Goal: Transaction & Acquisition: Purchase product/service

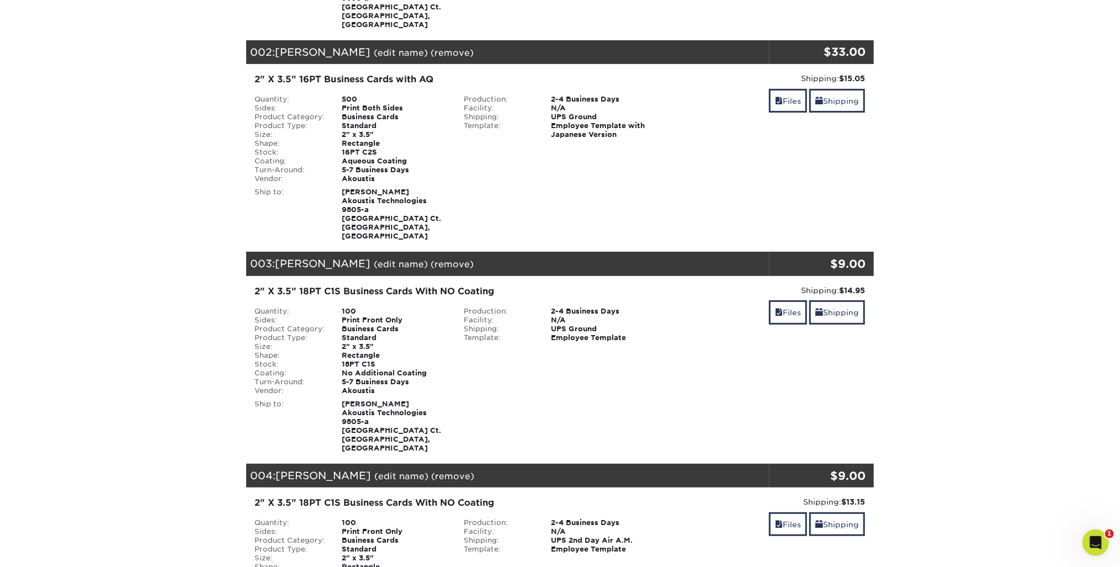
scroll to position [353, 0]
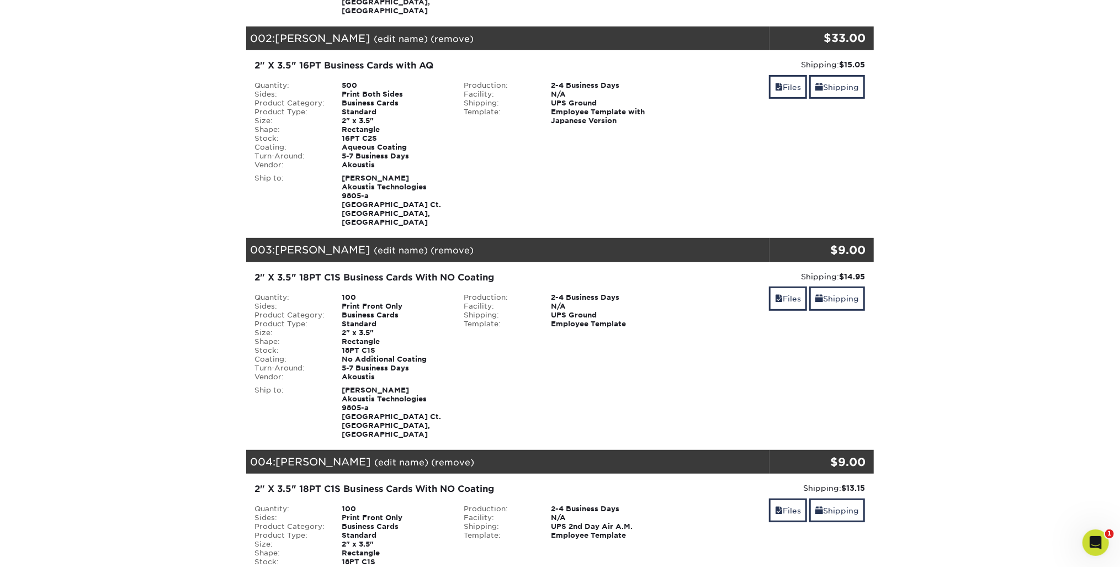
click at [600, 240] on div "003: Brook Hosse (edit name) (remove) Are you sure you want to remove this prod…" at bounding box center [507, 250] width 523 height 24
click at [431, 245] on link "(remove)" at bounding box center [452, 250] width 43 height 10
click at [649, 245] on link "Yes" at bounding box center [656, 250] width 15 height 10
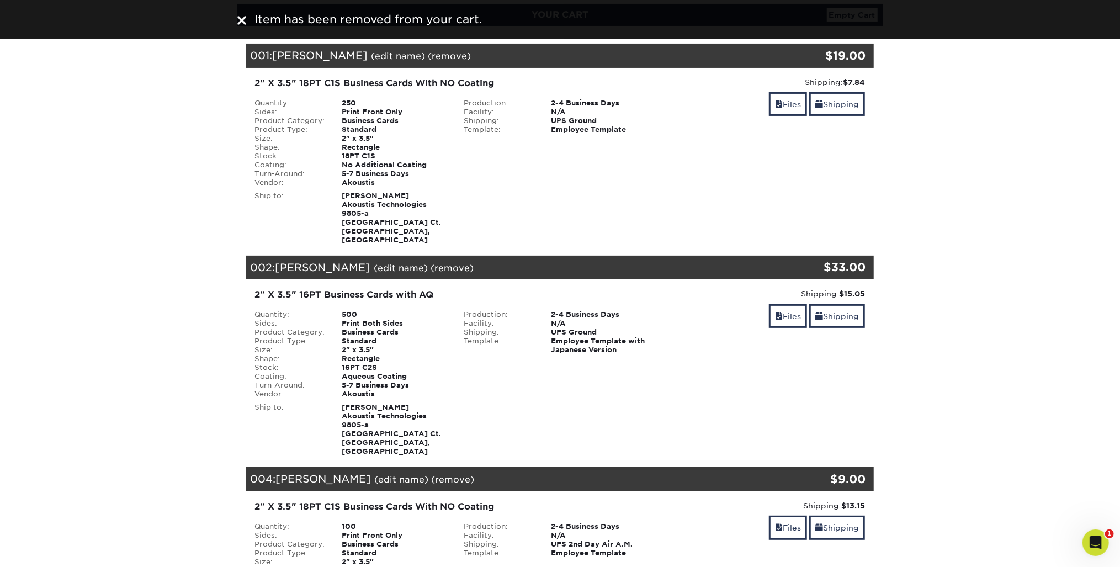
scroll to position [0, 0]
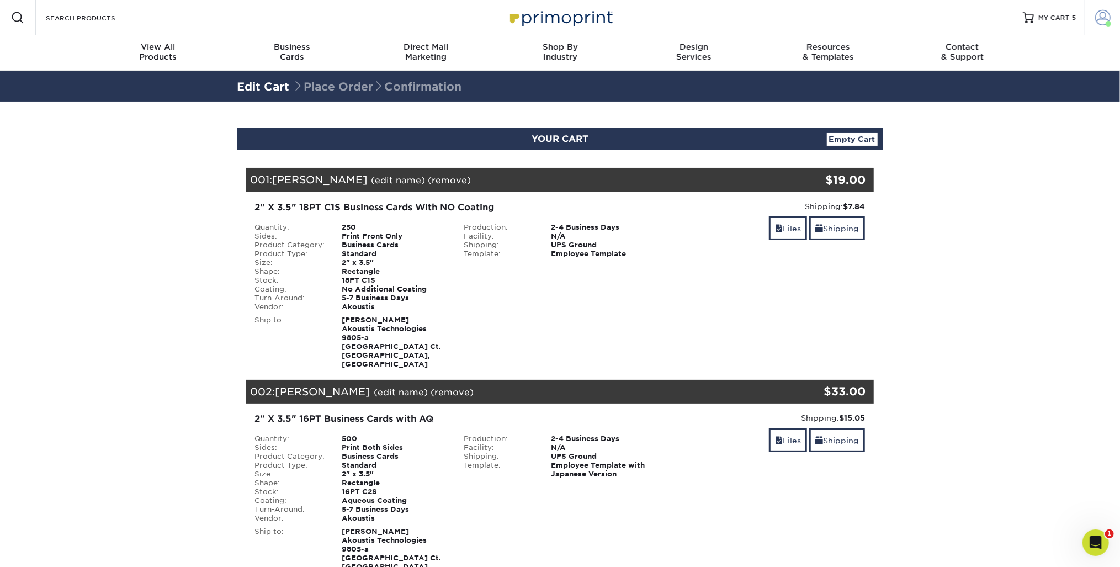
click at [1105, 17] on span at bounding box center [1102, 17] width 15 height 15
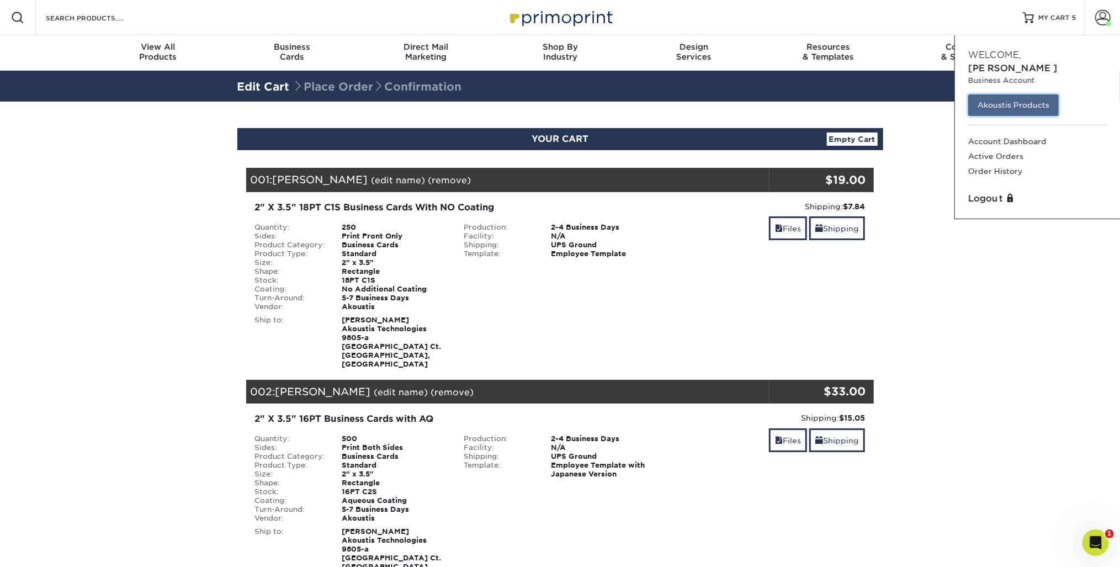
click at [1004, 94] on link "Akoustis Products" at bounding box center [1013, 104] width 91 height 21
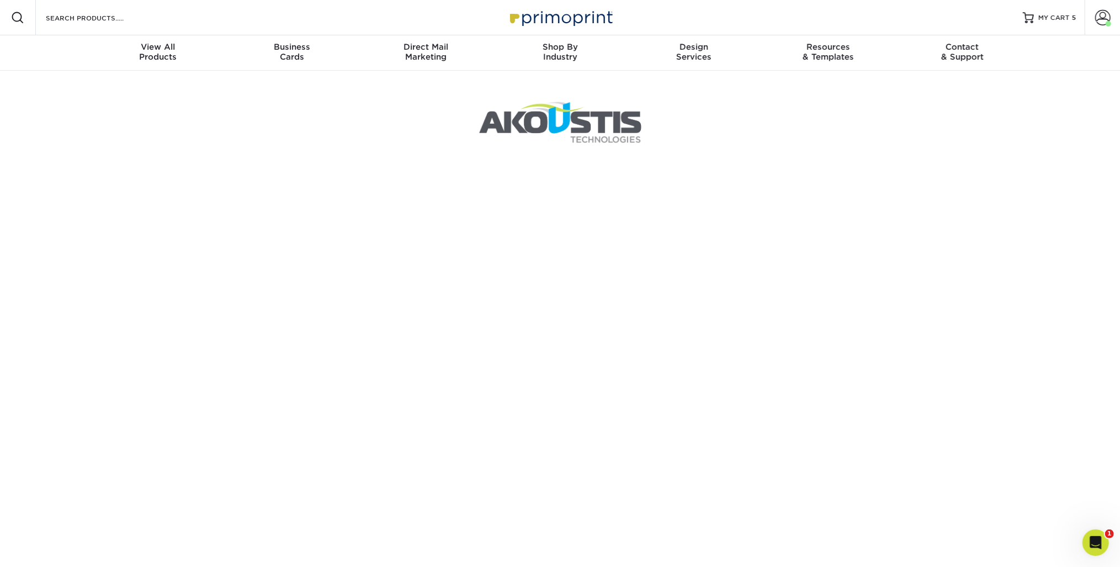
scroll to position [88, 0]
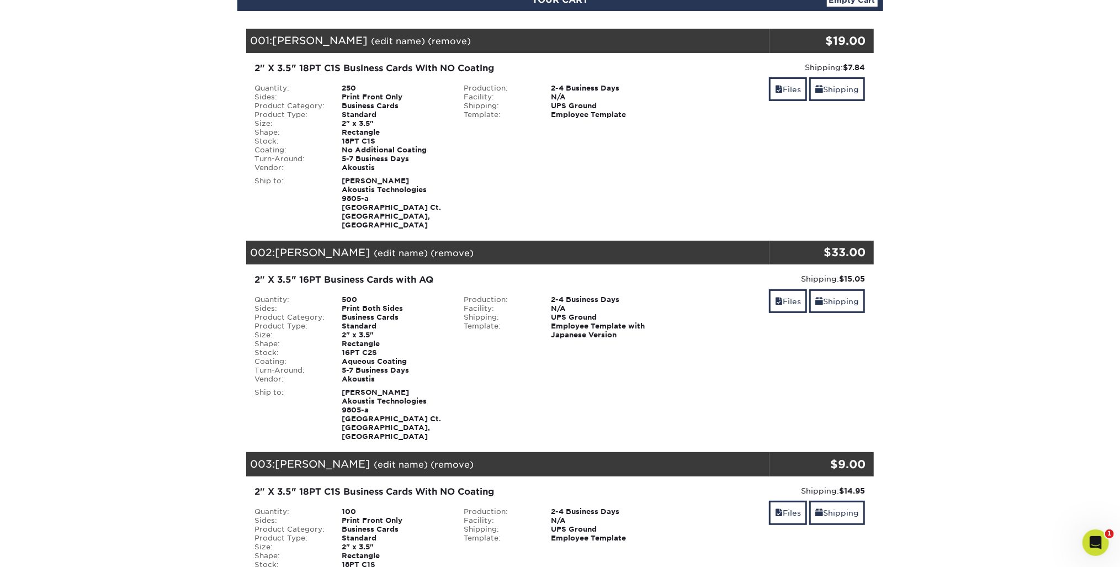
scroll to position [133, 0]
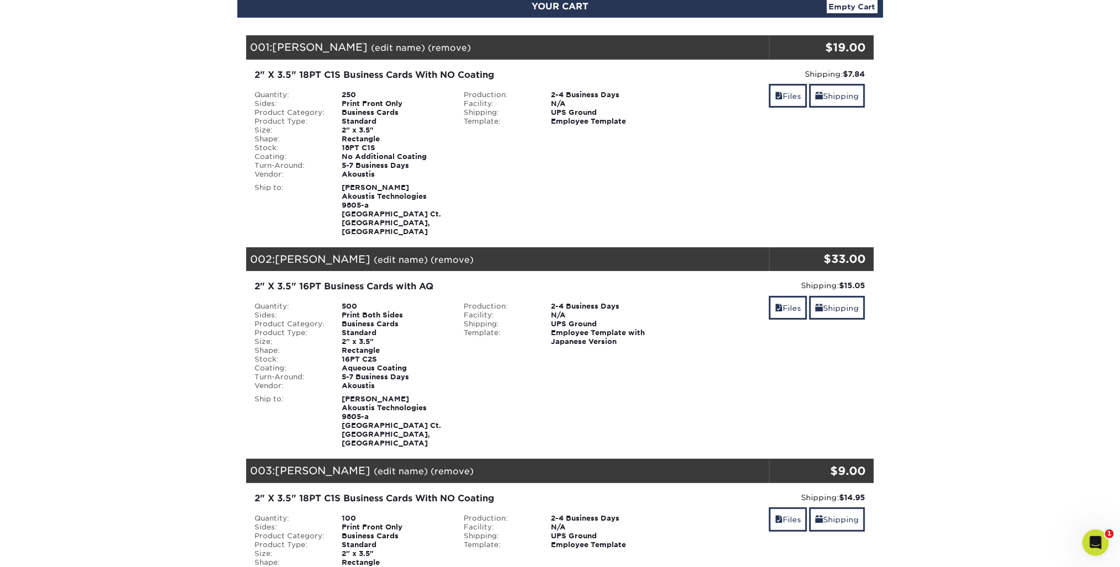
click at [788, 135] on div "Shipping: $7.84 Discount: - $0.00 Files Shipping" at bounding box center [769, 152] width 209 height 168
click at [847, 98] on link "Shipping" at bounding box center [837, 96] width 56 height 24
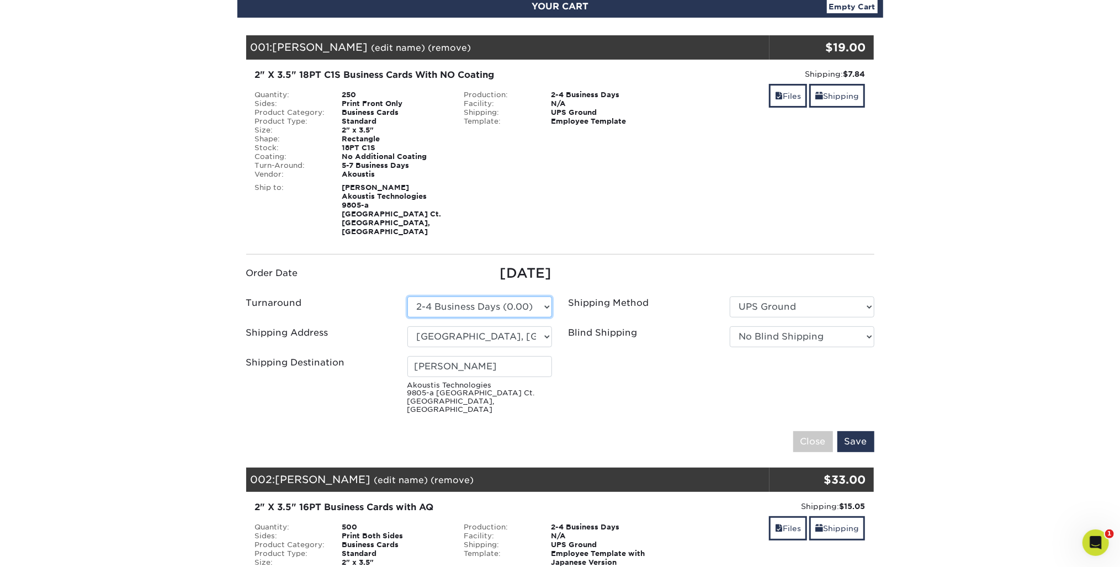
click at [546, 297] on select "Please Select 2-4 Business Days (0.00)" at bounding box center [479, 307] width 145 height 21
drag, startPoint x: 546, startPoint y: 297, endPoint x: 615, endPoint y: 298, distance: 69.0
click at [546, 297] on select "Please Select 2-4 Business Days (0.00)" at bounding box center [479, 307] width 145 height 21
click at [871, 298] on select "Please Select UPS Ground UPS 3 Day Select UPS 2nd Day Air UPS 2nd Day Air A.M. …" at bounding box center [802, 307] width 145 height 21
drag, startPoint x: 871, startPoint y: 298, endPoint x: 871, endPoint y: 305, distance: 7.2
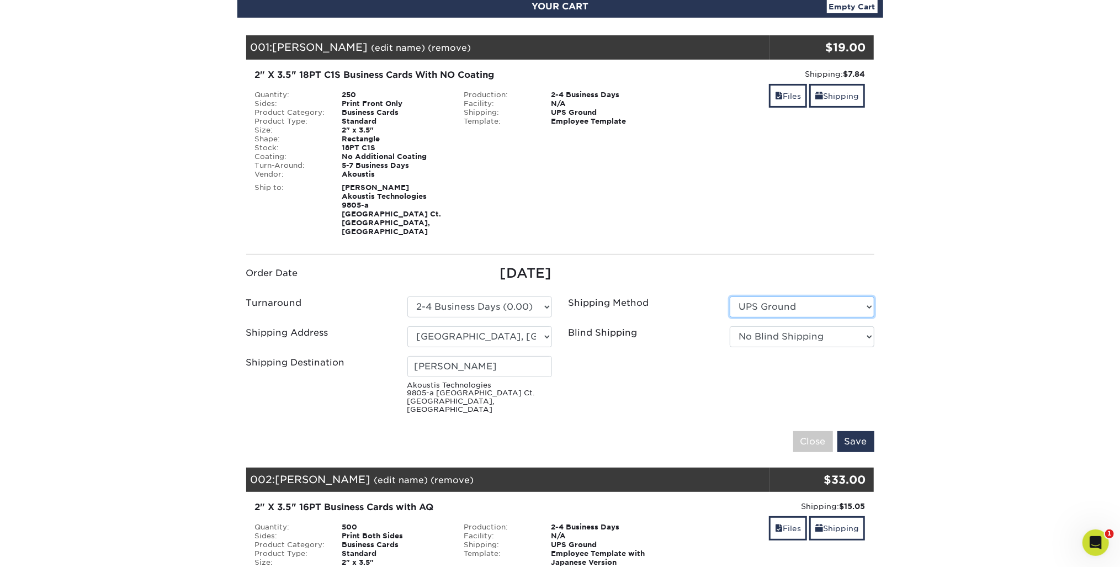
click at [871, 298] on select "Please Select UPS Ground UPS 3 Day Select UPS 2nd Day Air UPS 2nd Day Air A.M. …" at bounding box center [802, 307] width 145 height 21
click at [774, 326] on select "No Blind Shipping Colin's Home Huntersville, NC Office New York Office RFMi Tim…" at bounding box center [802, 336] width 145 height 21
select select "121369"
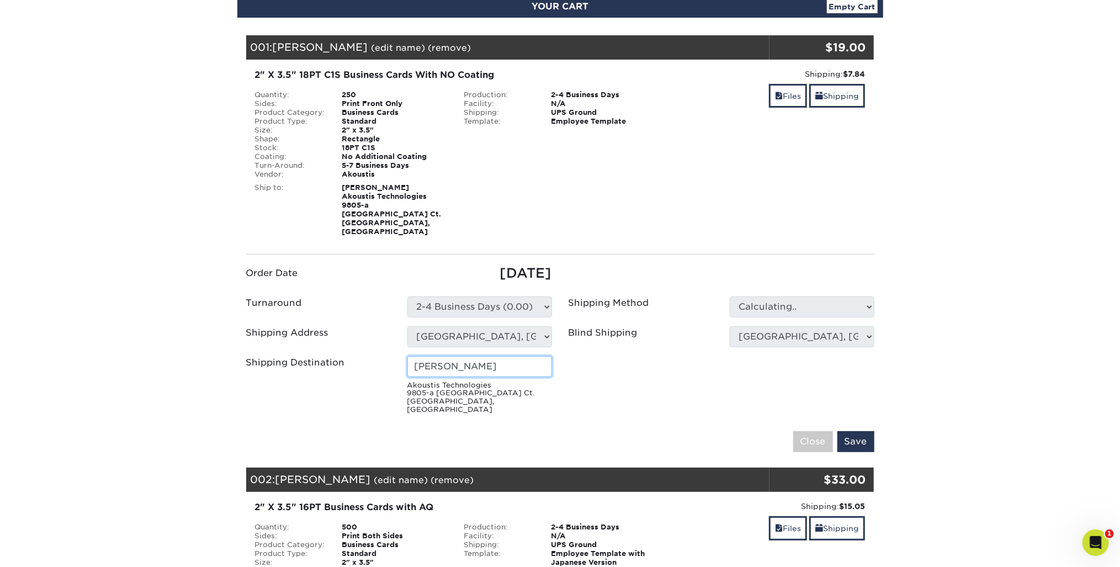
click at [491, 356] on input "[PERSON_NAME]" at bounding box center [479, 366] width 145 height 21
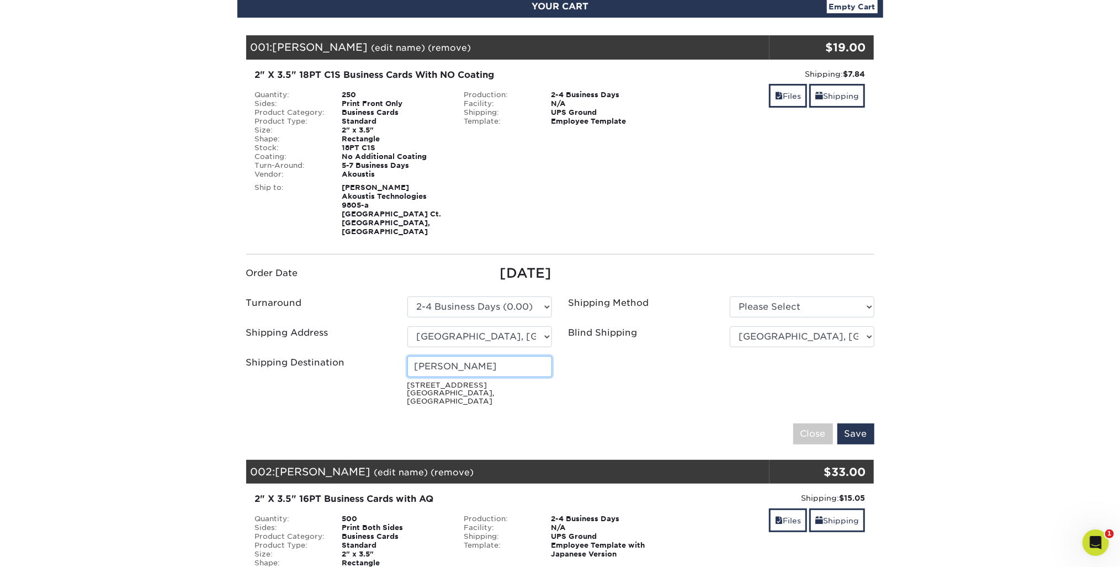
drag, startPoint x: 501, startPoint y: 357, endPoint x: 375, endPoint y: 357, distance: 126.4
click at [375, 357] on div "Shipping Destination Holly Johnson 9805-A Northcross Center Ct. Huntersville, N…" at bounding box center [399, 383] width 322 height 54
type input "[PERSON_NAME]"
click at [856, 424] on input "Save" at bounding box center [856, 434] width 37 height 21
click at [551, 298] on div "Please Select 2-4 Business Days (0.00)" at bounding box center [479, 307] width 161 height 21
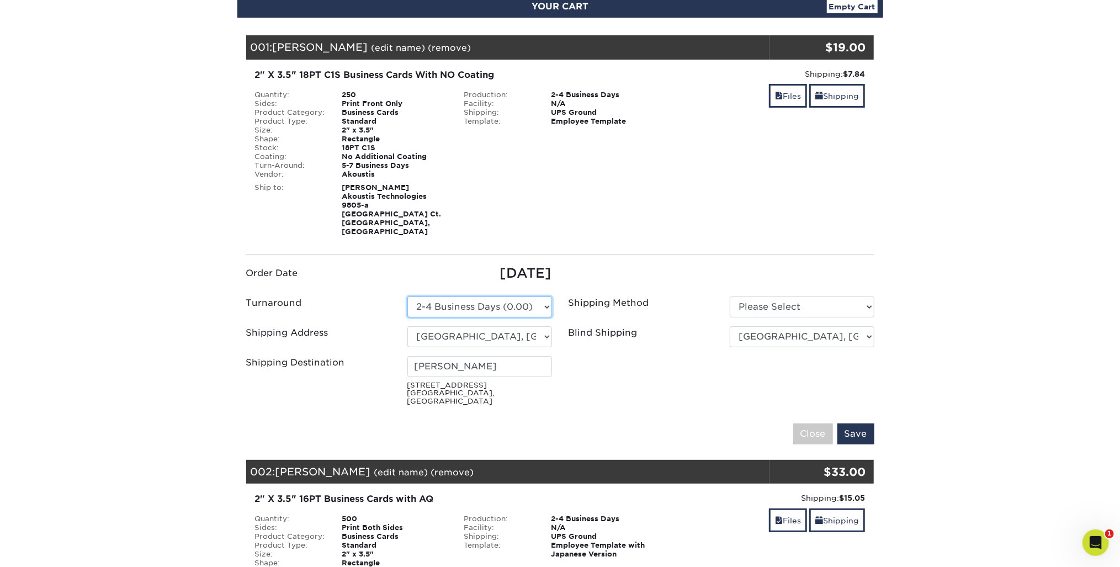
click at [547, 298] on select "Please Select 2-4 Business Days (0.00)" at bounding box center [479, 307] width 145 height 21
click at [407, 297] on select "Please Select 2-4 Business Days (0.00)" at bounding box center [479, 307] width 145 height 21
click at [866, 298] on select "Please Select Ground Shipping (+$7.84) 3 Day Shipping Service (+$15.34)" at bounding box center [802, 307] width 145 height 21
select select "03"
click at [730, 297] on select "Please Select Ground Shipping (+$7.84) 3 Day Shipping Service (+$15.34)" at bounding box center [802, 307] width 145 height 21
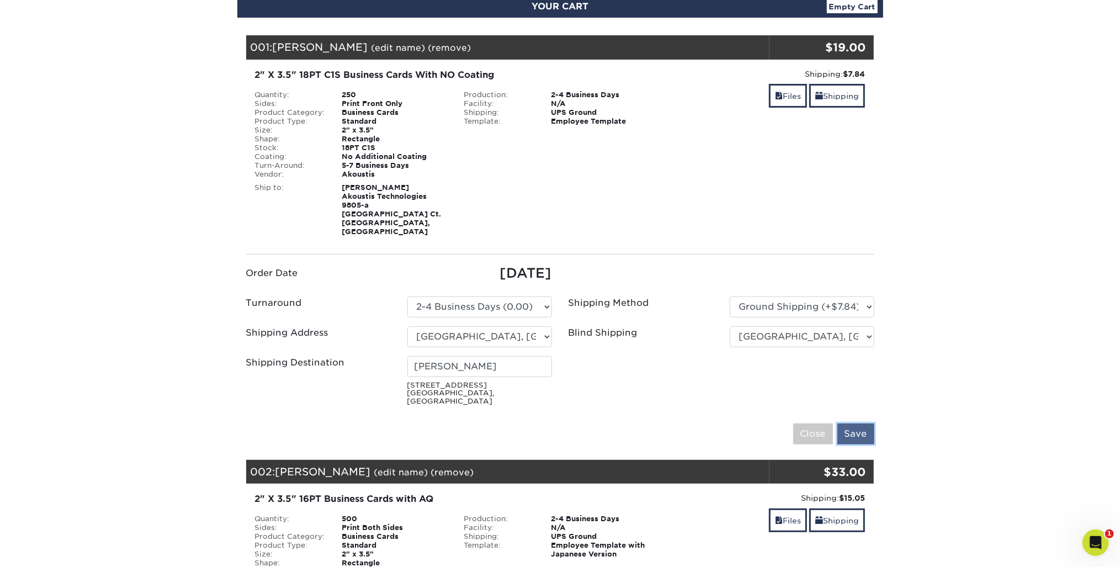
click at [857, 424] on input "Save" at bounding box center [856, 434] width 37 height 21
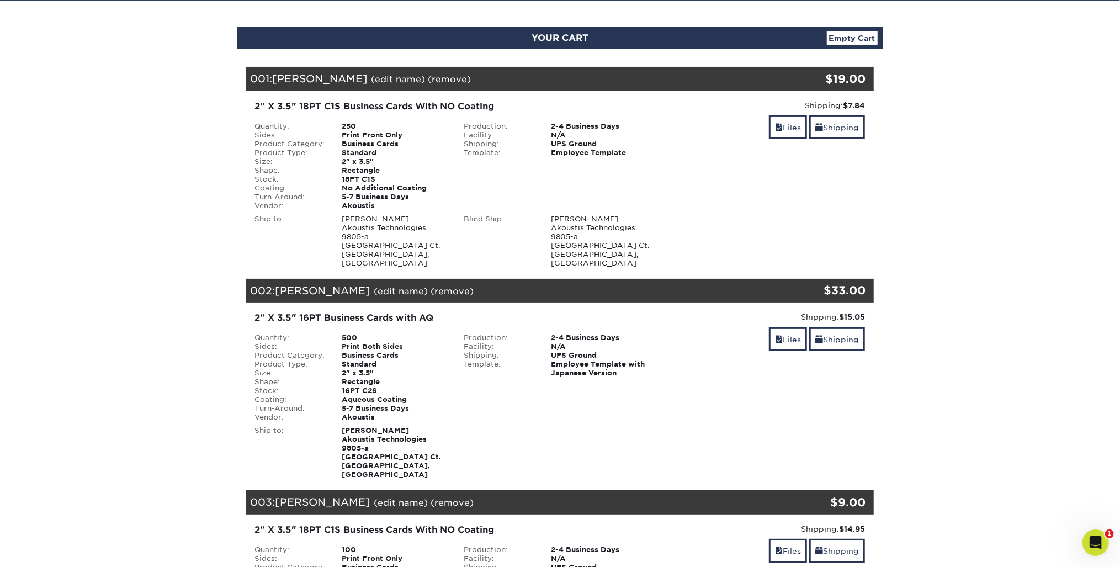
scroll to position [44, 0]
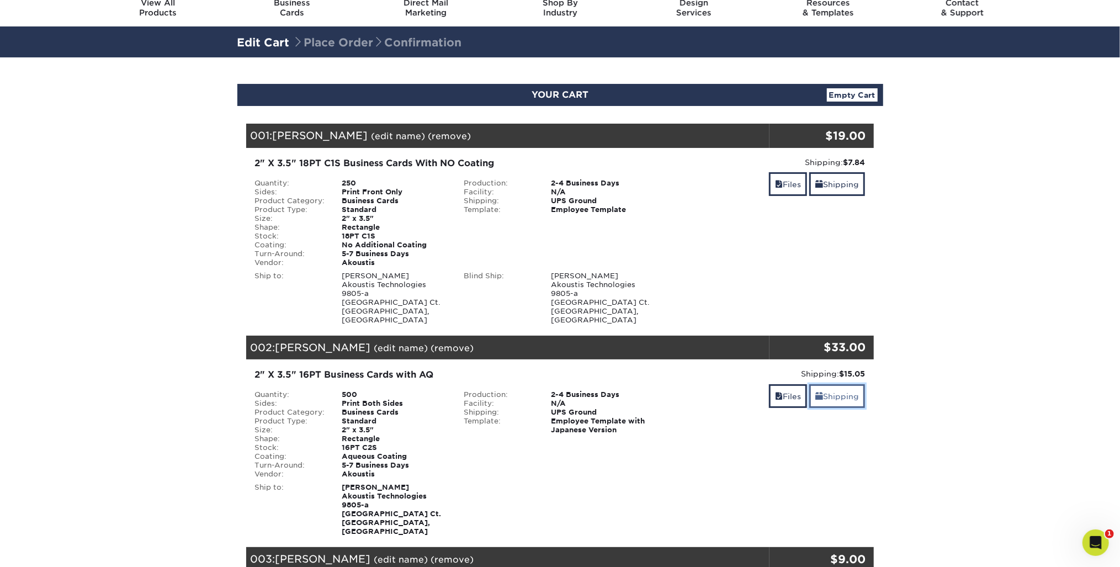
click at [844, 387] on link "Shipping" at bounding box center [837, 396] width 56 height 24
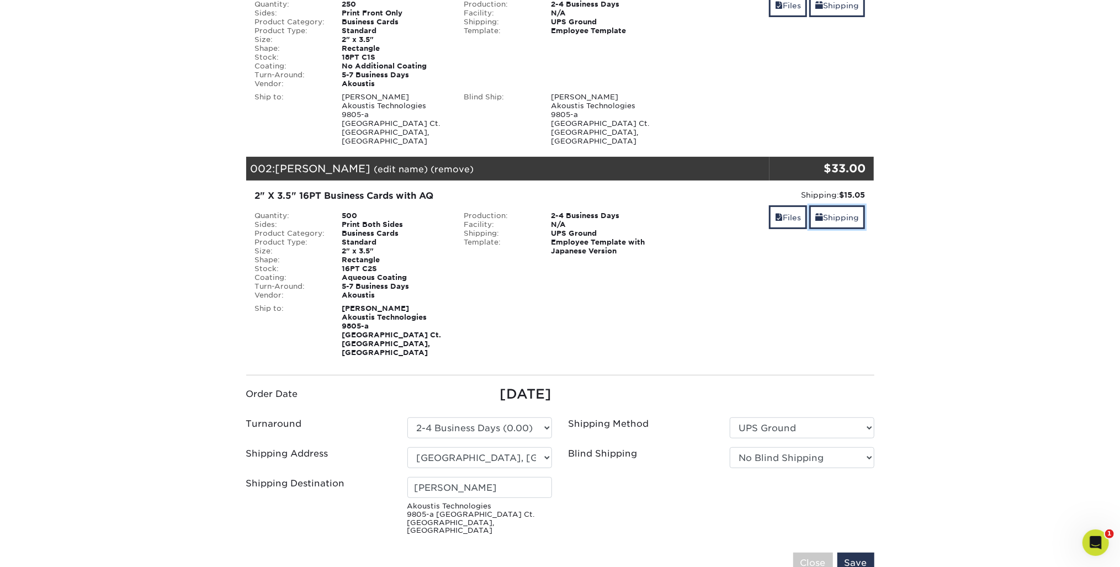
scroll to position [353, 0]
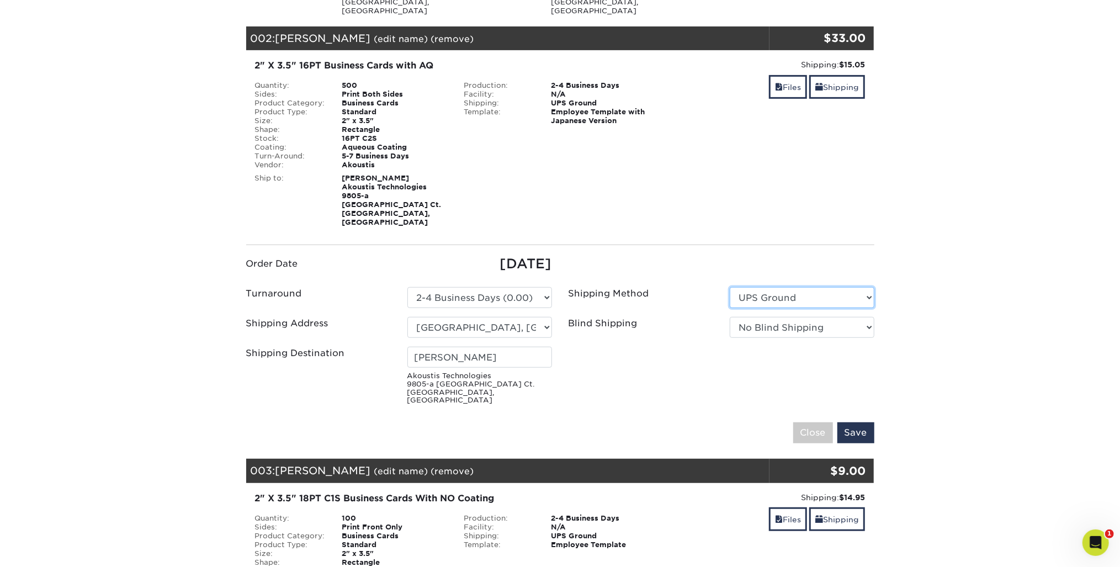
click at [836, 287] on select "Please Select UPS Ground UPS 3 Day Select UPS 2nd Day Air UPS 2nd Day Air A.M. …" at bounding box center [802, 297] width 145 height 21
click at [730, 287] on select "Please Select UPS Ground UPS 3 Day Select UPS 2nd Day Air UPS 2nd Day Air A.M. …" at bounding box center [802, 297] width 145 height 21
click at [828, 317] on select "No Blind Shipping Colin's Home Huntersville, NC Office New York Office RFMi Tim…" at bounding box center [802, 327] width 145 height 21
select select "121369"
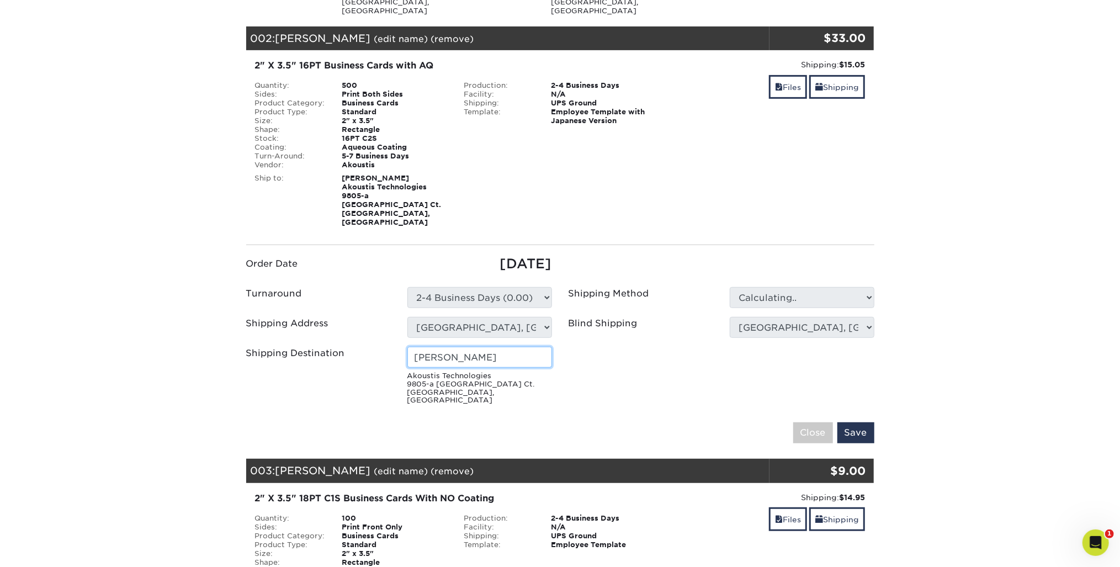
click at [499, 347] on input "[PERSON_NAME]" at bounding box center [479, 357] width 145 height 21
drag, startPoint x: 394, startPoint y: 342, endPoint x: 387, endPoint y: 342, distance: 7.7
click at [387, 347] on div "Shipping Destination Holly Johnson Akoustis Technologies 9805-a Northcross Cent…" at bounding box center [399, 378] width 322 height 62
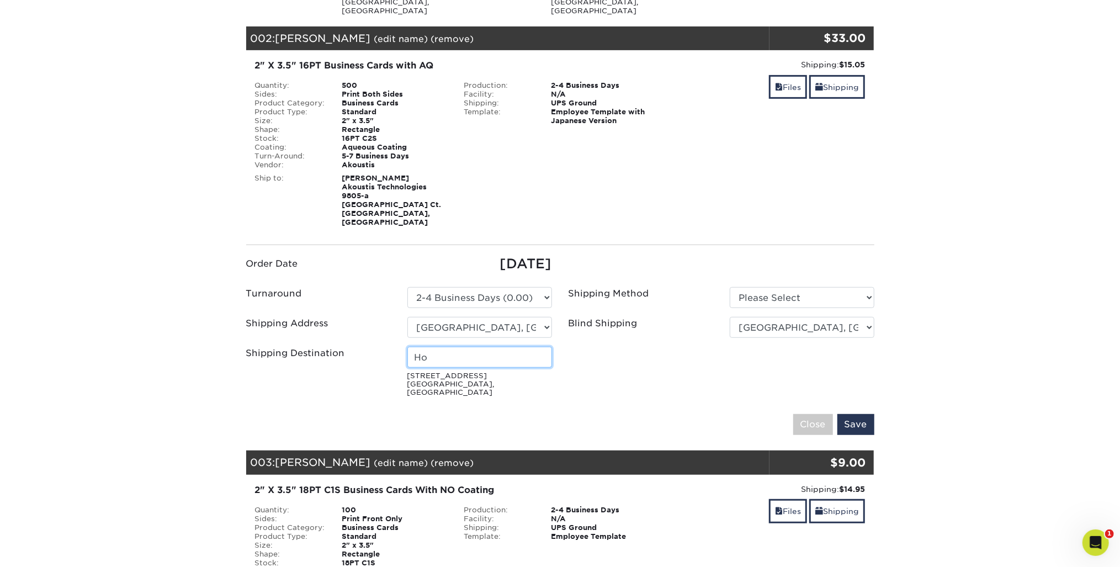
type input "H"
type input "[PERSON_NAME]"
click at [862, 414] on input "Save" at bounding box center [856, 424] width 37 height 21
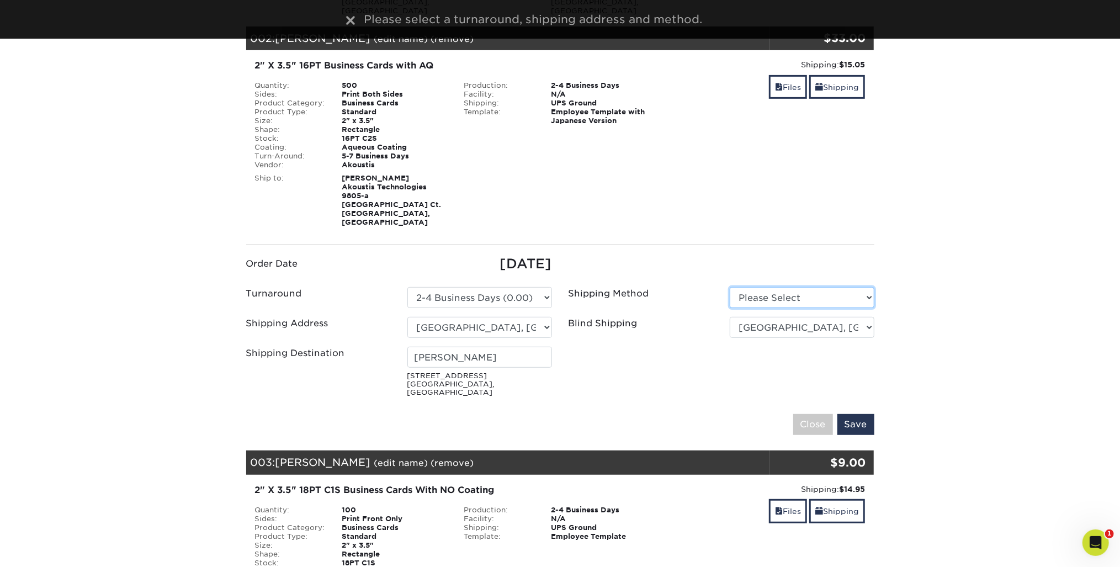
click at [796, 287] on select "Please Select Ground Shipping (+$8.96) 3 Day Shipping Service (+$15.34)" at bounding box center [802, 297] width 145 height 21
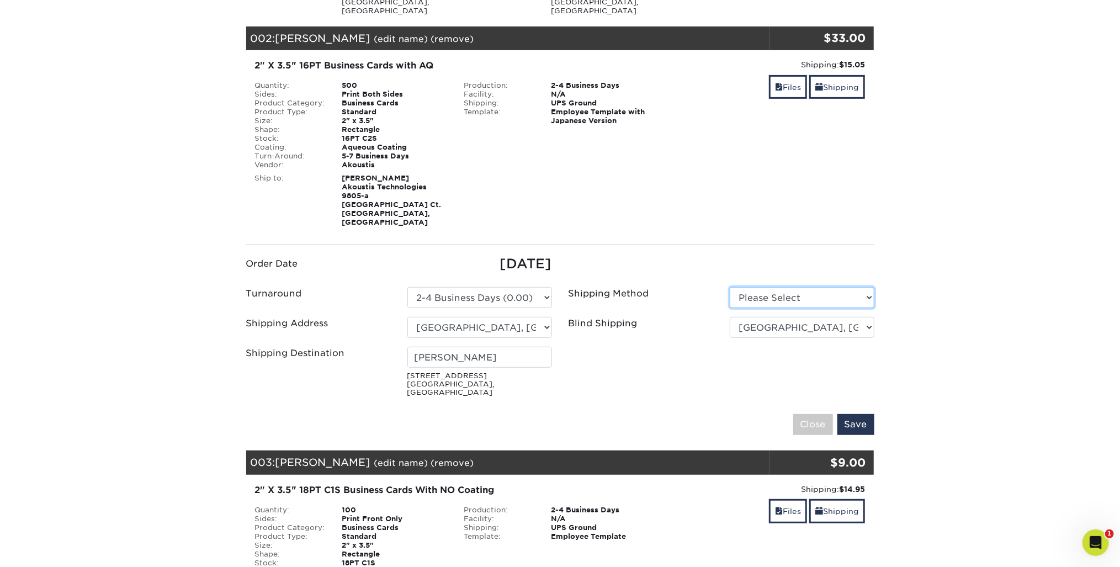
select select "03"
click at [730, 287] on select "Please Select Ground Shipping (+$8.96) 3 Day Shipping Service (+$15.34)" at bounding box center [802, 297] width 145 height 21
click at [864, 414] on input "Save" at bounding box center [856, 424] width 37 height 21
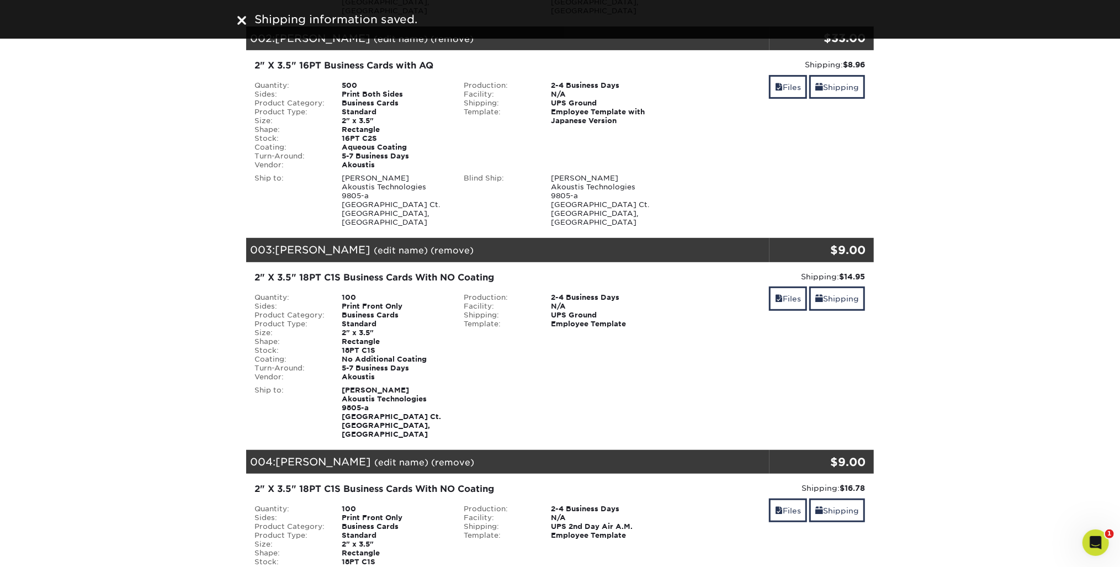
scroll to position [398, 0]
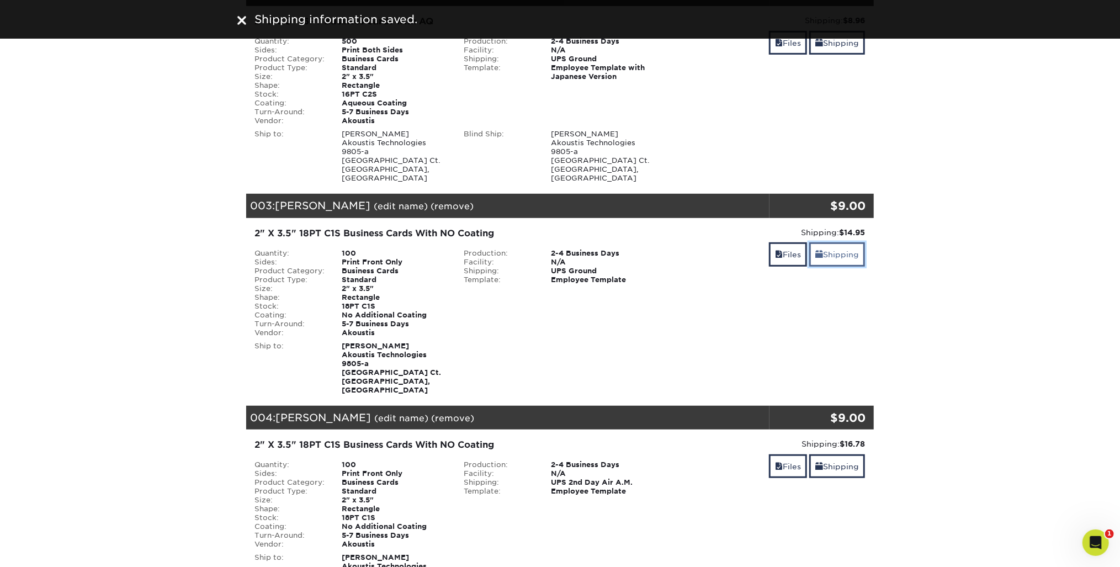
click at [828, 242] on link "Shipping" at bounding box center [837, 254] width 56 height 24
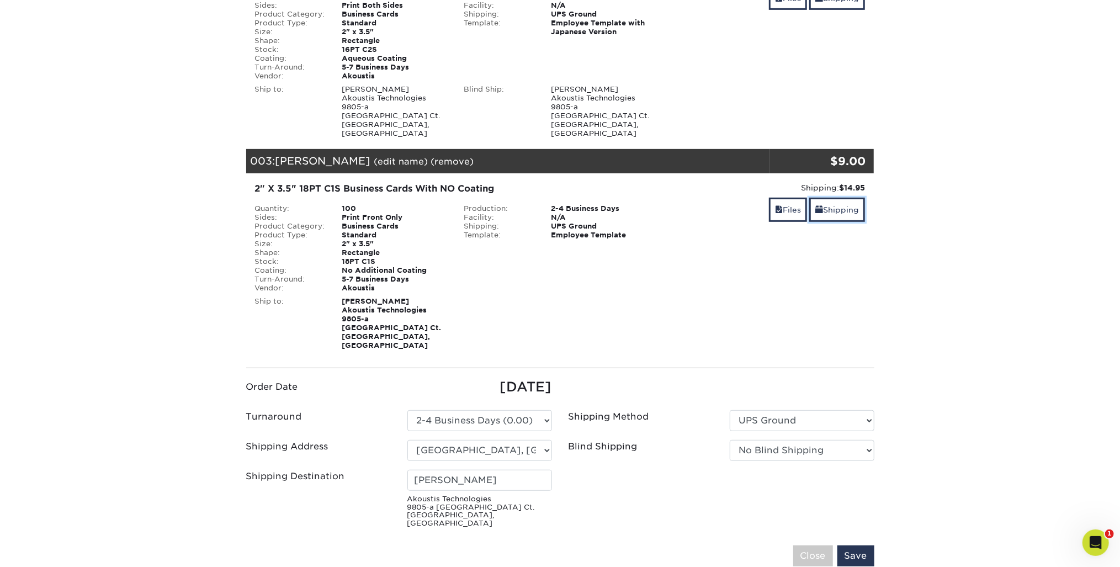
scroll to position [486, 0]
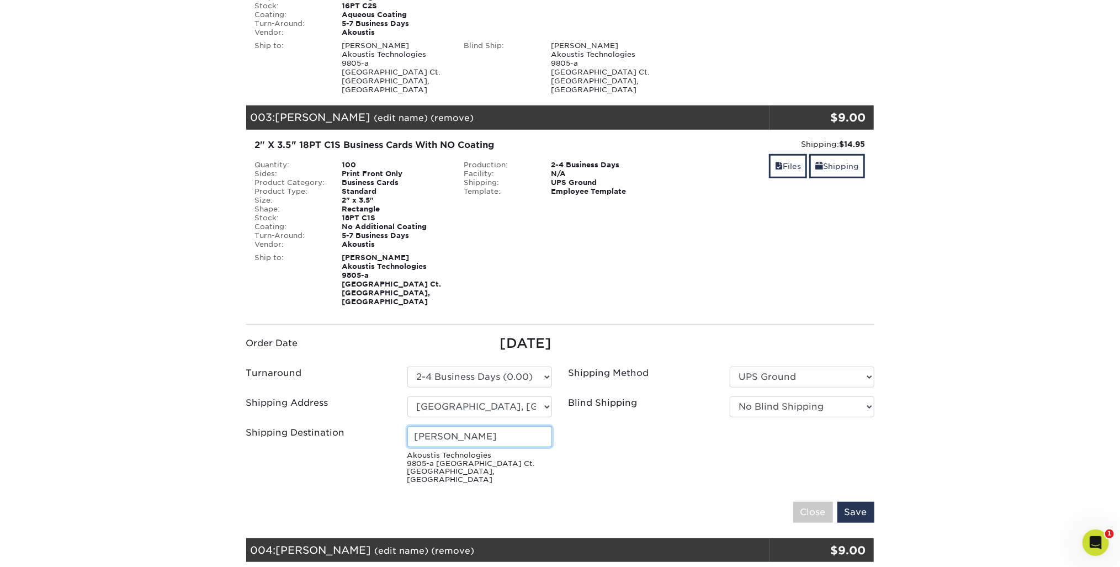
click at [512, 426] on input "[PERSON_NAME]" at bounding box center [479, 436] width 145 height 21
drag, startPoint x: 513, startPoint y: 407, endPoint x: 396, endPoint y: 408, distance: 117.1
click at [396, 426] on div "Shipping Destination Holly Johnson Akoustis Technologies 9805-a Northcross Cent…" at bounding box center [399, 457] width 322 height 62
type input "[PERSON_NAME]"
click at [567, 434] on ul "Order Date 08/26/2025 Turnaround Please Select UPS Ground" at bounding box center [560, 411] width 645 height 155
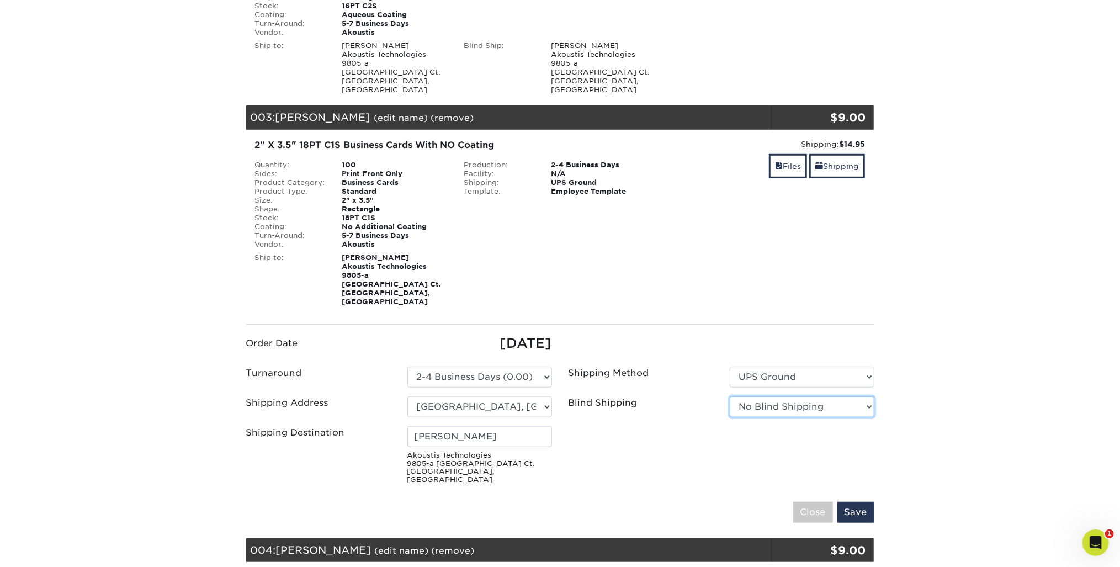
click at [853, 396] on select "No Blind Shipping Colin's Home Huntersville, NC Office New York Office RFMi Tim…" at bounding box center [802, 406] width 145 height 21
select select "121369"
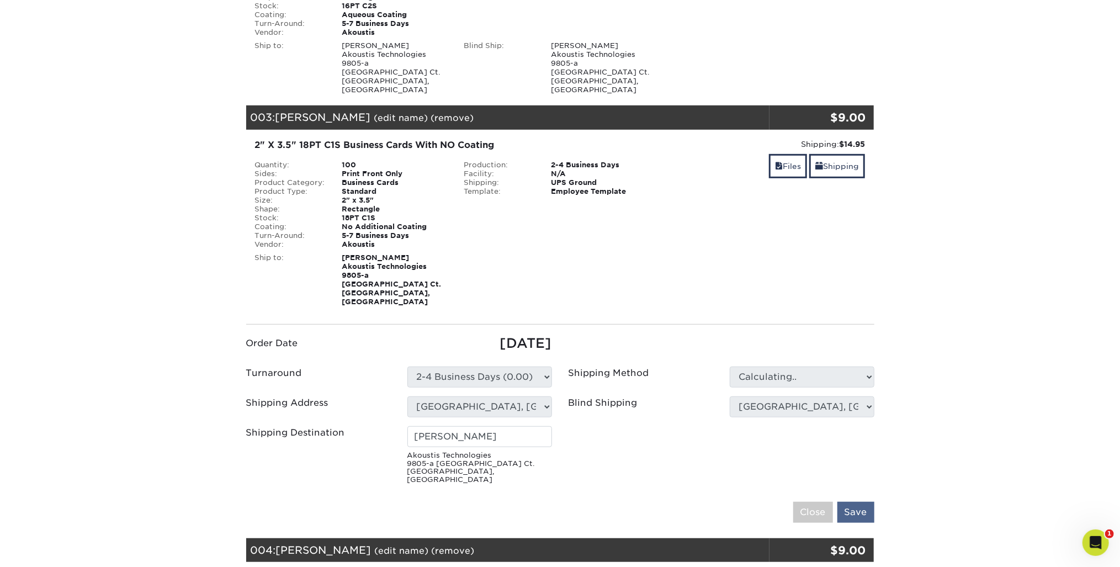
type input "[PERSON_NAME]"
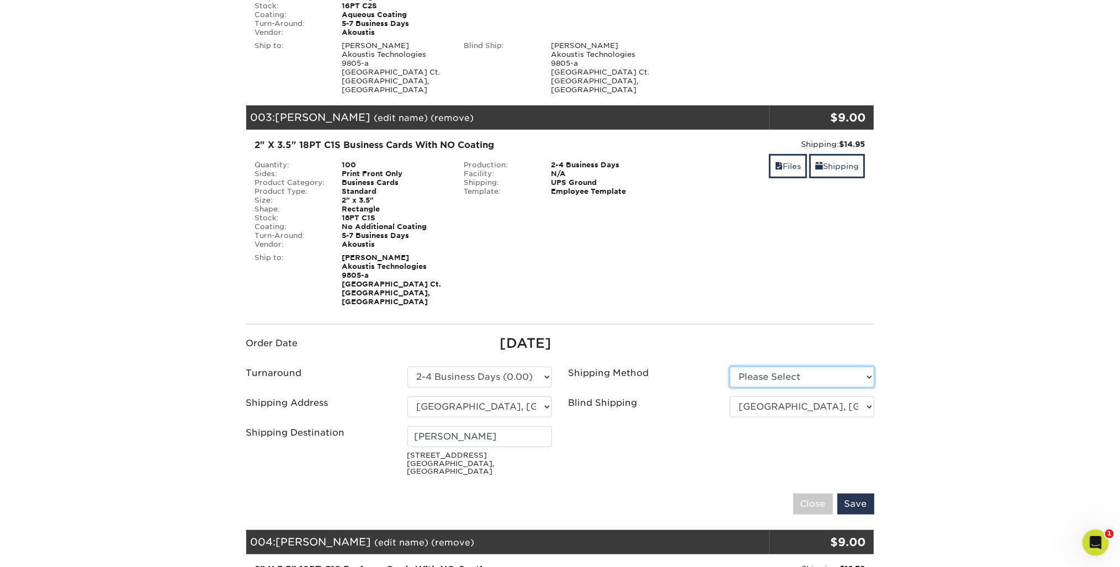
click at [872, 367] on select "Please Select Ground Shipping (+$7.84) 3 Day Shipping Service (+$15.33)" at bounding box center [802, 377] width 145 height 21
select select "03"
click at [730, 367] on select "Please Select Ground Shipping (+$7.84) 3 Day Shipping Service (+$15.33)" at bounding box center [802, 377] width 145 height 21
click at [472, 426] on input "[PERSON_NAME]" at bounding box center [479, 436] width 145 height 21
drag, startPoint x: 504, startPoint y: 408, endPoint x: 354, endPoint y: 410, distance: 149.1
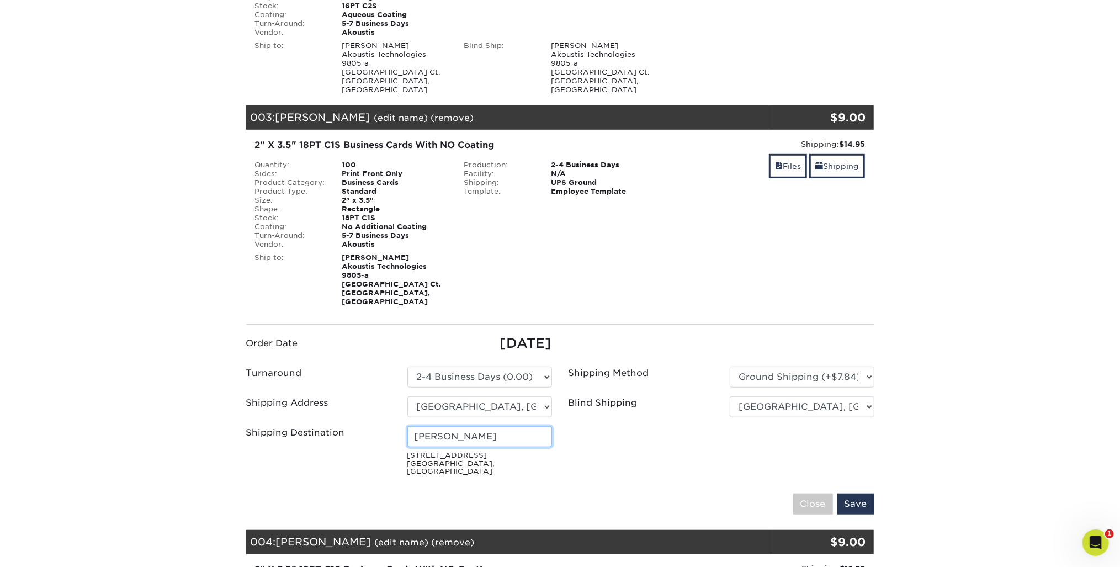
click at [354, 426] on div "Shipping Destination Holly Johnson 9805-A Northcross Center Ct. Huntersville, N…" at bounding box center [399, 453] width 322 height 54
type input "[PERSON_NAME]"
click at [864, 494] on input "Save" at bounding box center [856, 504] width 37 height 21
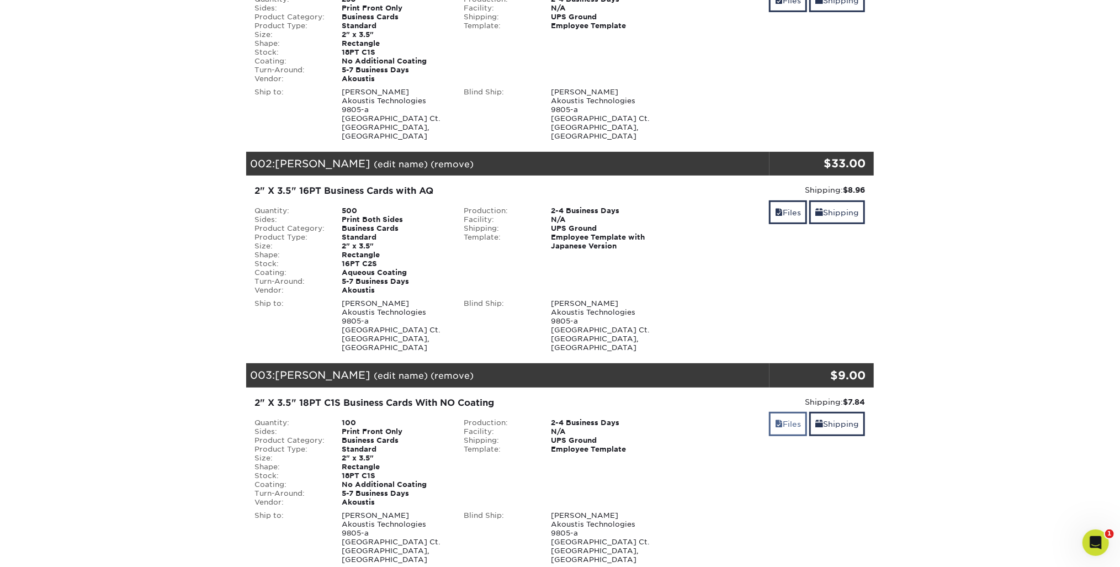
scroll to position [133, 0]
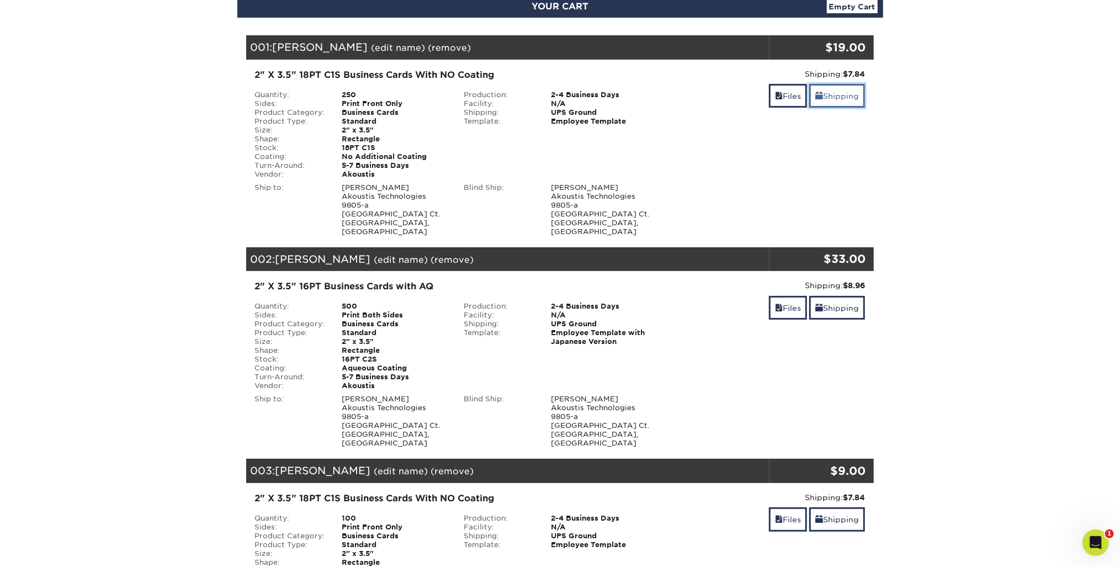
click at [840, 98] on link "Shipping" at bounding box center [837, 96] width 56 height 24
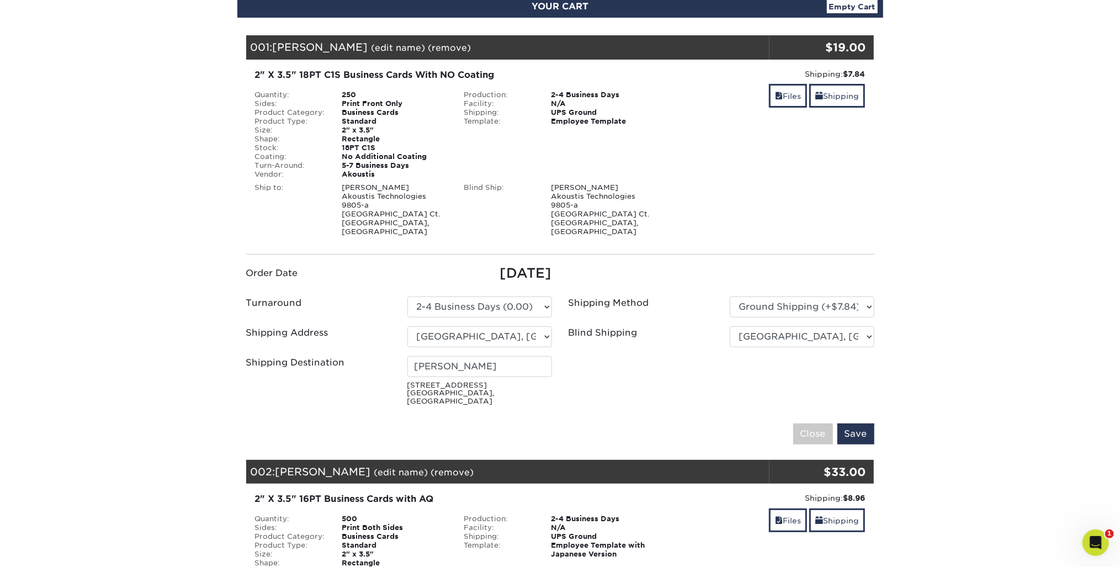
click at [580, 343] on ul "Order Date 08/26/2025 Turnaround Please Select Select One" at bounding box center [560, 336] width 645 height 147
click at [631, 326] on label "Blind Shipping" at bounding box center [603, 332] width 69 height 13
click at [593, 326] on label "Blind Shipping" at bounding box center [603, 332] width 69 height 13
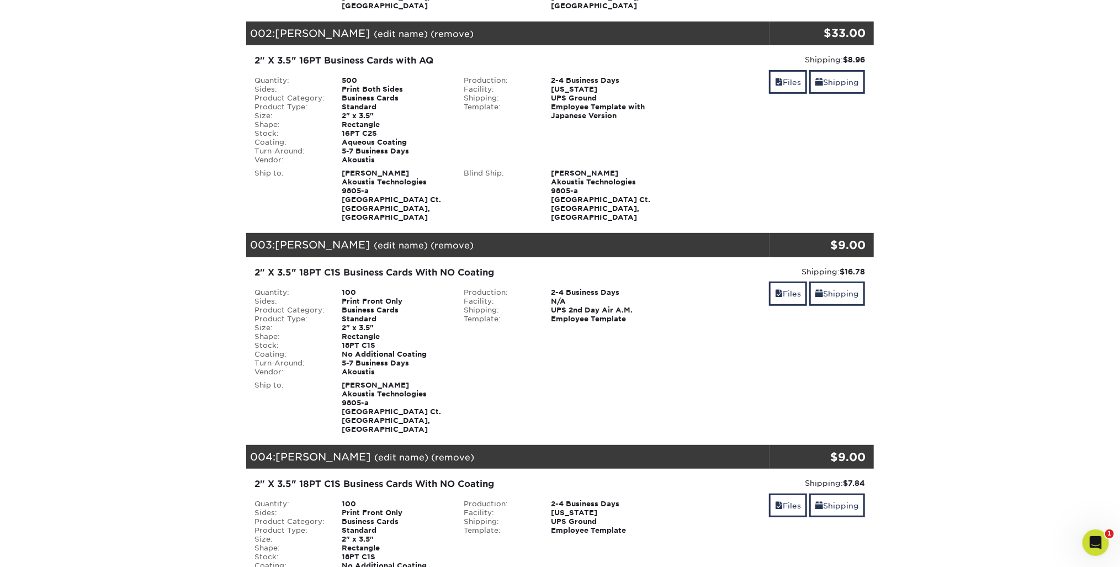
scroll to position [398, 0]
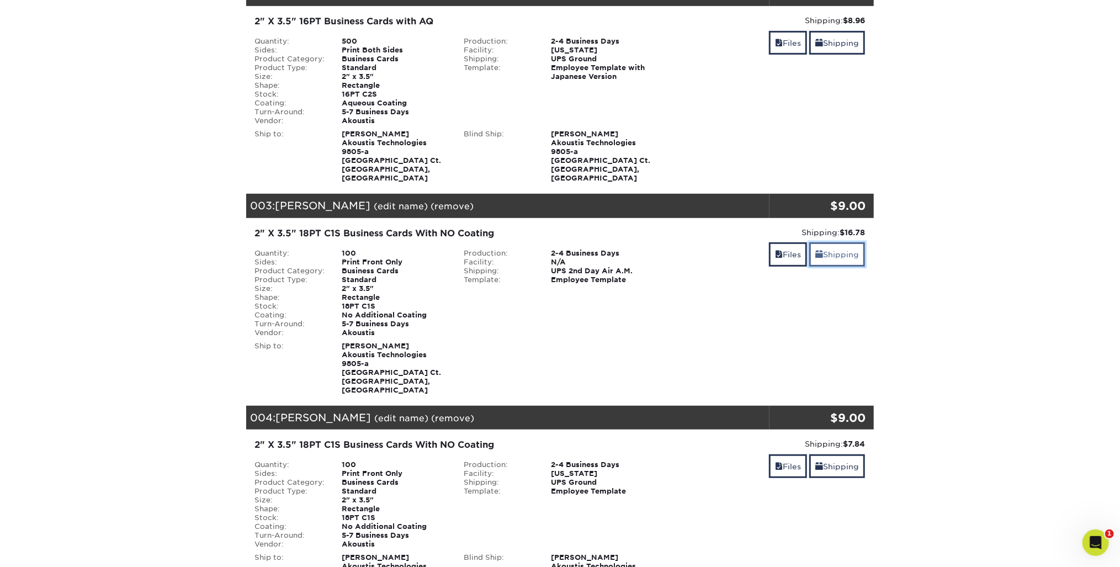
click at [841, 242] on link "Shipping" at bounding box center [837, 254] width 56 height 24
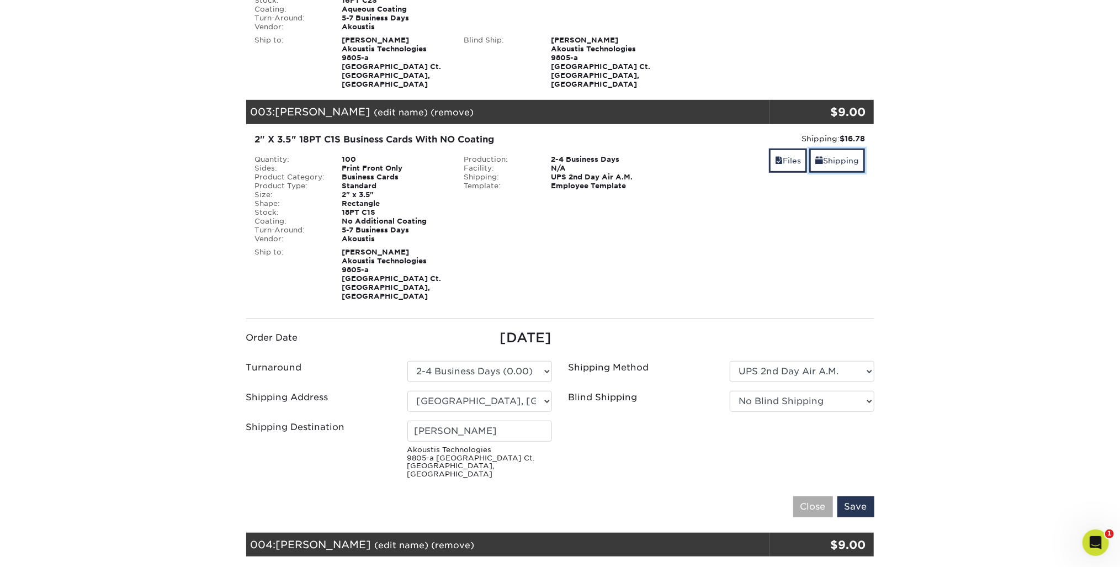
scroll to position [530, 0]
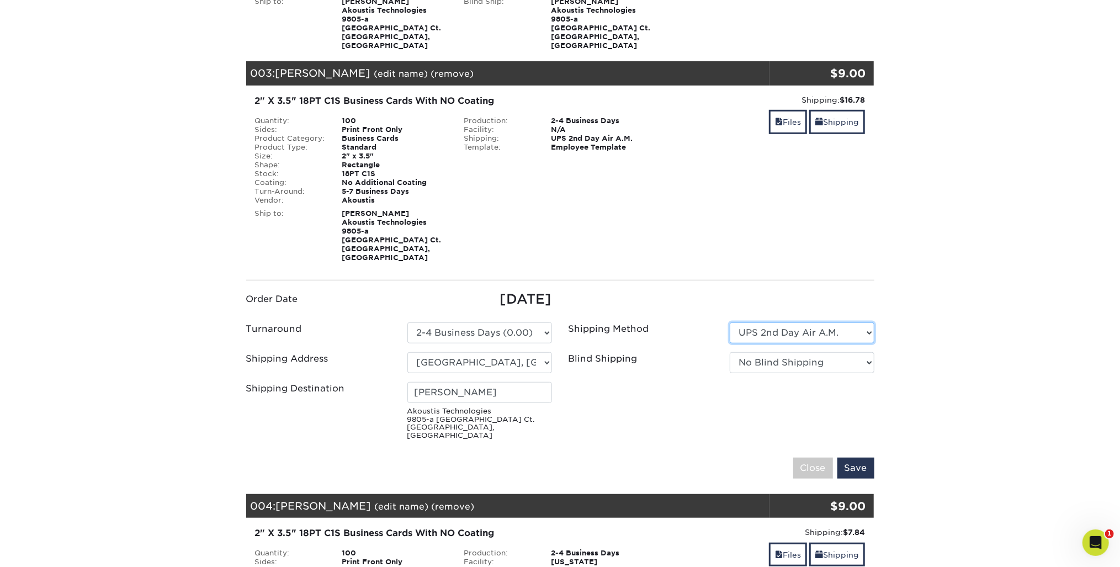
click at [868, 322] on select "Please Select UPS 2nd Day Air A.M. UPS Ground UPS 3 Day Select UPS 2nd Day Air …" at bounding box center [802, 332] width 145 height 21
select select "03"
click at [730, 322] on select "Please Select UPS 2nd Day Air A.M. UPS Ground UPS 3 Day Select UPS 2nd Day Air …" at bounding box center [802, 332] width 145 height 21
click at [809, 352] on select "No Blind Shipping Colin's Home Huntersville, NC Office New York Office RFMi Tim…" at bounding box center [802, 362] width 145 height 21
click at [805, 352] on select "No Blind Shipping Colin's Home Huntersville, NC Office New York Office RFMi Tim…" at bounding box center [802, 362] width 145 height 21
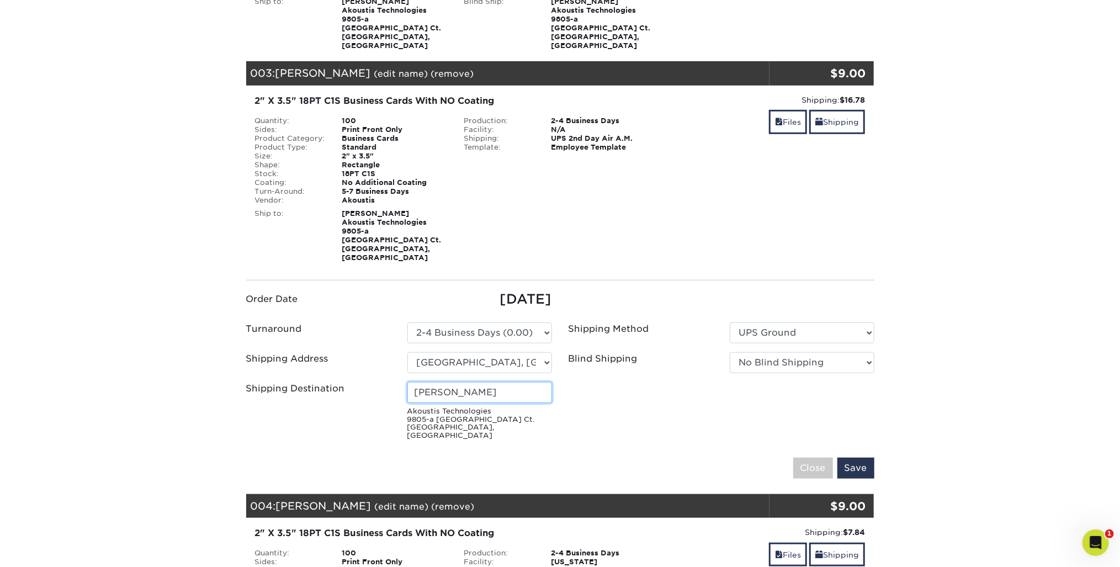
click at [482, 382] on input "Holly Johnson" at bounding box center [479, 392] width 145 height 21
drag, startPoint x: 505, startPoint y: 364, endPoint x: 371, endPoint y: 364, distance: 134.2
click at [371, 382] on div "Shipping Destination Holly Johnson Akoustis Technologies 9805-a Northcross Cent…" at bounding box center [399, 413] width 322 height 62
click at [838, 458] on input "Save" at bounding box center [856, 468] width 37 height 21
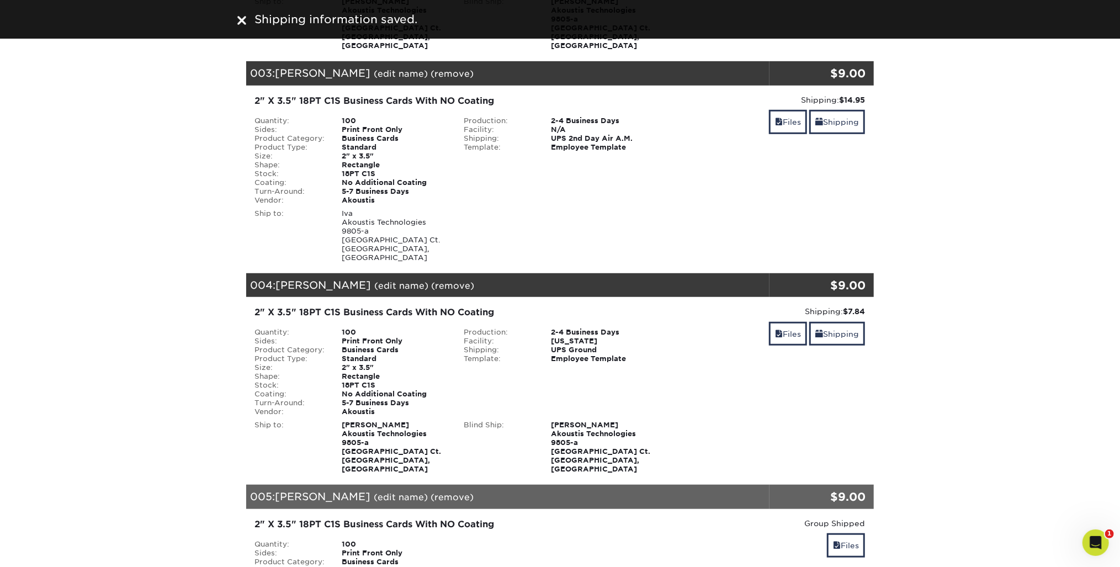
click at [375, 209] on div "Iva Akoustis Technologies 9805-a Northcross Center Ct. Huntersville, NC 28078" at bounding box center [395, 235] width 122 height 53
click at [841, 110] on link "Shipping" at bounding box center [837, 122] width 56 height 24
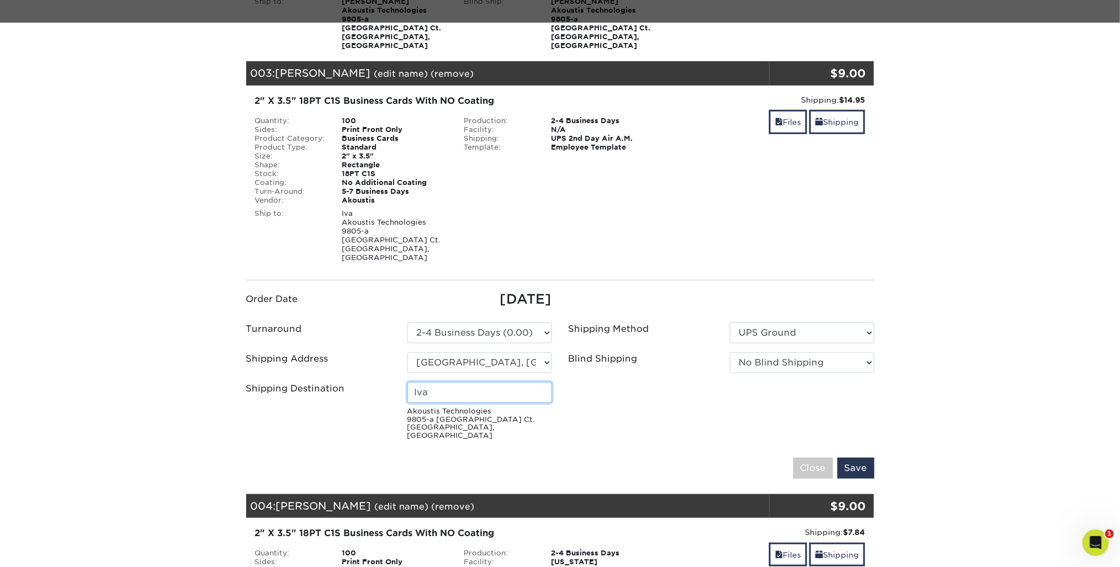
click at [447, 382] on input "Iva" at bounding box center [479, 392] width 145 height 21
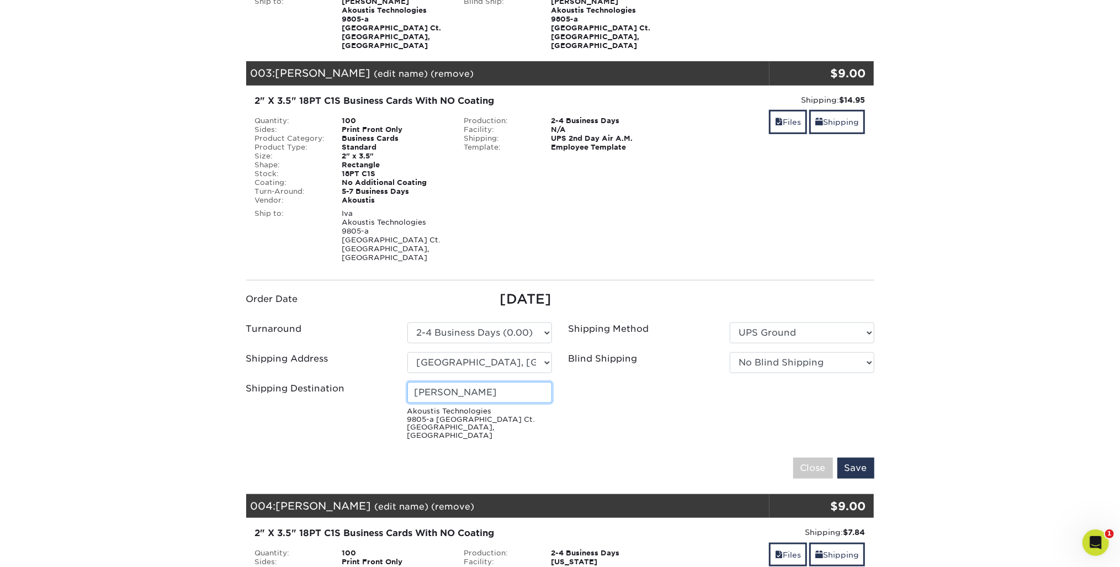
type input "[PERSON_NAME]"
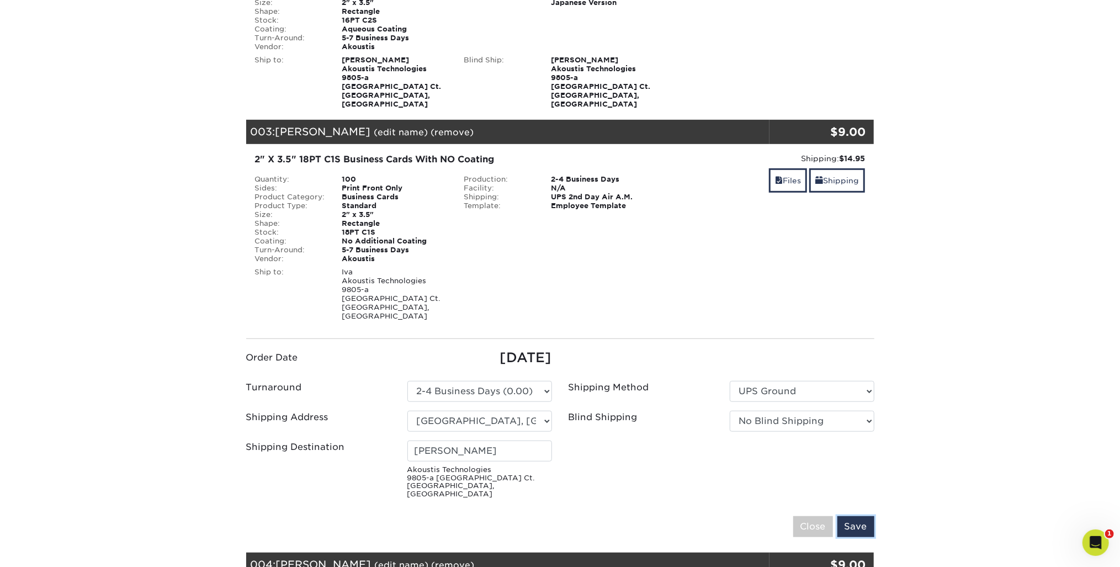
scroll to position [486, 0]
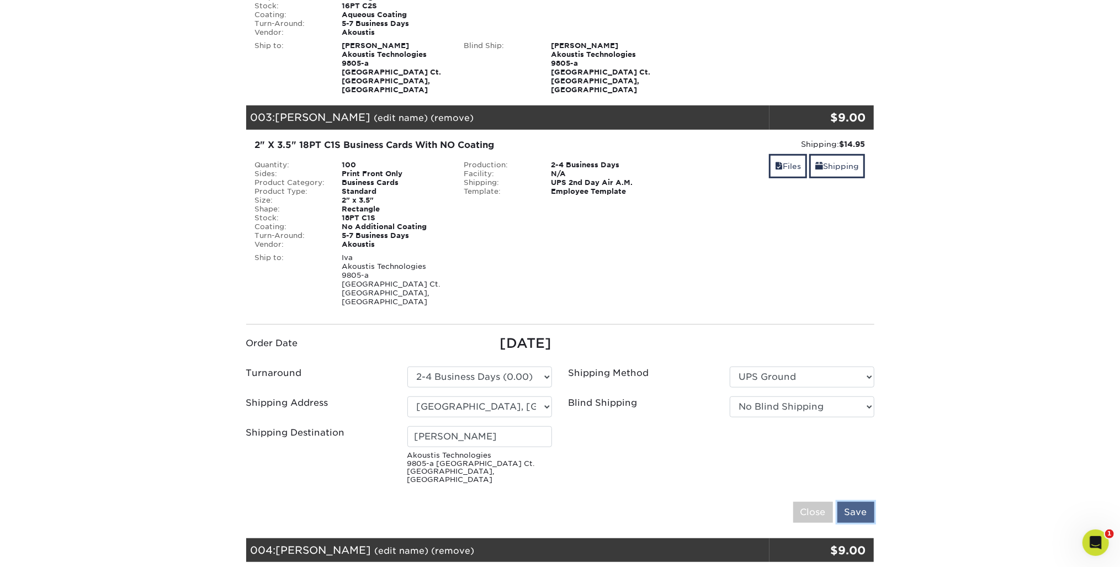
click at [861, 502] on input "Save" at bounding box center [856, 512] width 37 height 21
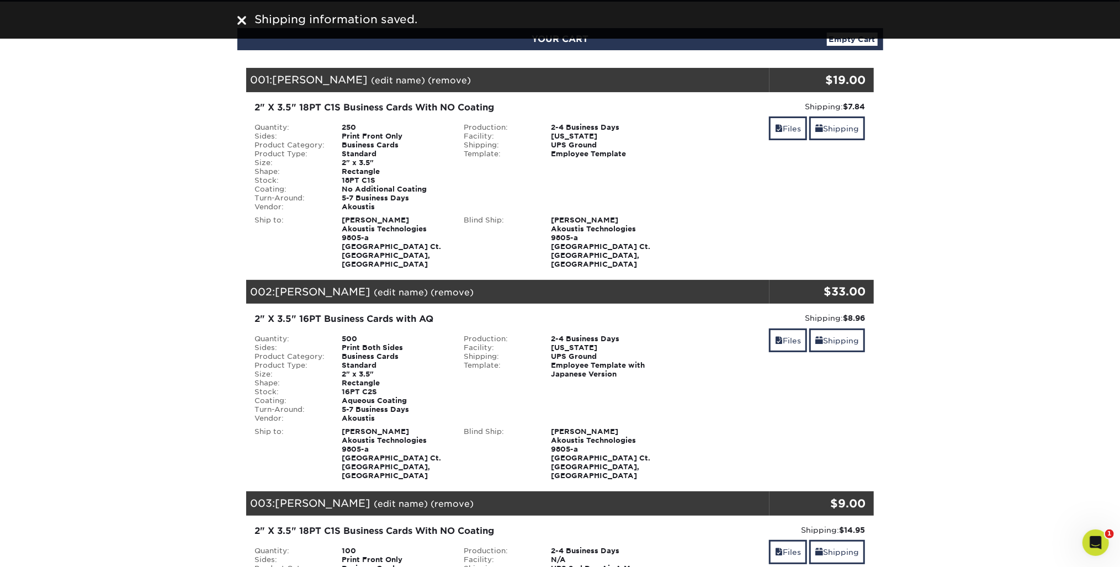
scroll to position [0, 0]
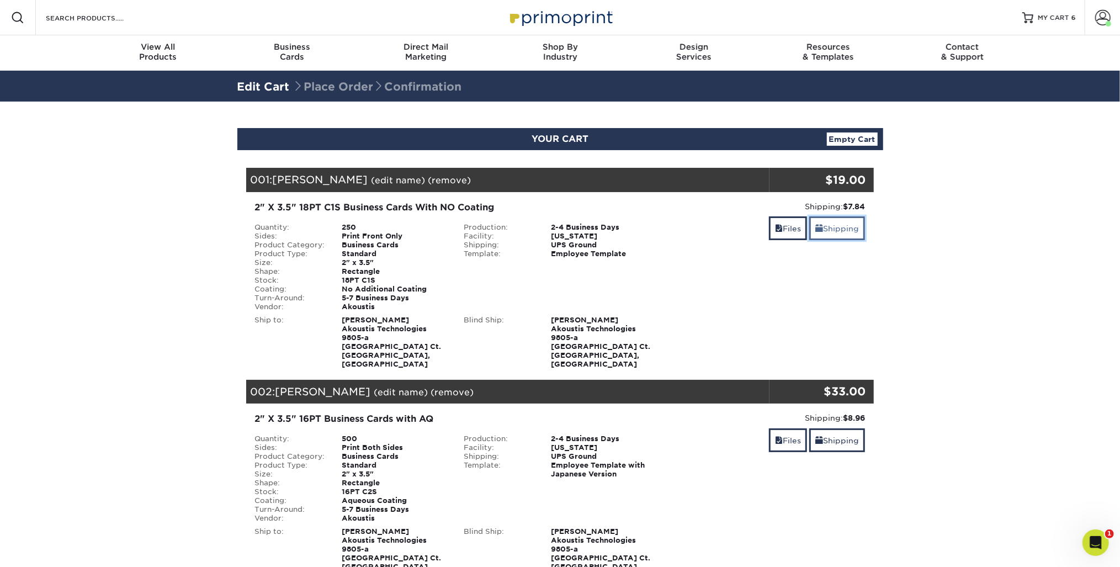
click at [833, 229] on link "Shipping" at bounding box center [837, 228] width 56 height 24
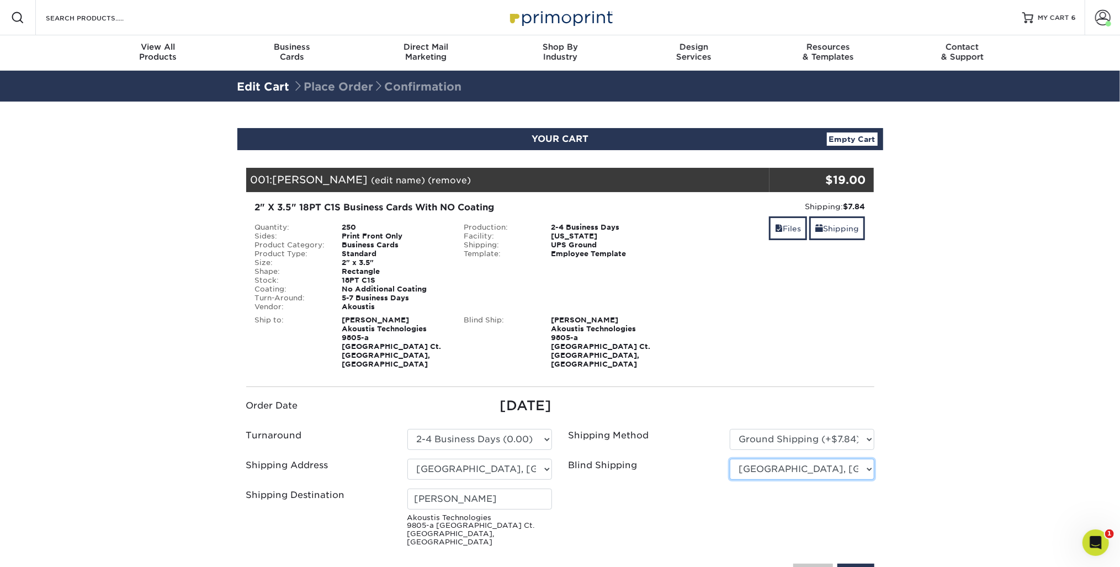
click at [874, 461] on select "No Blind Shipping Colin's Home Huntersville, NC Office New York Office RFMi Tim…" at bounding box center [802, 469] width 145 height 21
select select "-1"
click at [730, 459] on select "No Blind Shipping Colin's Home Huntersville, NC Office New York Office RFMi Tim…" at bounding box center [802, 469] width 145 height 21
click at [855, 564] on input "Save" at bounding box center [856, 574] width 37 height 21
click at [858, 564] on input "Save" at bounding box center [856, 574] width 37 height 21
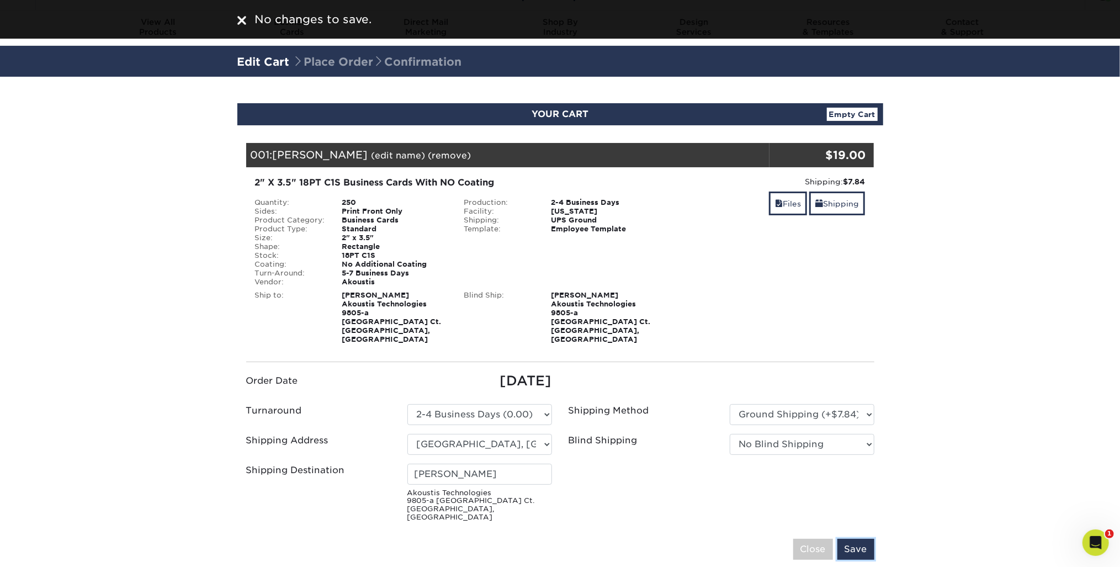
scroll to position [44, 0]
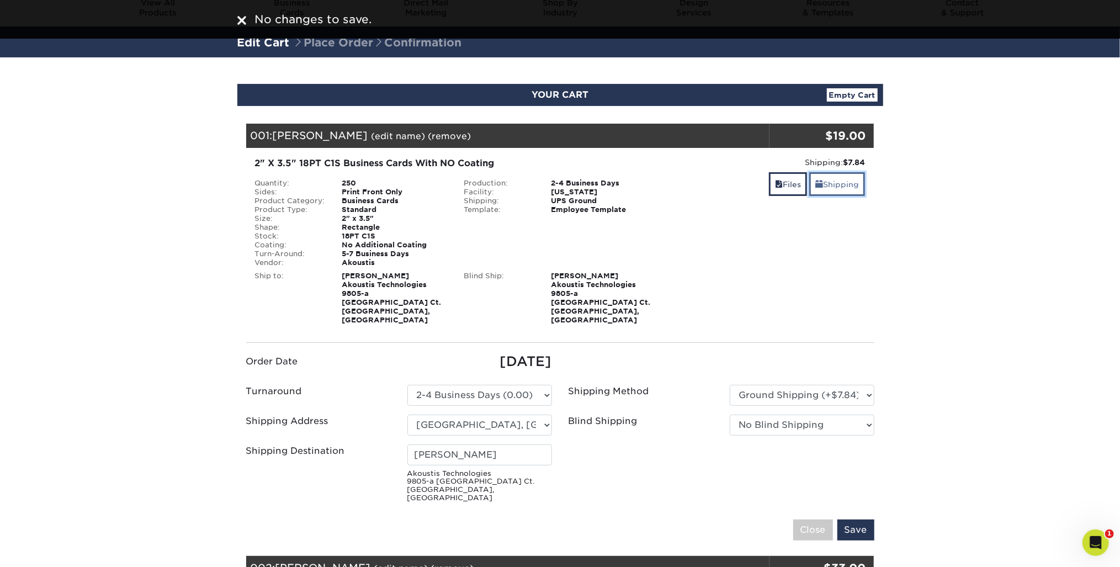
click at [853, 184] on link "Shipping" at bounding box center [837, 184] width 56 height 24
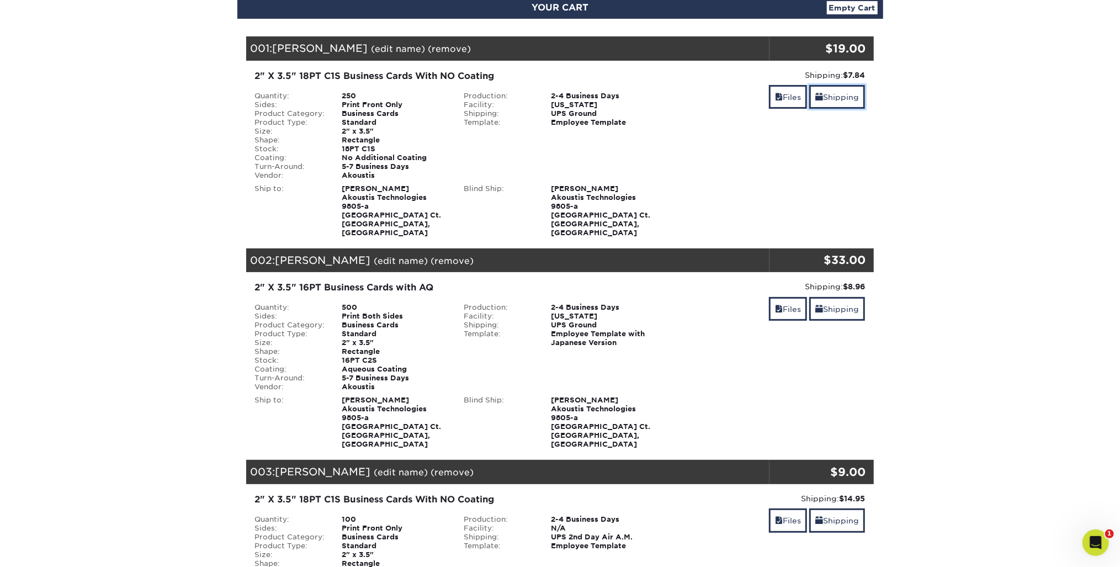
scroll to position [133, 0]
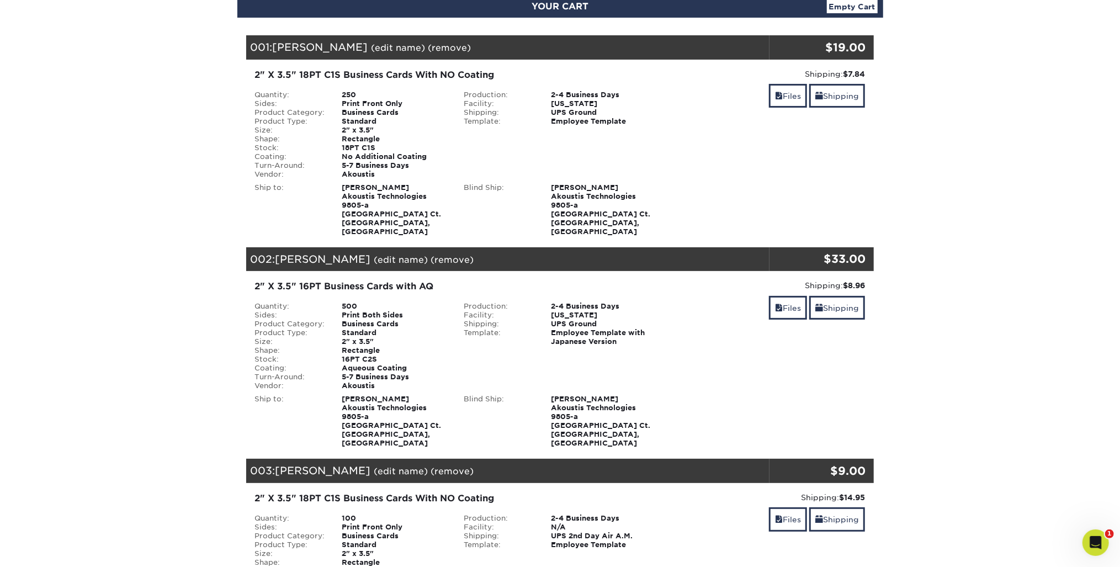
drag, startPoint x: 638, startPoint y: 166, endPoint x: 856, endPoint y: 114, distance: 224.2
click at [645, 166] on div "Production: 2-4 Business Days Facility: Ohio Shipping: UPS Ground Template: Emp…" at bounding box center [560, 135] width 209 height 88
click at [838, 93] on link "Shipping" at bounding box center [837, 96] width 56 height 24
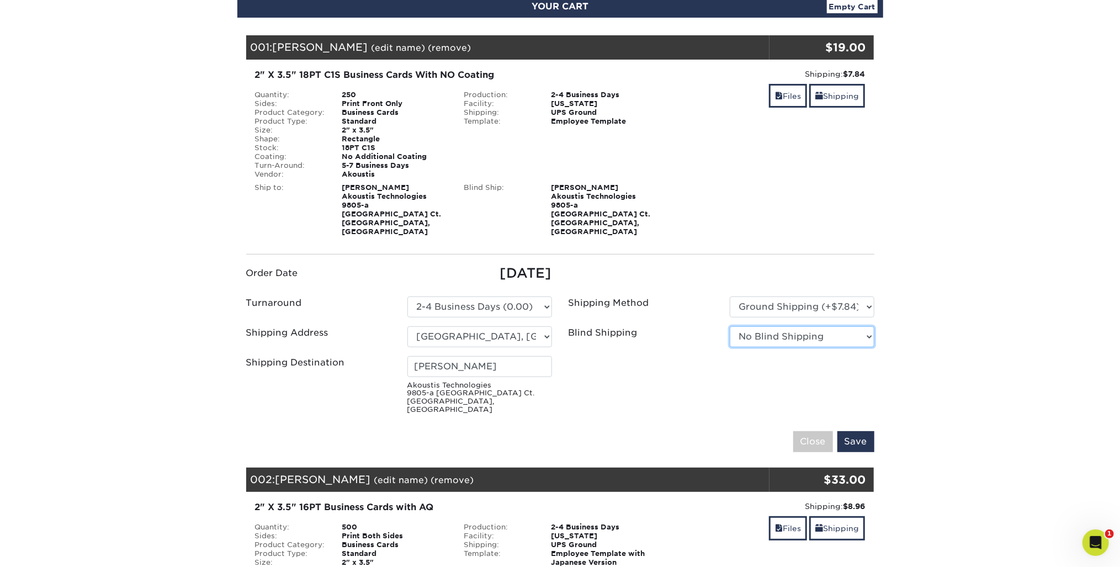
click at [842, 330] on select "No Blind Shipping Colin's Home Huntersville, NC Office New York Office RFMi Tim…" at bounding box center [802, 336] width 145 height 21
click at [657, 382] on ul "Order Date 08/26/2025 Turnaround Please Select Select One" at bounding box center [560, 340] width 645 height 155
click at [624, 329] on label "Blind Shipping" at bounding box center [603, 332] width 69 height 13
click at [507, 357] on input "[PERSON_NAME]" at bounding box center [479, 366] width 145 height 21
type input "[PERSON_NAME]"
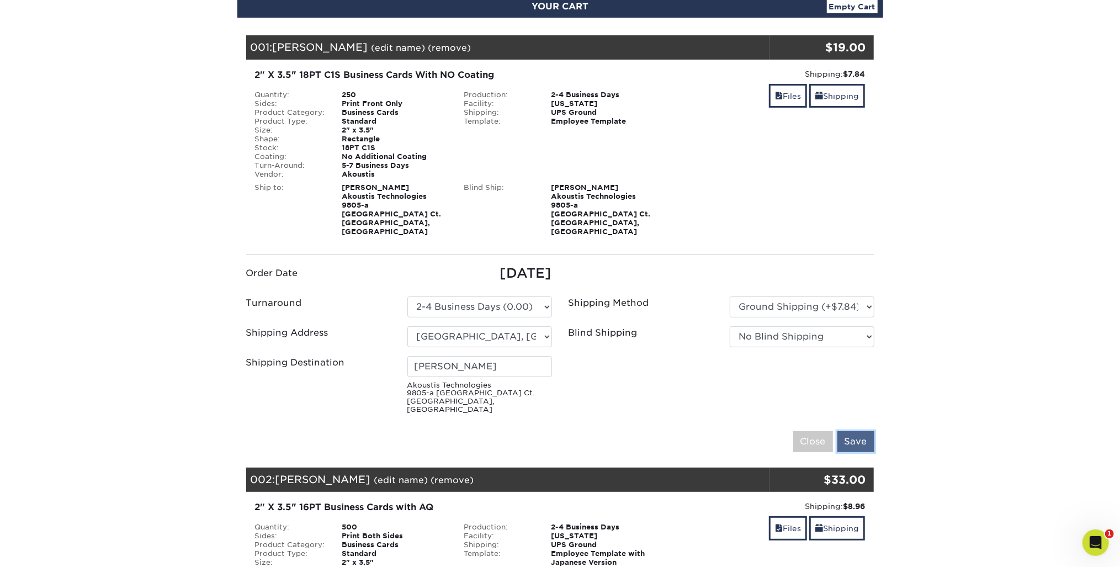
click at [873, 431] on input "Save" at bounding box center [856, 441] width 37 height 21
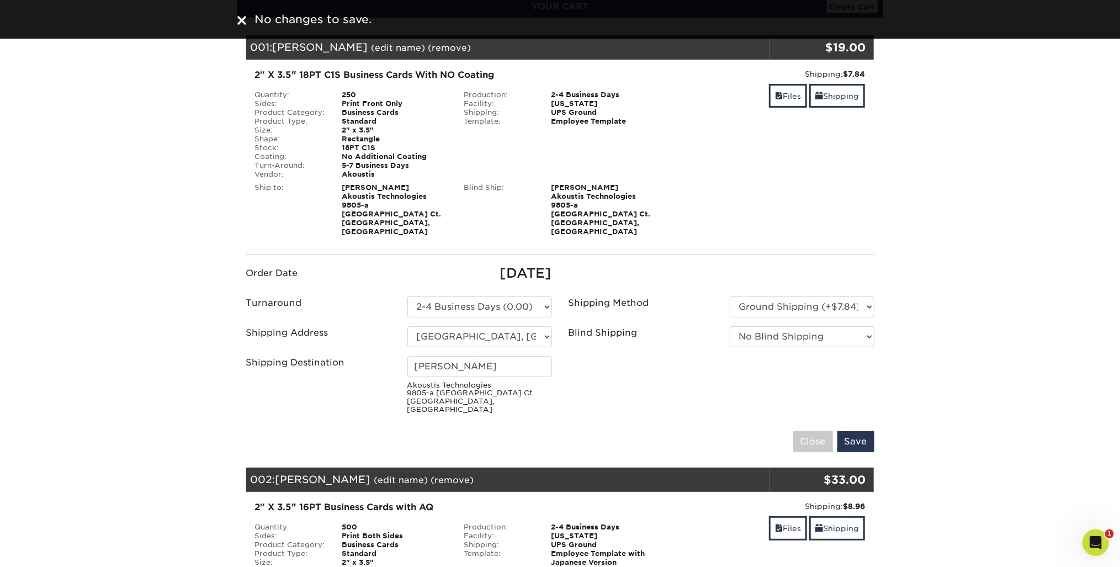
drag, startPoint x: 877, startPoint y: 296, endPoint x: 869, endPoint y: 298, distance: 8.0
click at [876, 297] on div "Please Select Ground Shipping (+$7.84) 3 Day Shipping Service (+$15.34) 2 Day A…" at bounding box center [802, 307] width 161 height 21
click at [869, 298] on select "Please Select Ground Shipping (+$7.84) 3 Day Shipping Service (+$15.34) 2 Day A…" at bounding box center [802, 307] width 145 height 21
click at [730, 297] on select "Please Select Ground Shipping (+$7.84) 3 Day Shipping Service (+$15.34) 2 Day A…" at bounding box center [802, 307] width 145 height 21
click at [861, 431] on input "Save" at bounding box center [856, 441] width 37 height 21
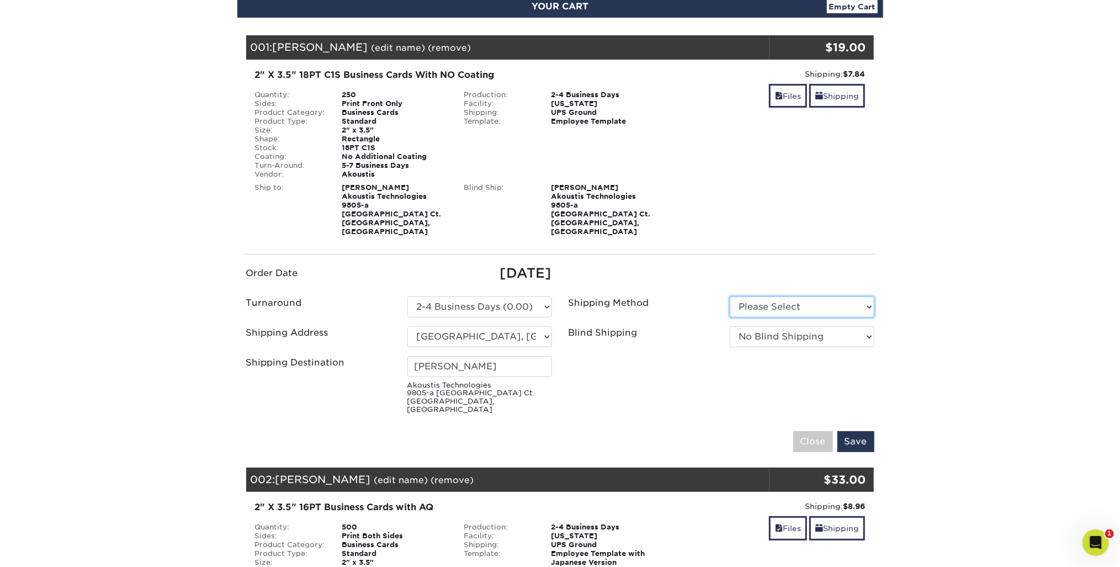
click at [872, 298] on select "Please Select Ground Shipping (+$7.84) 3 Day Shipping Service (+$15.34) 2 Day A…" at bounding box center [802, 307] width 145 height 21
select select "03"
click at [730, 297] on select "Please Select Ground Shipping (+$7.84) 3 Day Shipping Service (+$15.34) 2 Day A…" at bounding box center [802, 307] width 145 height 21
click at [870, 431] on input "Save" at bounding box center [856, 441] width 37 height 21
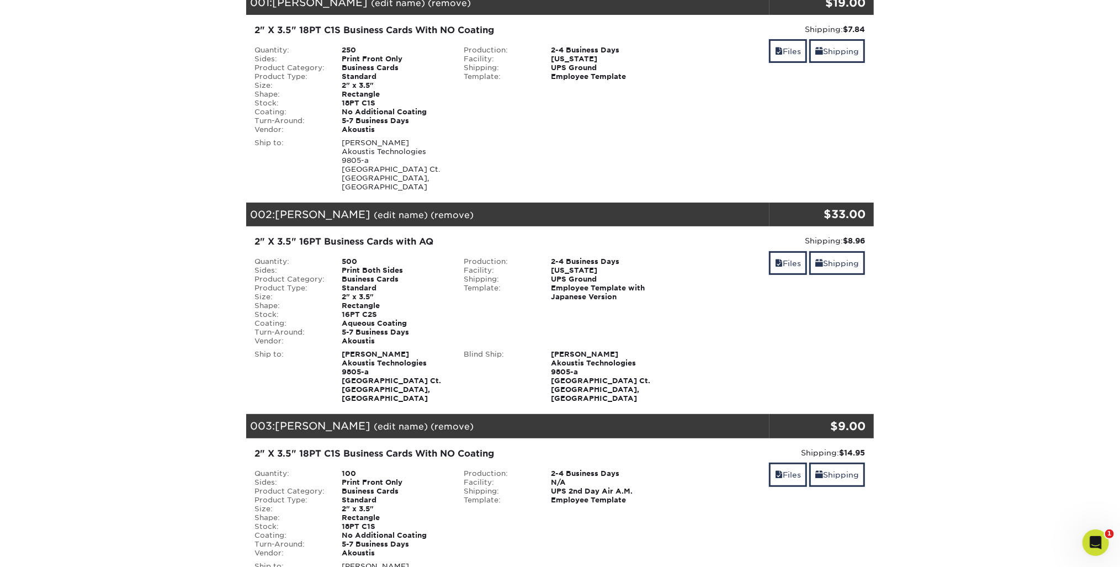
scroll to position [221, 0]
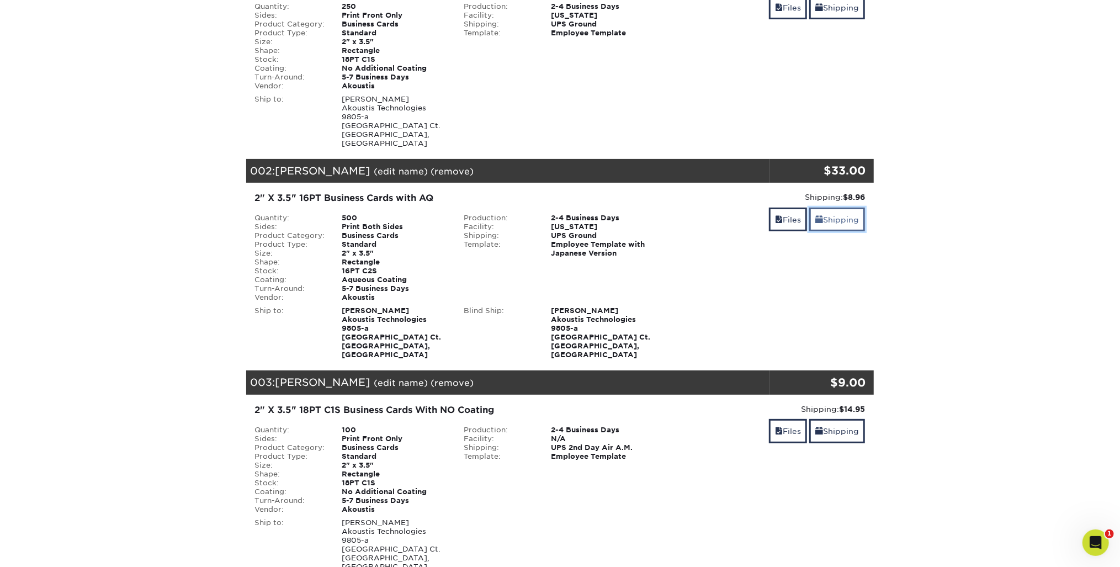
click at [833, 211] on link "Shipping" at bounding box center [837, 220] width 56 height 24
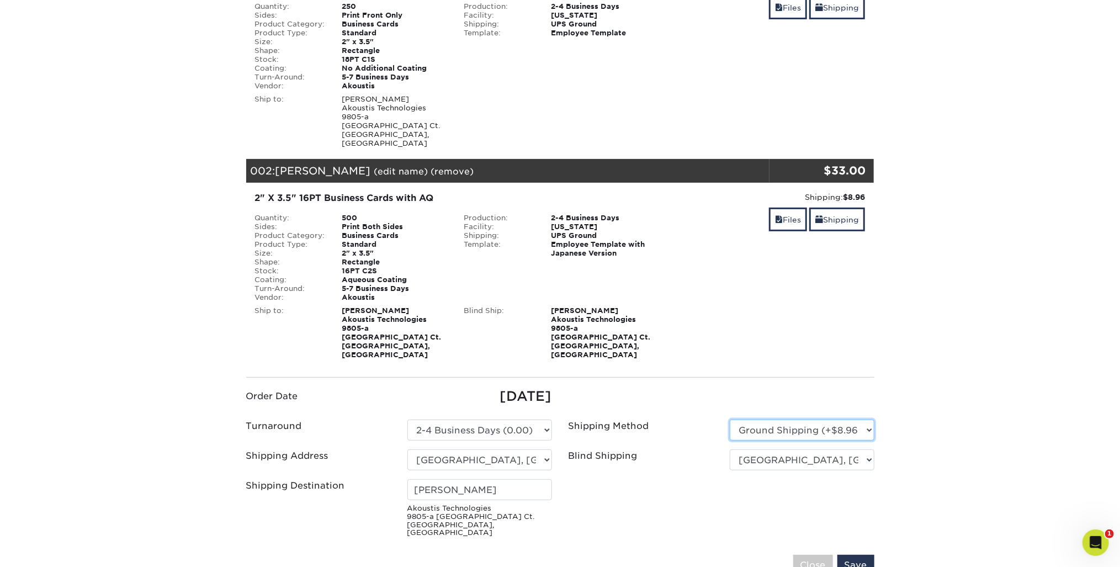
drag, startPoint x: 871, startPoint y: 416, endPoint x: 870, endPoint y: 424, distance: 7.3
click at [871, 420] on select "Please Select Ground Shipping (+$8.96) 3 Day Shipping Service (+$15.34) 2 Day A…" at bounding box center [802, 430] width 145 height 21
click at [730, 420] on select "Please Select Ground Shipping (+$8.96) 3 Day Shipping Service (+$15.34) 2 Day A…" at bounding box center [802, 430] width 145 height 21
click at [859, 555] on input "Save" at bounding box center [856, 565] width 37 height 21
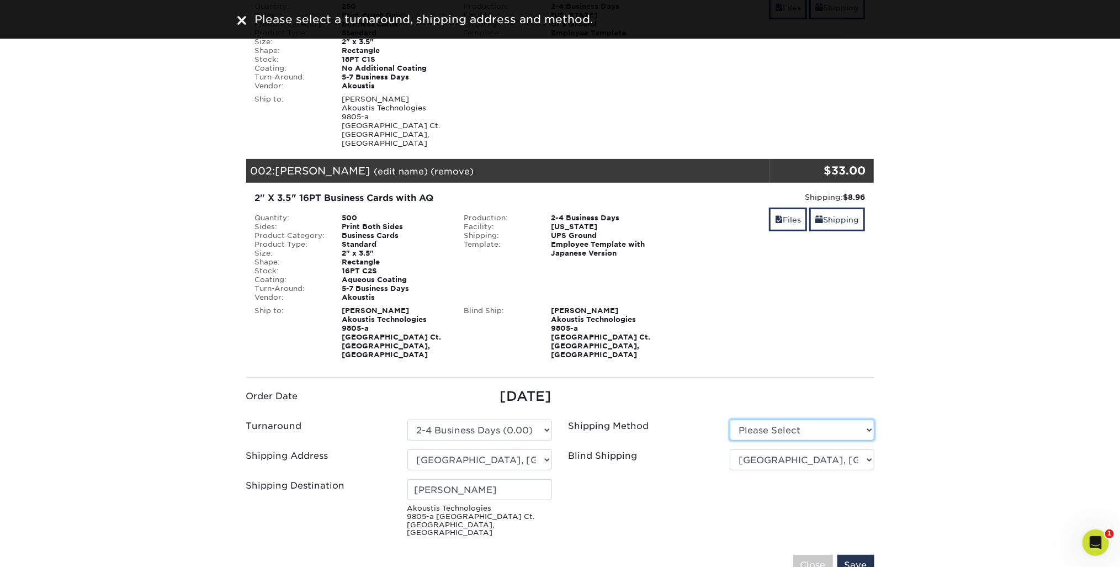
click at [866, 420] on select "Please Select Ground Shipping (+$8.96) 3 Day Shipping Service (+$15.34) 2 Day A…" at bounding box center [802, 430] width 145 height 21
select select "03"
click at [730, 420] on select "Please Select Ground Shipping (+$8.96) 3 Day Shipping Service (+$15.34) 2 Day A…" at bounding box center [802, 430] width 145 height 21
click at [864, 449] on select "No Blind Shipping Colin's Home Huntersville, NC Office New York Office RFMi Tim…" at bounding box center [802, 459] width 145 height 21
select select "-1"
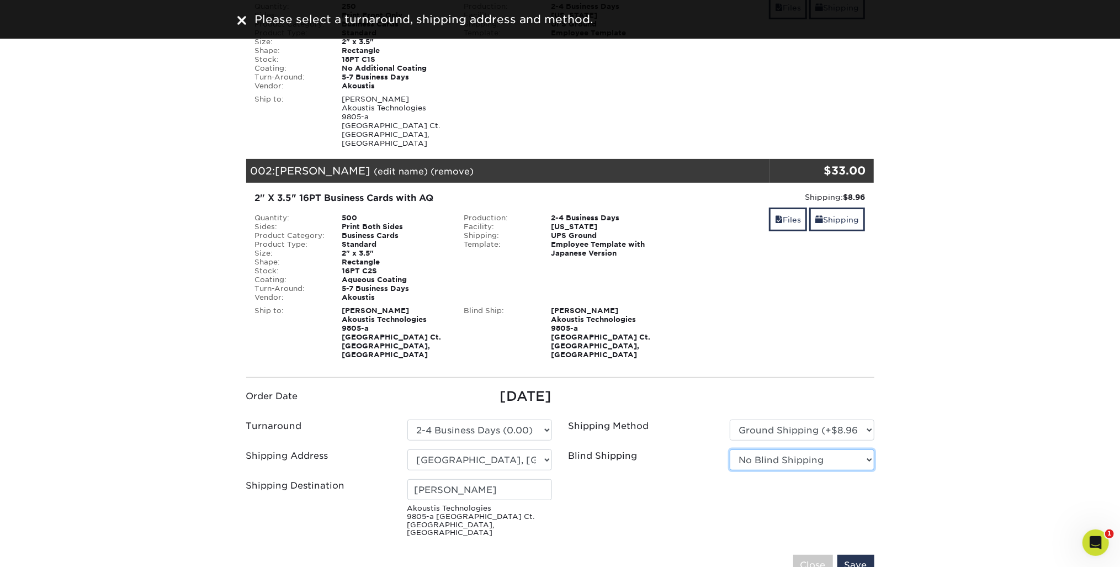
click at [730, 449] on select "No Blind Shipping Colin's Home Huntersville, NC Office New York Office RFMi Tim…" at bounding box center [802, 459] width 145 height 21
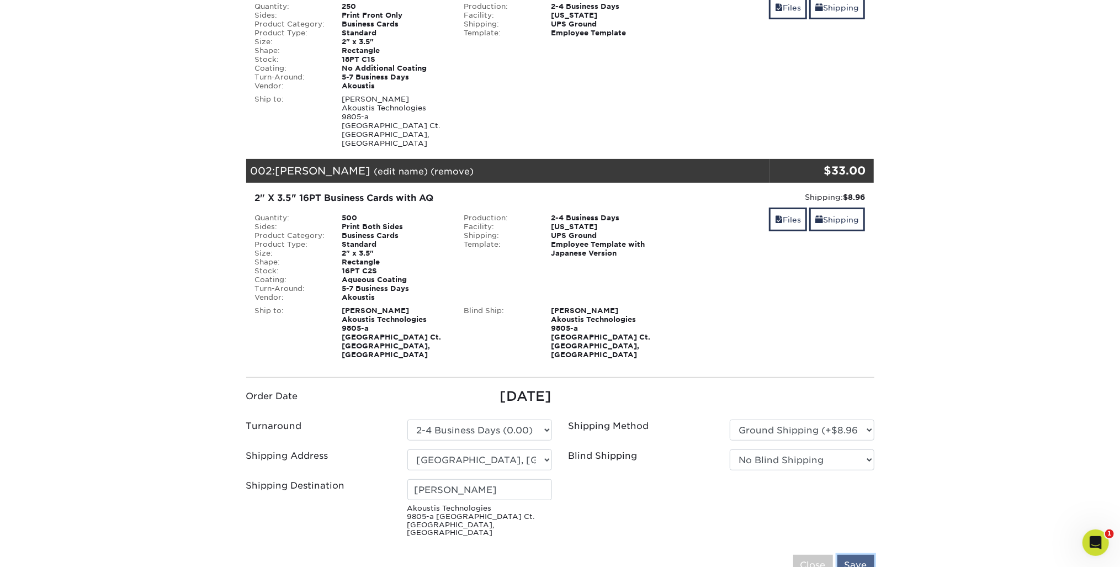
click at [862, 555] on input "Save" at bounding box center [856, 565] width 37 height 21
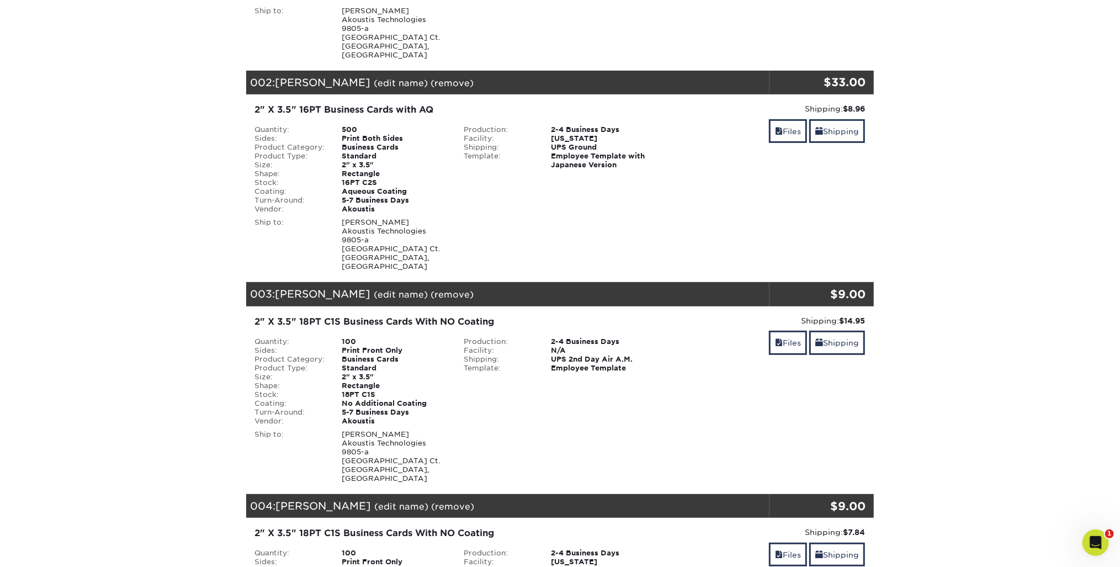
scroll to position [398, 0]
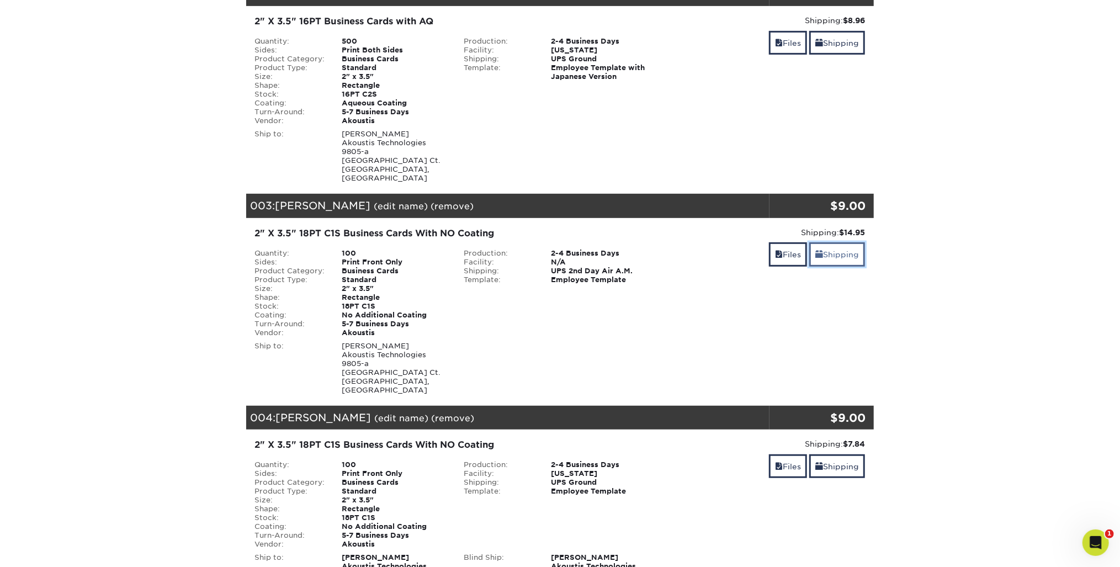
click at [846, 242] on link "Shipping" at bounding box center [837, 254] width 56 height 24
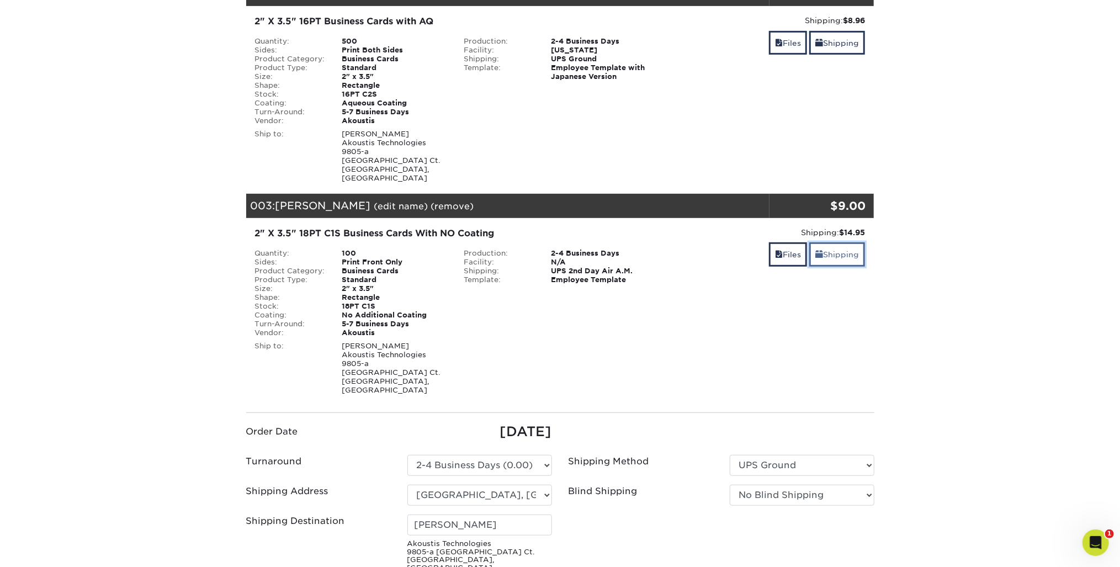
click at [846, 242] on link "Shipping" at bounding box center [837, 254] width 56 height 24
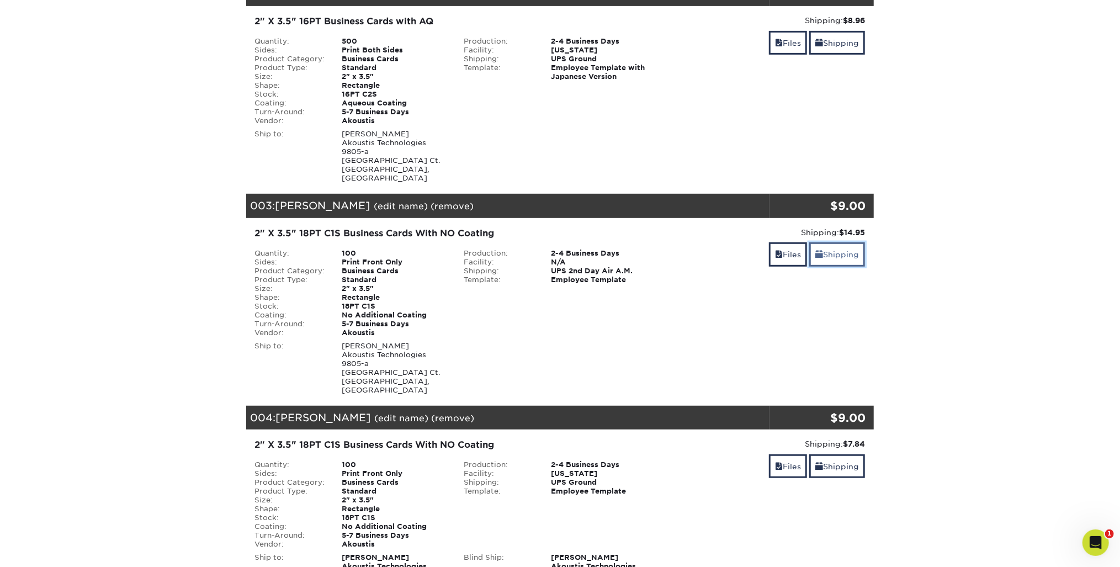
click at [846, 242] on link "Shipping" at bounding box center [837, 254] width 56 height 24
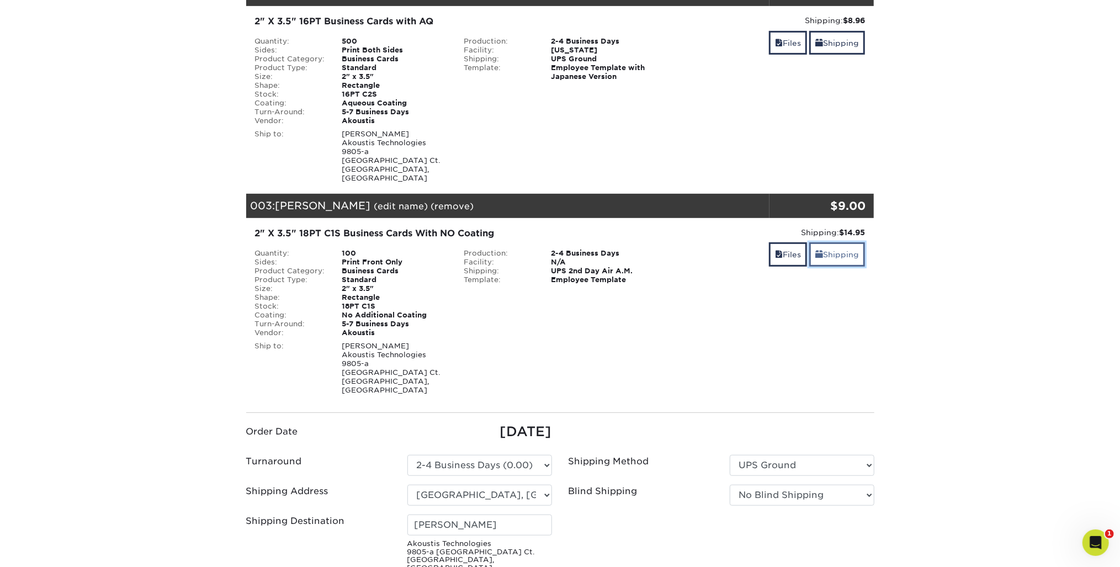
click at [846, 242] on link "Shipping" at bounding box center [837, 254] width 56 height 24
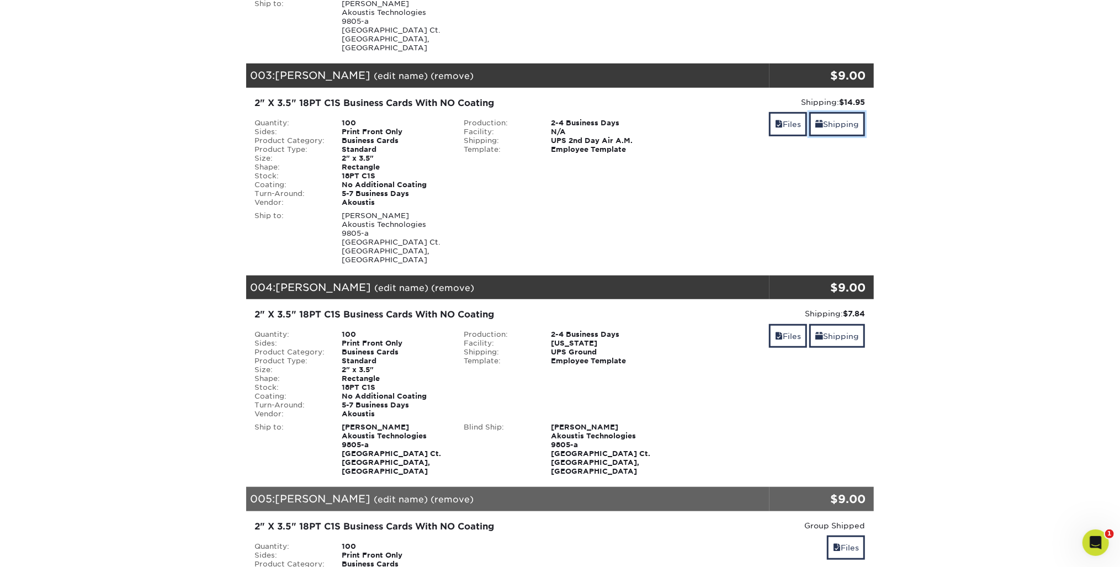
scroll to position [574, 0]
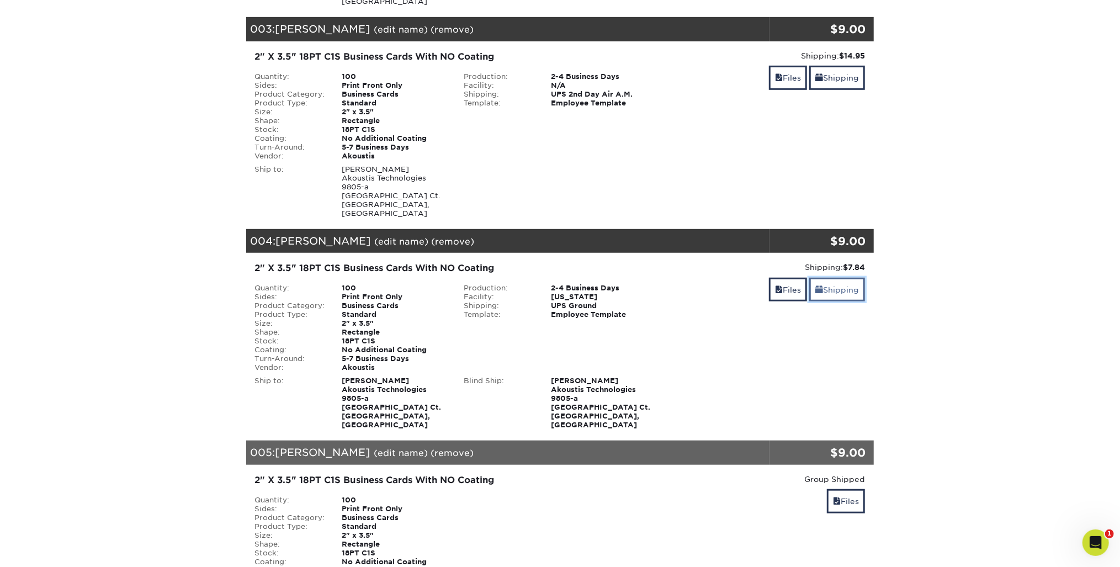
click at [839, 278] on link "Shipping" at bounding box center [837, 290] width 56 height 24
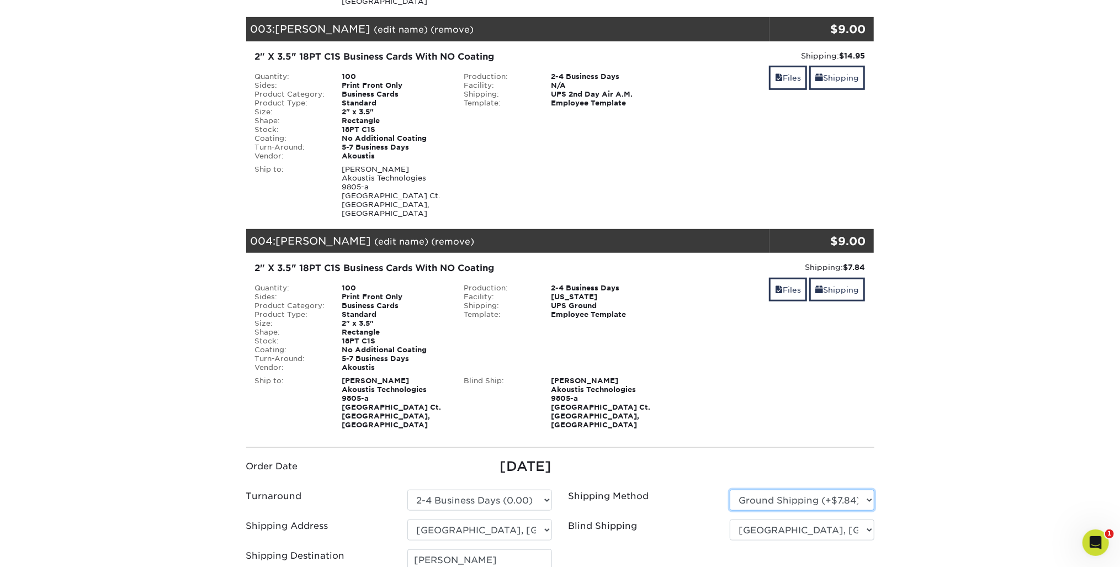
drag, startPoint x: 860, startPoint y: 461, endPoint x: 858, endPoint y: 467, distance: 6.5
click at [860, 490] on select "Please Select Ground Shipping (+$7.84) 3 Day Shipping Service (+$15.33) 2 Day A…" at bounding box center [802, 500] width 145 height 21
click at [730, 490] on select "Please Select Ground Shipping (+$7.84) 3 Day Shipping Service (+$15.33) 2 Day A…" at bounding box center [802, 500] width 145 height 21
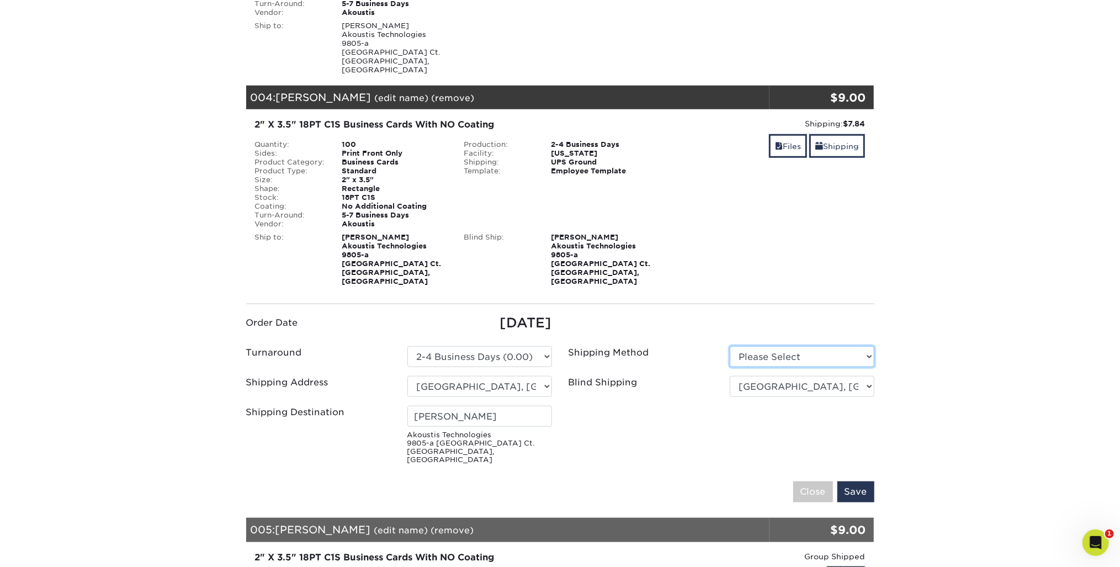
scroll to position [751, 0]
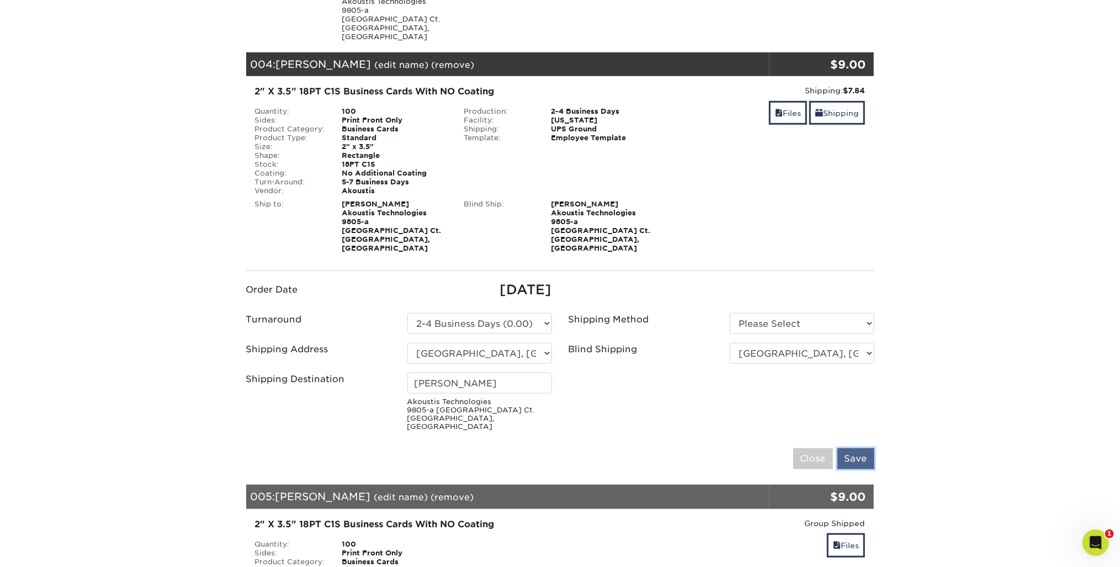
click at [869, 448] on input "Save" at bounding box center [856, 458] width 37 height 21
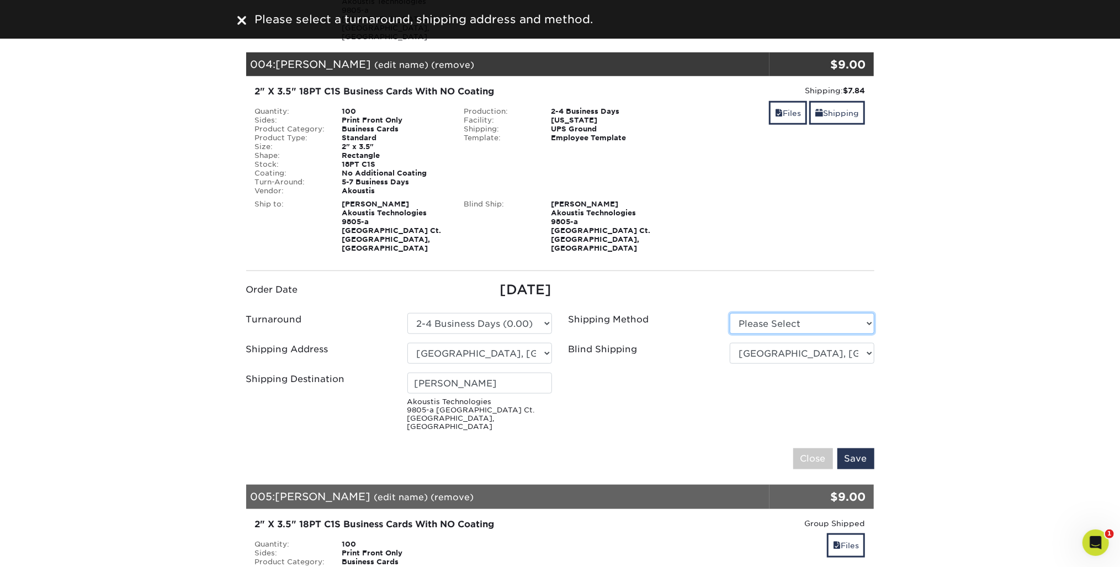
click at [871, 313] on select "Please Select Ground Shipping (+$7.84) 3 Day Shipping Service (+$15.33) 2 Day A…" at bounding box center [802, 323] width 145 height 21
select select "03"
click at [730, 313] on select "Please Select Ground Shipping (+$7.84) 3 Day Shipping Service (+$15.33) 2 Day A…" at bounding box center [802, 323] width 145 height 21
click at [864, 343] on select "No Blind Shipping Colin's Home Huntersville, NC Office New York Office RFMi Tim…" at bounding box center [802, 353] width 145 height 21
select select "-1"
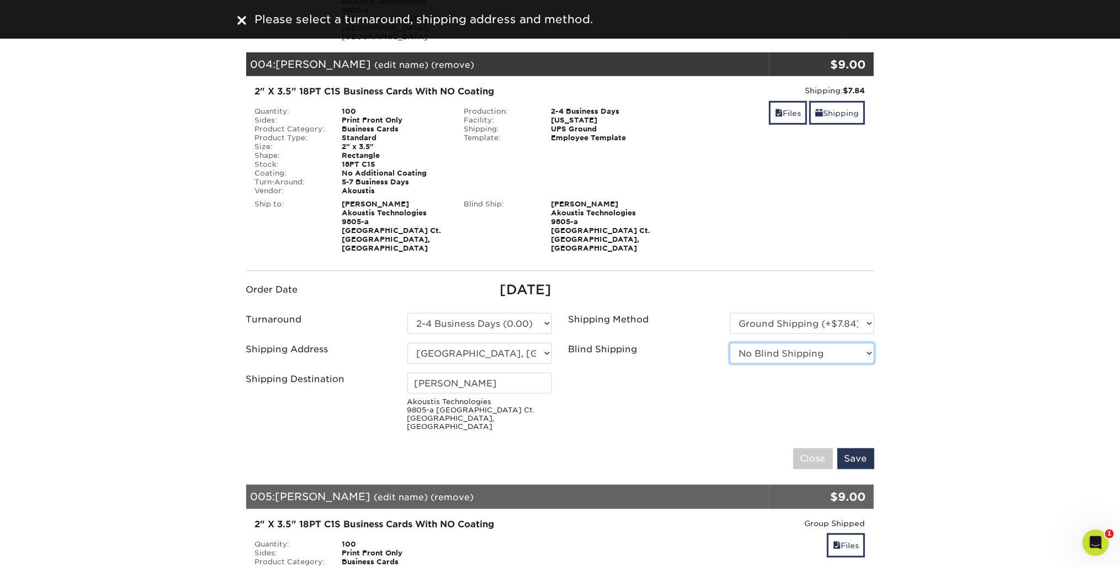
click at [730, 343] on select "No Blind Shipping Colin's Home Huntersville, NC Office New York Office RFMi Tim…" at bounding box center [802, 353] width 145 height 21
click at [865, 448] on input "Save" at bounding box center [856, 458] width 37 height 21
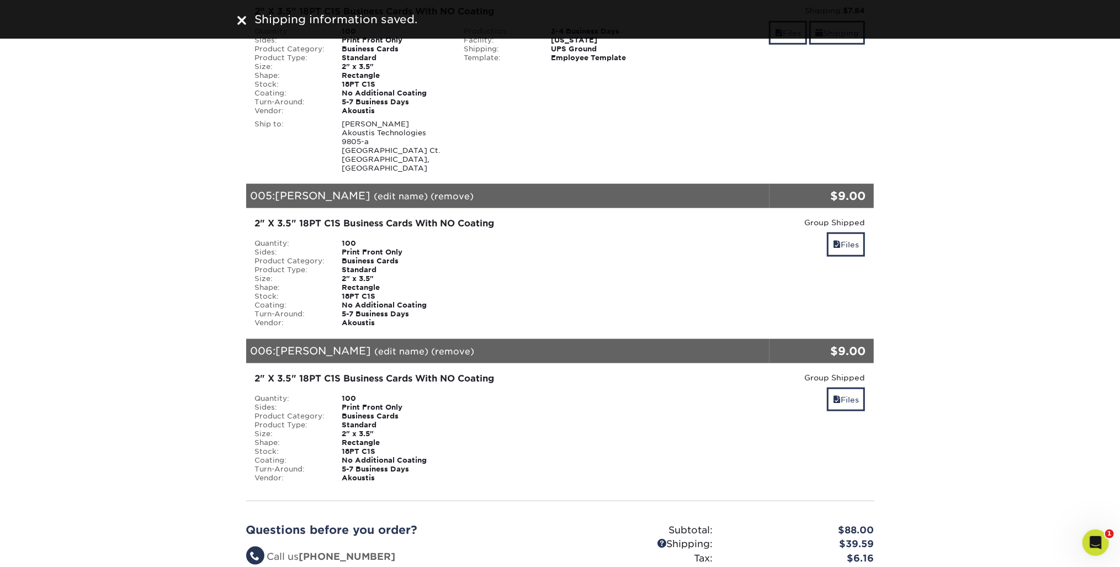
scroll to position [839, 0]
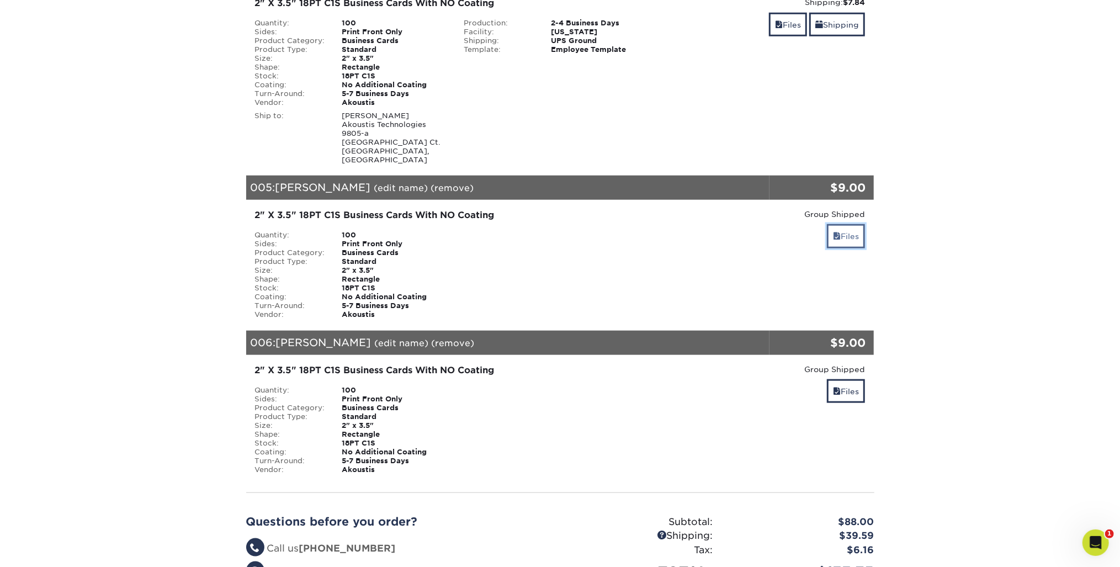
click at [849, 224] on link "Files" at bounding box center [846, 236] width 38 height 24
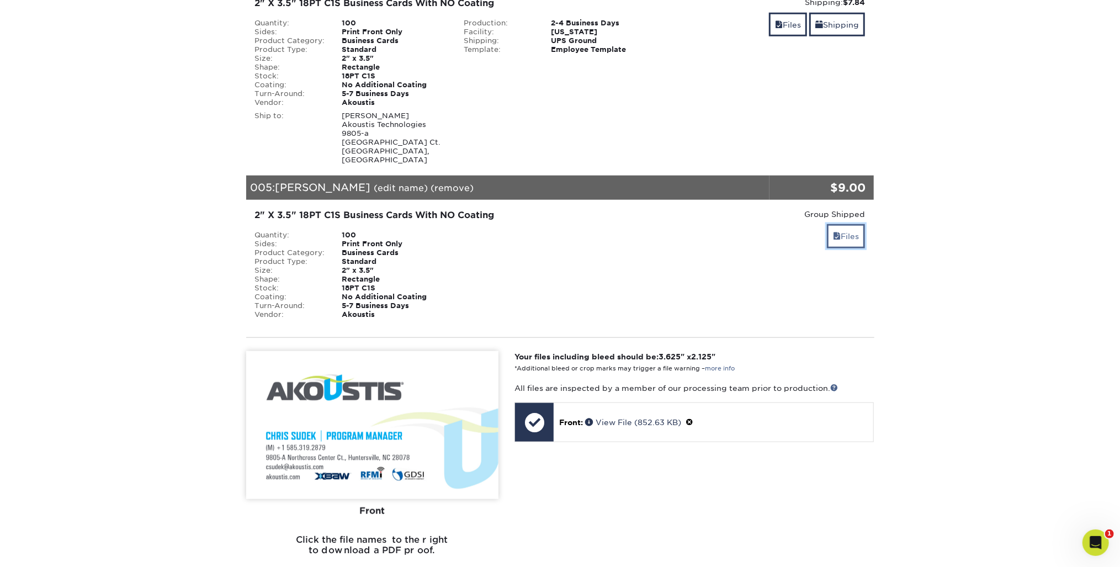
click at [849, 224] on link "Files" at bounding box center [846, 236] width 38 height 24
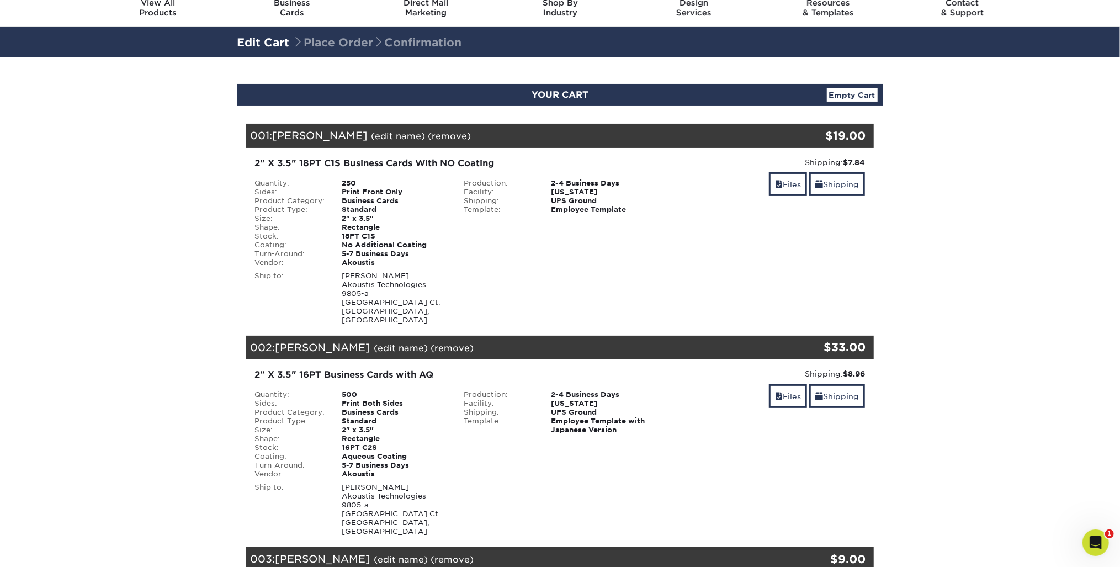
scroll to position [0, 0]
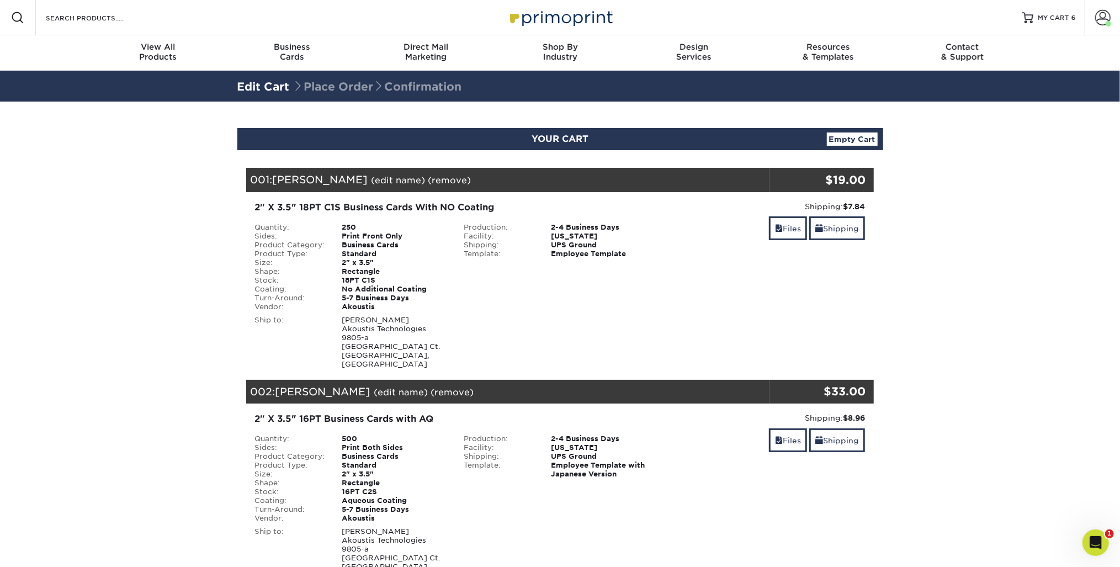
drag, startPoint x: 1094, startPoint y: 384, endPoint x: 1089, endPoint y: 314, distance: 70.3
click at [1101, 20] on span at bounding box center [1102, 17] width 15 height 15
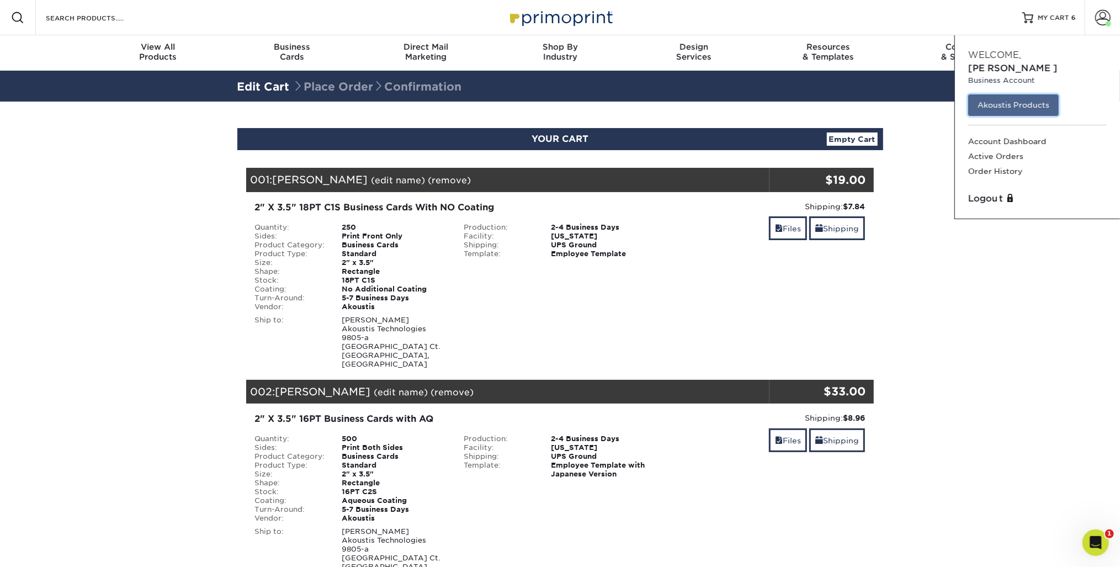
click at [1038, 94] on link "Akoustis Products" at bounding box center [1013, 104] width 91 height 21
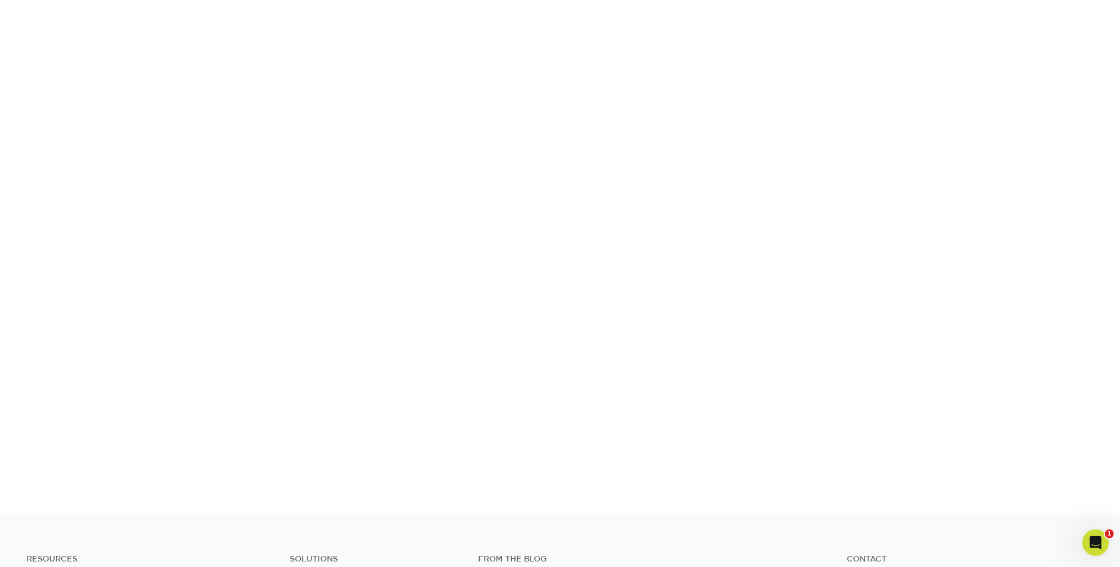
scroll to position [173, 0]
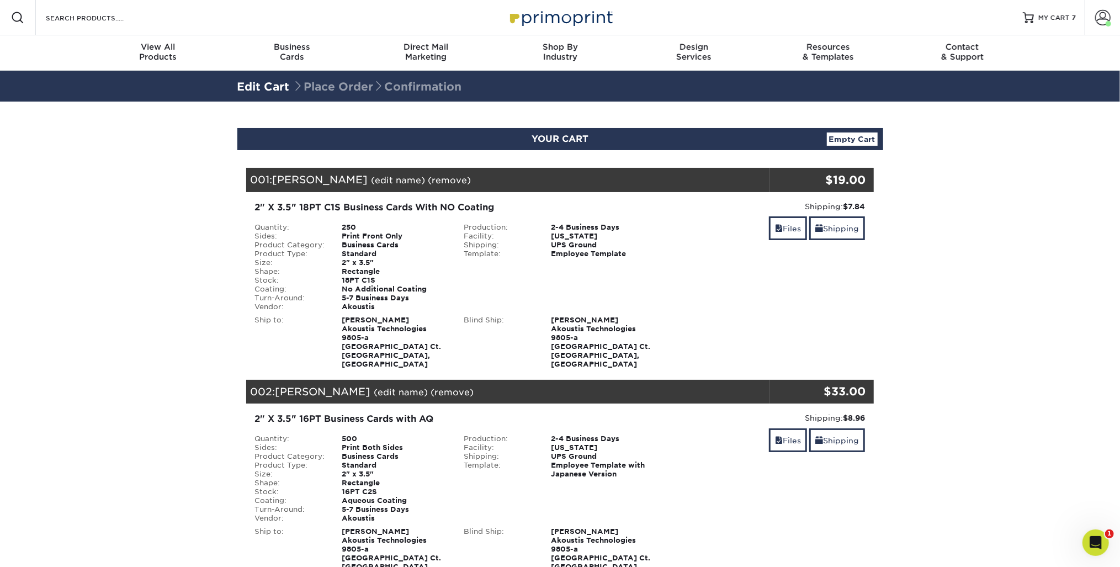
click at [786, 295] on div "Shipping: $7.84 Discount: - $0.00 Files Shipping" at bounding box center [769, 285] width 209 height 168
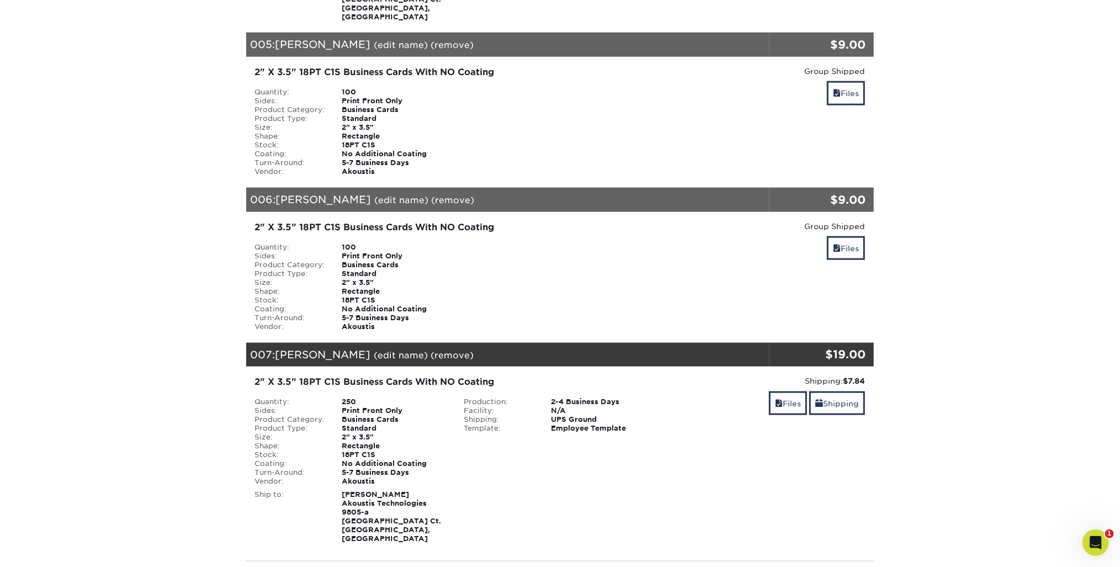
scroll to position [1016, 0]
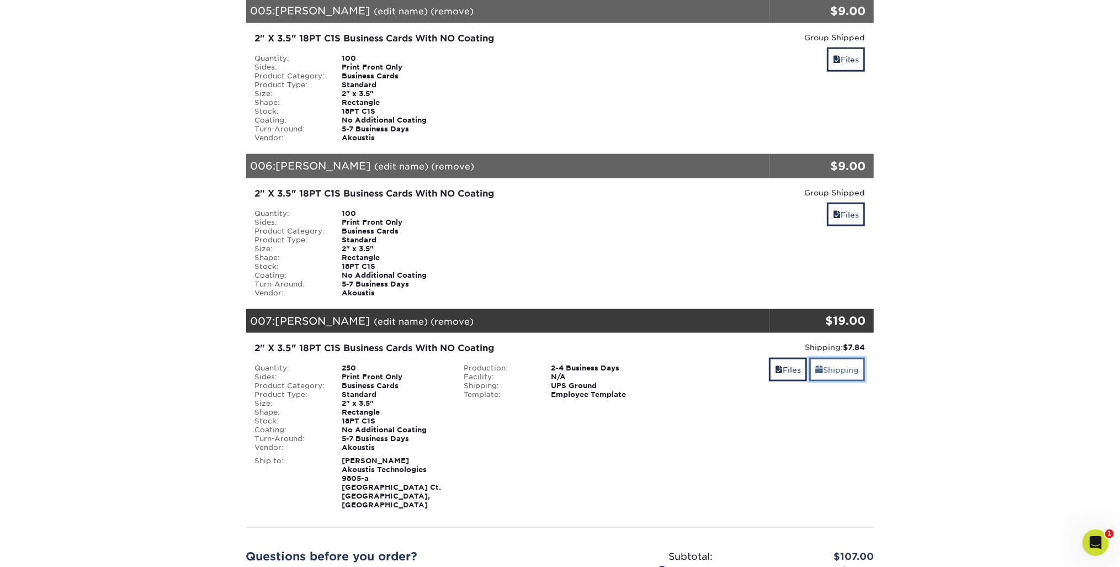
drag, startPoint x: 841, startPoint y: 335, endPoint x: 834, endPoint y: 337, distance: 8.0
click at [841, 358] on link "Shipping" at bounding box center [837, 370] width 56 height 24
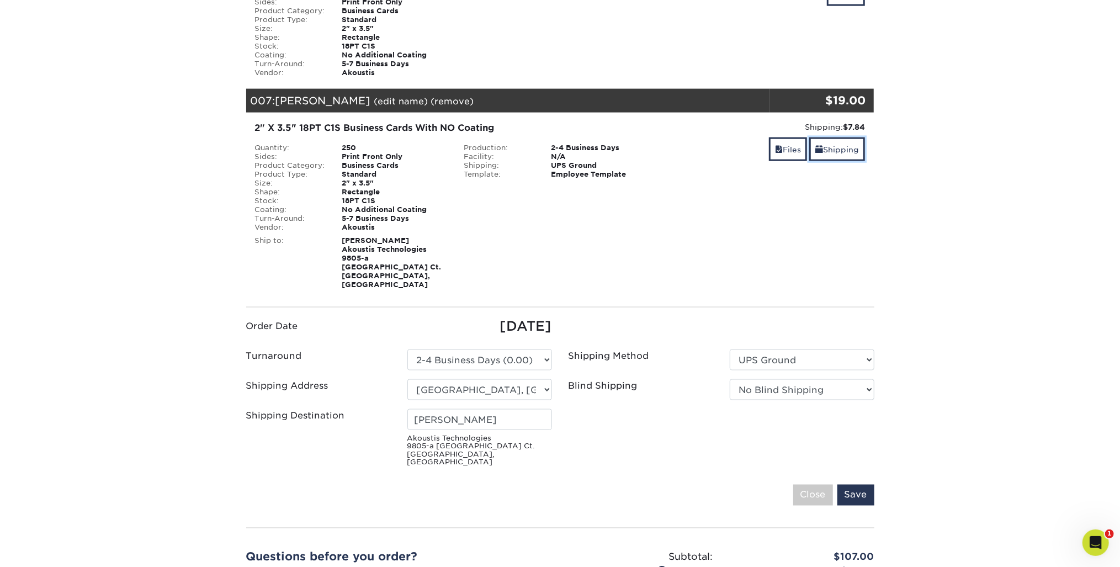
scroll to position [1237, 0]
click at [471, 409] on input "Holly Johnson" at bounding box center [479, 419] width 145 height 21
drag, startPoint x: 519, startPoint y: 374, endPoint x: 391, endPoint y: 373, distance: 127.6
click at [391, 409] on div "Shipping Destination Holly Johnson Akoustis Technologies 9805-a Northcross Cent…" at bounding box center [399, 440] width 322 height 62
type input "[PERSON_NAME]"
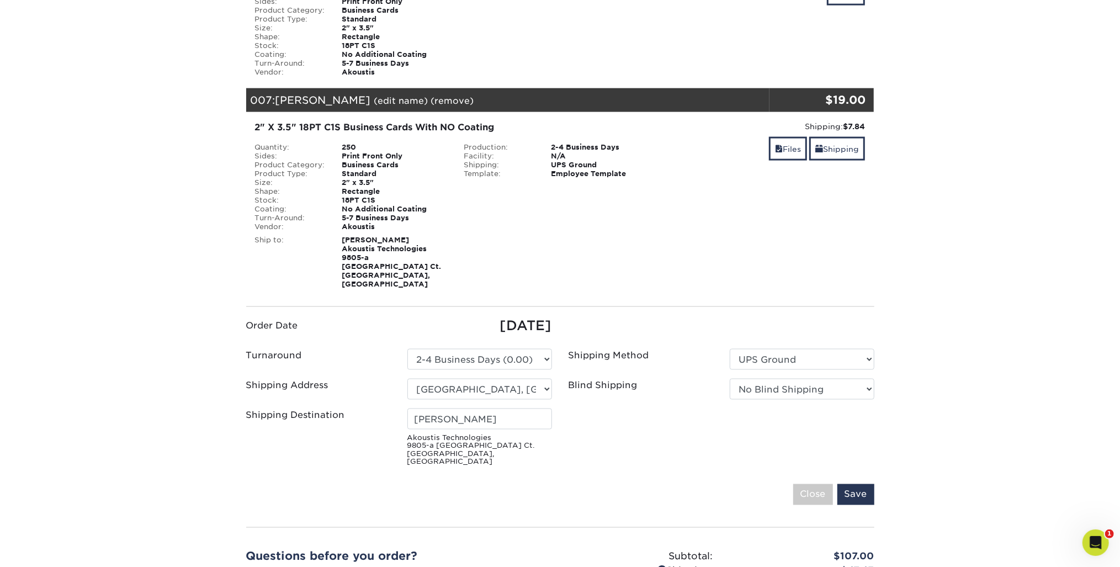
click at [692, 427] on fieldset "Order Date 08/26/2025 Turnaround Please Select 2-4 Business Days (0.00)" at bounding box center [560, 417] width 628 height 203
click at [861, 349] on select "Please Select UPS Ground UPS 3 Day Select UPS 2nd Day Air UPS 2nd Day Air A.M. …" at bounding box center [802, 359] width 145 height 21
click at [730, 349] on select "Please Select UPS Ground UPS 3 Day Select UPS 2nd Day Air UPS 2nd Day Air A.M. …" at bounding box center [802, 359] width 145 height 21
click at [550, 349] on select "Please Select 2-4 Business Days (0.00)" at bounding box center [479, 359] width 145 height 21
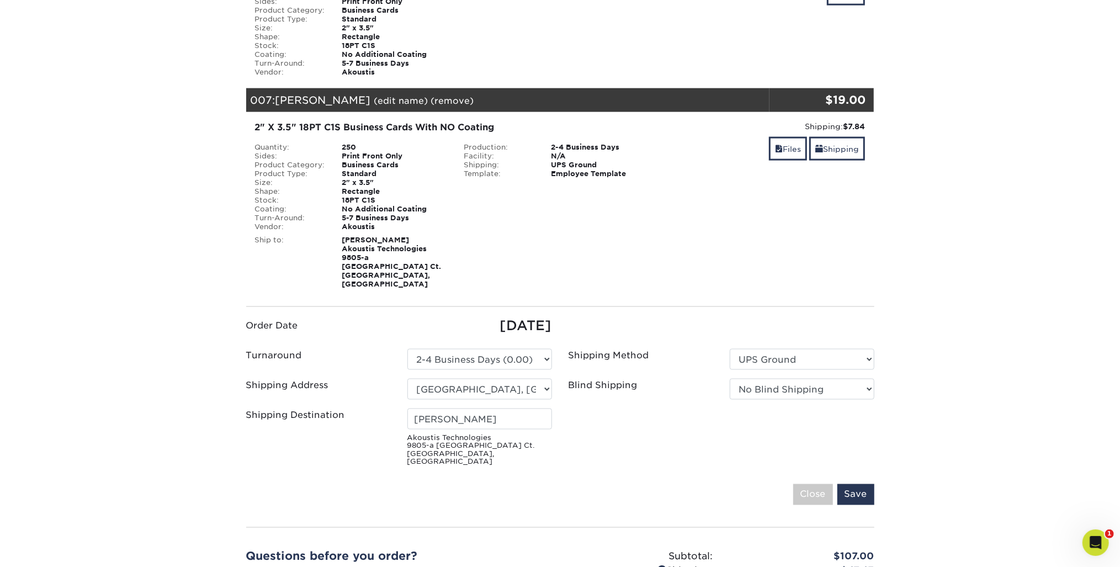
click at [595, 405] on ul "Order Date 08/26/2025 Turnaround Please Select UPS Ground" at bounding box center [560, 393] width 645 height 155
click at [859, 484] on input "Save" at bounding box center [856, 494] width 37 height 21
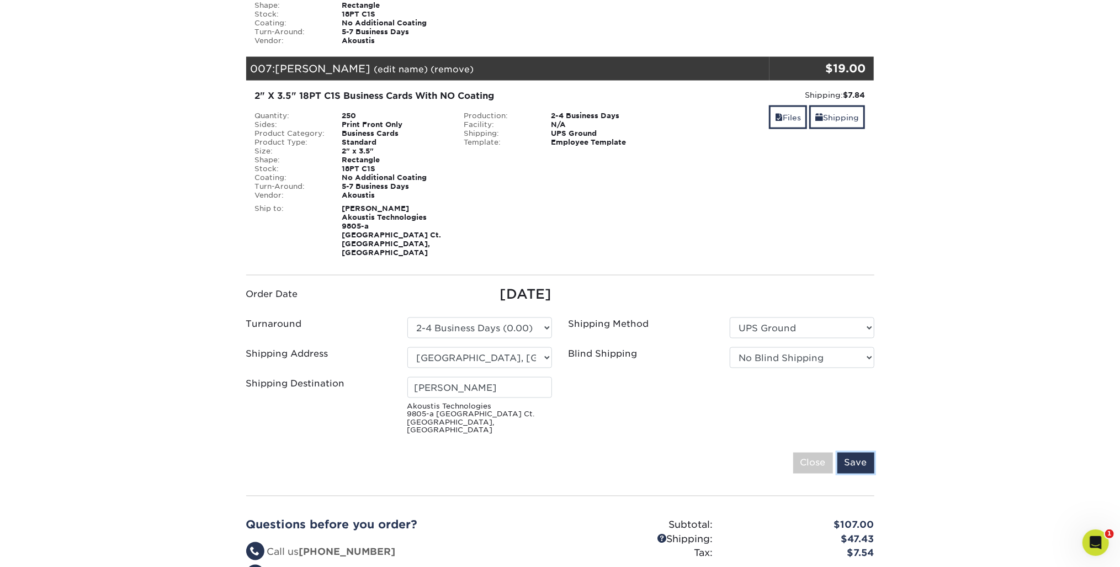
scroll to position [1281, 0]
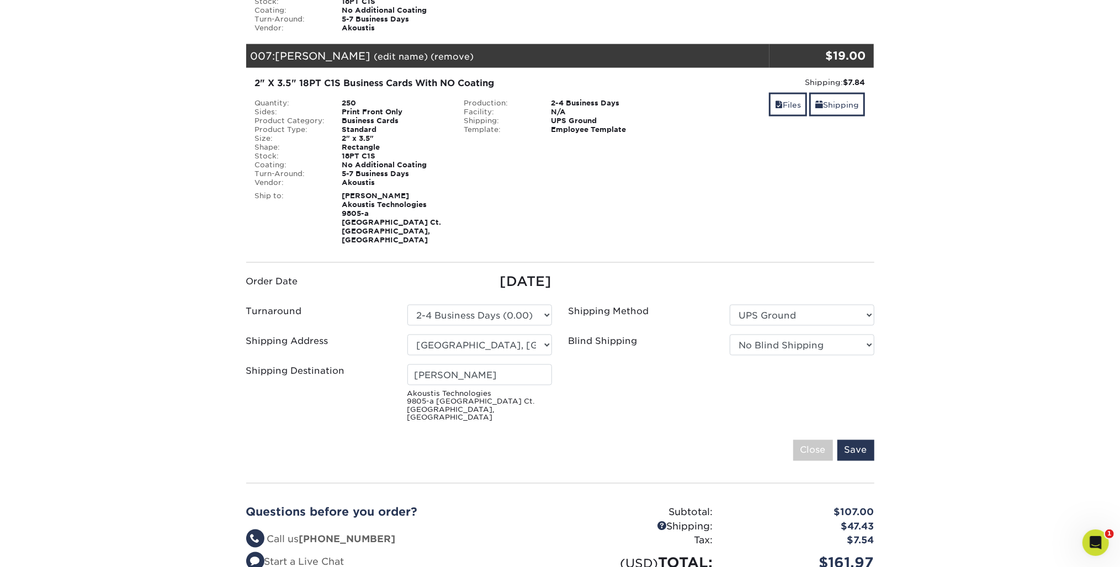
click at [616, 410] on fieldset "Order Date 08/26/2025 Turnaround Please Select 2-4 Business Days (0.00)" at bounding box center [560, 373] width 628 height 203
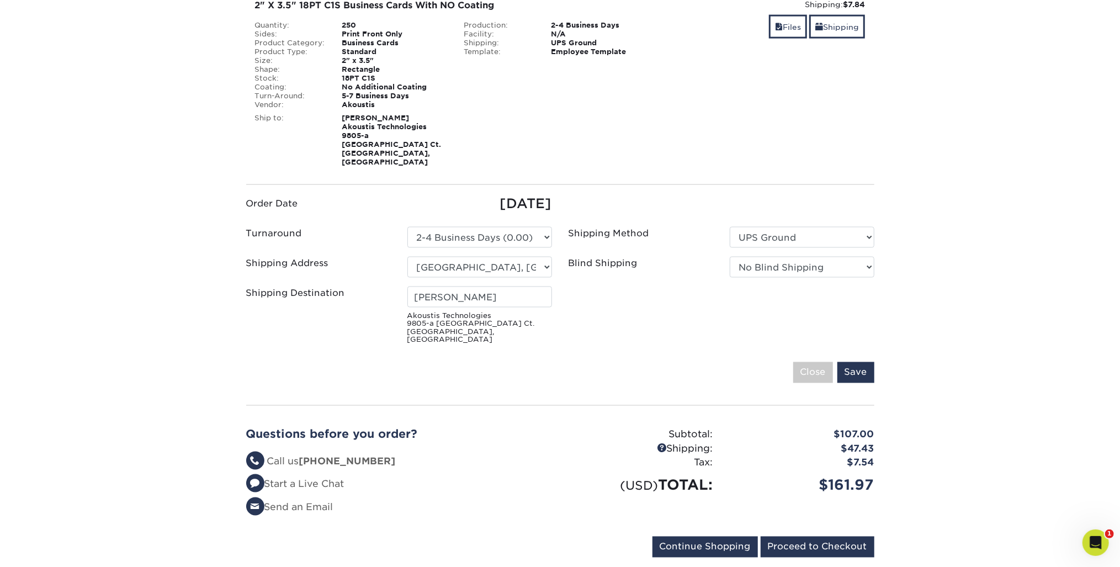
scroll to position [1193, 0]
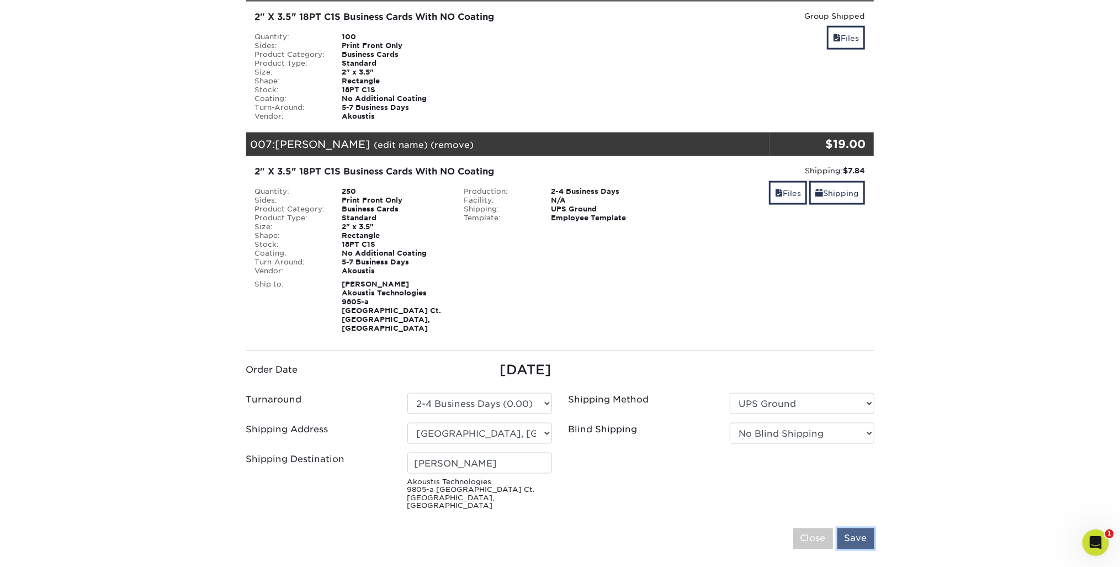
click at [866, 528] on input "Save" at bounding box center [856, 538] width 37 height 21
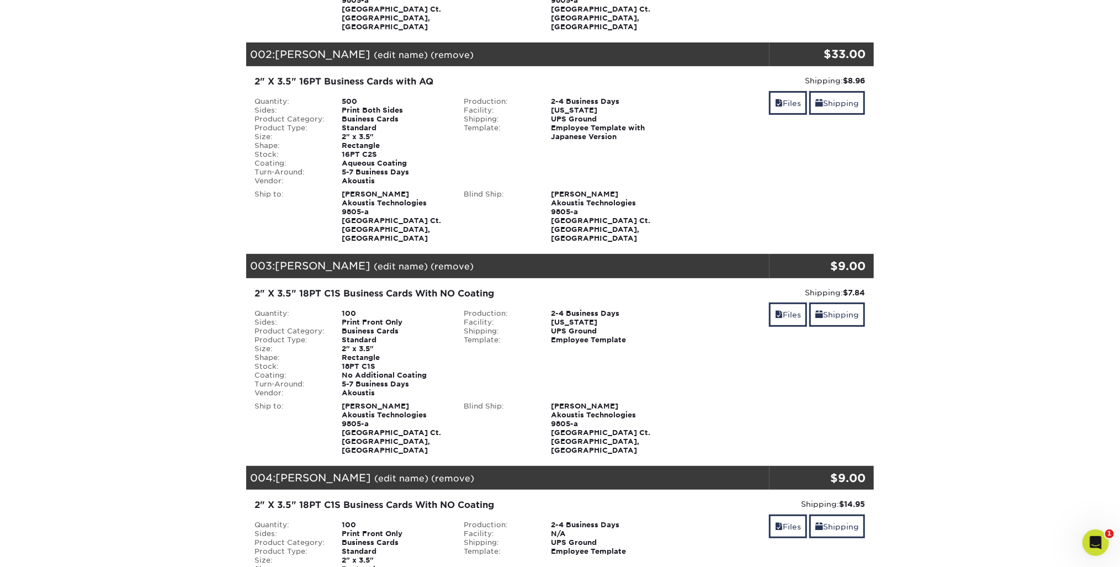
scroll to position [221, 0]
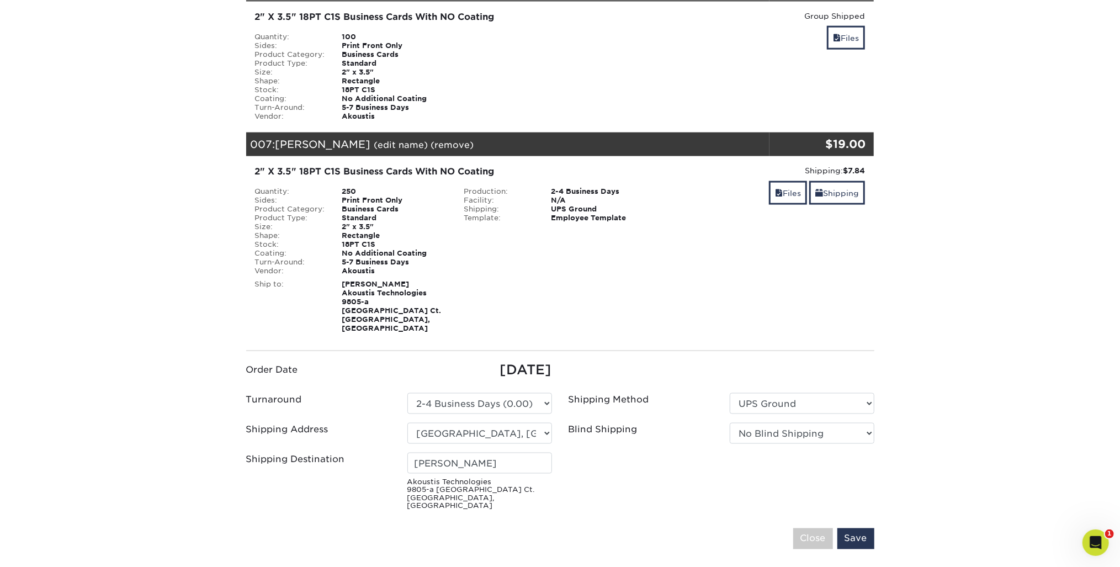
scroll to position [1502, 0]
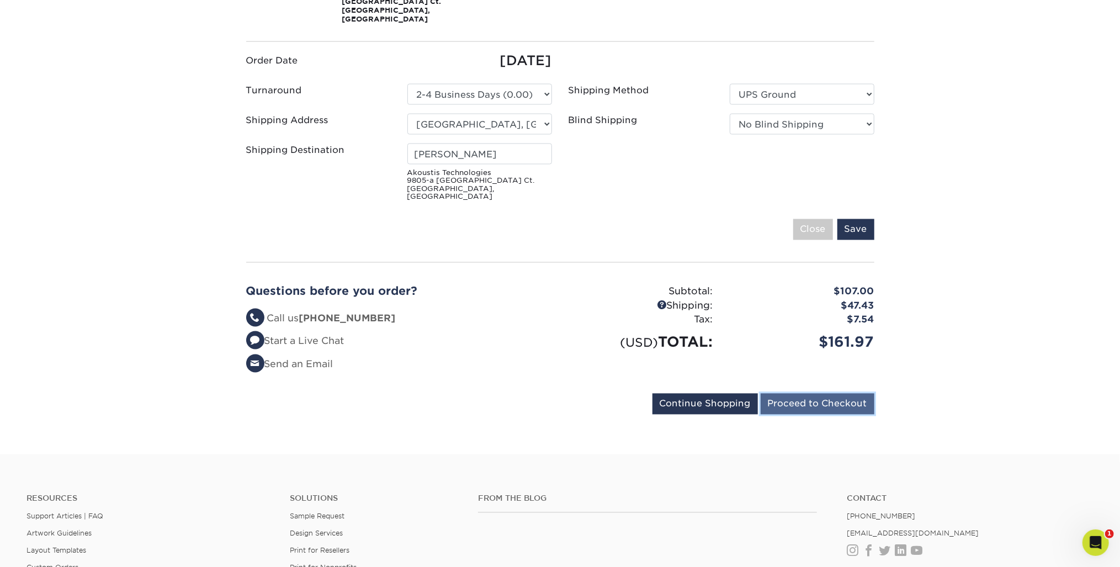
click at [822, 394] on input "Proceed to Checkout" at bounding box center [818, 404] width 114 height 21
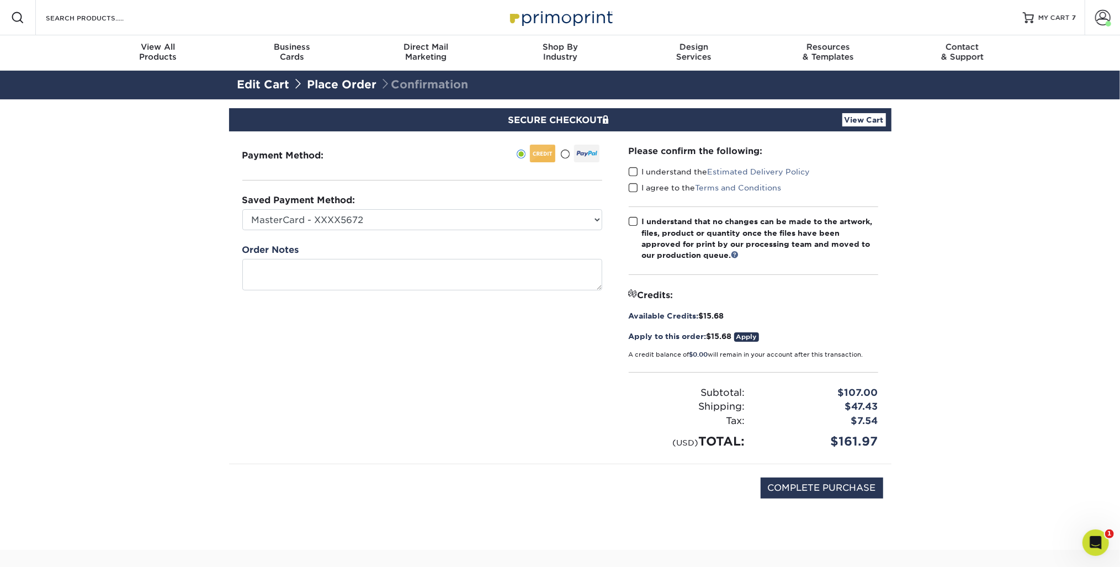
click at [676, 334] on span "Apply to this order:" at bounding box center [668, 336] width 78 height 9
click at [753, 334] on link "Apply" at bounding box center [746, 336] width 25 height 9
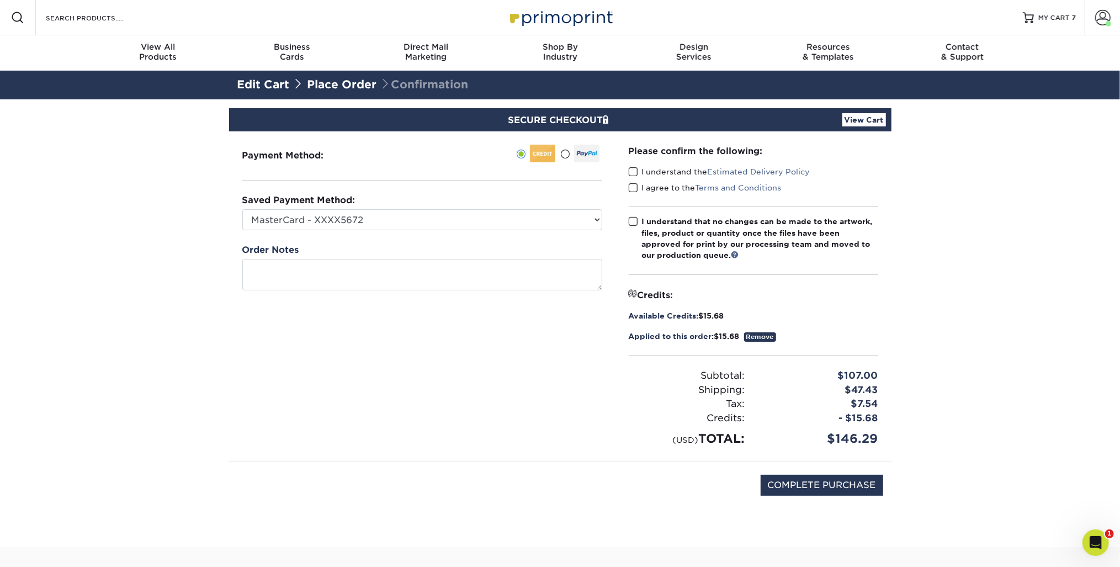
click at [332, 174] on div "Payment Method:" at bounding box center [422, 296] width 387 height 330
click at [396, 279] on textarea at bounding box center [422, 274] width 360 height 31
click at [629, 174] on span at bounding box center [633, 172] width 9 height 10
click at [0, 0] on input "I understand the Estimated Delivery Policy" at bounding box center [0, 0] width 0 height 0
click at [632, 188] on span at bounding box center [633, 188] width 9 height 10
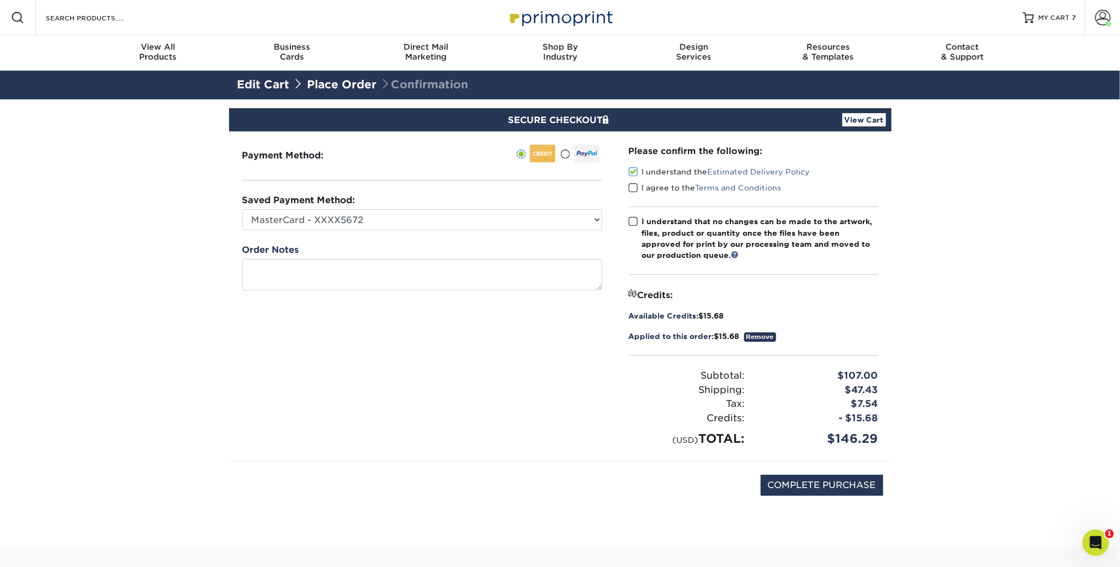
click at [0, 0] on input "I agree to the Terms and Conditions" at bounding box center [0, 0] width 0 height 0
click at [634, 220] on span at bounding box center [633, 221] width 9 height 10
click at [0, 0] on input "I understand that no changes can be made to the artwork, files, product or quan…" at bounding box center [0, 0] width 0 height 0
click at [389, 266] on textarea at bounding box center [422, 274] width 360 height 31
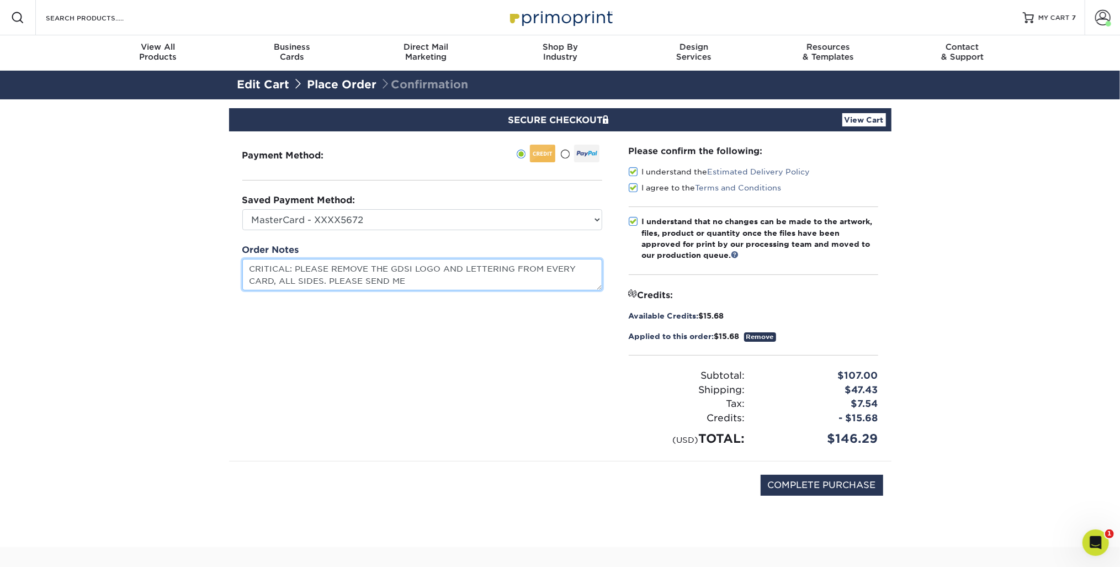
click at [418, 271] on textarea "CRITICAL: PLEASE REMOVE THE GDSI LOGO AND LETTERING FROM EVERY CARD, ALL SIDES.…" at bounding box center [422, 274] width 360 height 31
click at [416, 276] on textarea "CRITICAL: PLEASE REMOVE THE GDSI LOGO AND LETTERING FROM EVERY CARD, ALL SIDES.…" at bounding box center [422, 274] width 360 height 31
type textarea "CRITICAL: PLEASE REMOVE THE GDSI LOGO AND LETTERING FROM EVERY CARD, ALL SIDES.…"
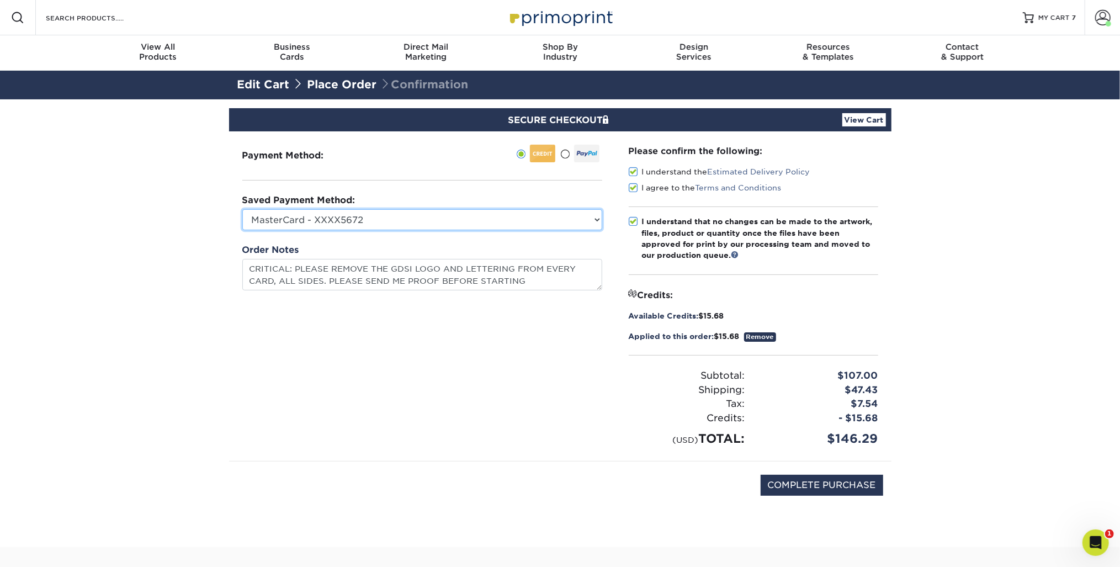
click at [596, 220] on select "MasterCard - XXXX5672 [PERSON_NAME] - XXXX0569 [PERSON_NAME] - XXXX2590 MasterC…" at bounding box center [422, 219] width 360 height 21
select select
click at [242, 209] on select "MasterCard - XXXX5672 [PERSON_NAME] - XXXX0569 [PERSON_NAME] - XXXX2590 MasterC…" at bounding box center [422, 219] width 360 height 21
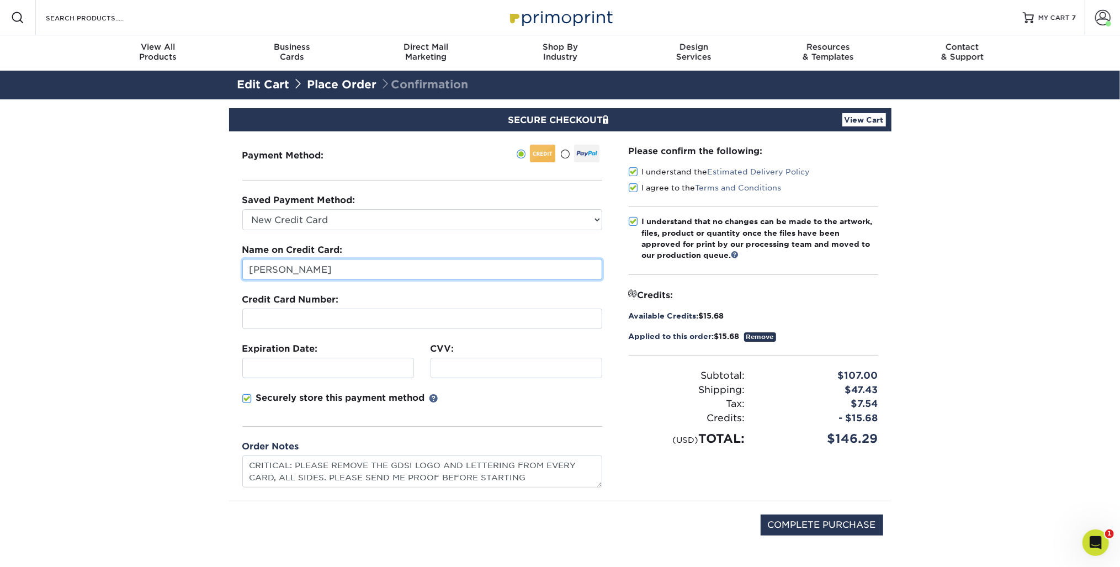
click at [314, 268] on input "[PERSON_NAME]" at bounding box center [422, 269] width 360 height 21
drag, startPoint x: 314, startPoint y: 268, endPoint x: 208, endPoint y: 270, distance: 106.6
click at [208, 270] on section "SECURE CHECKOUT View Cart Payment Method: Saved Payment Method:" at bounding box center [560, 343] width 1120 height 488
type input "[PERSON_NAME]"
click at [306, 373] on div at bounding box center [328, 368] width 172 height 20
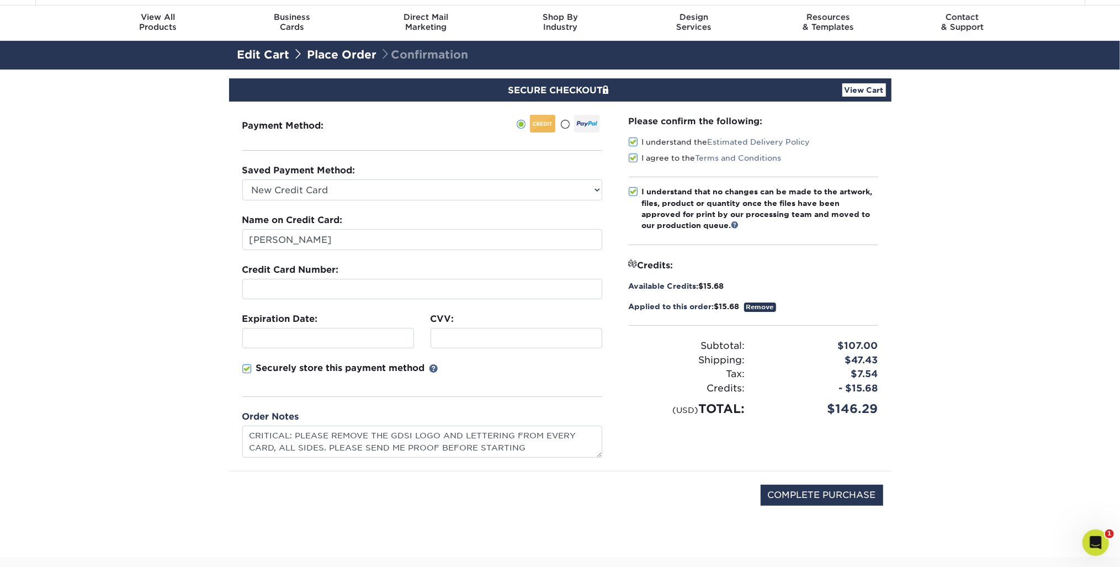
scroll to position [44, 0]
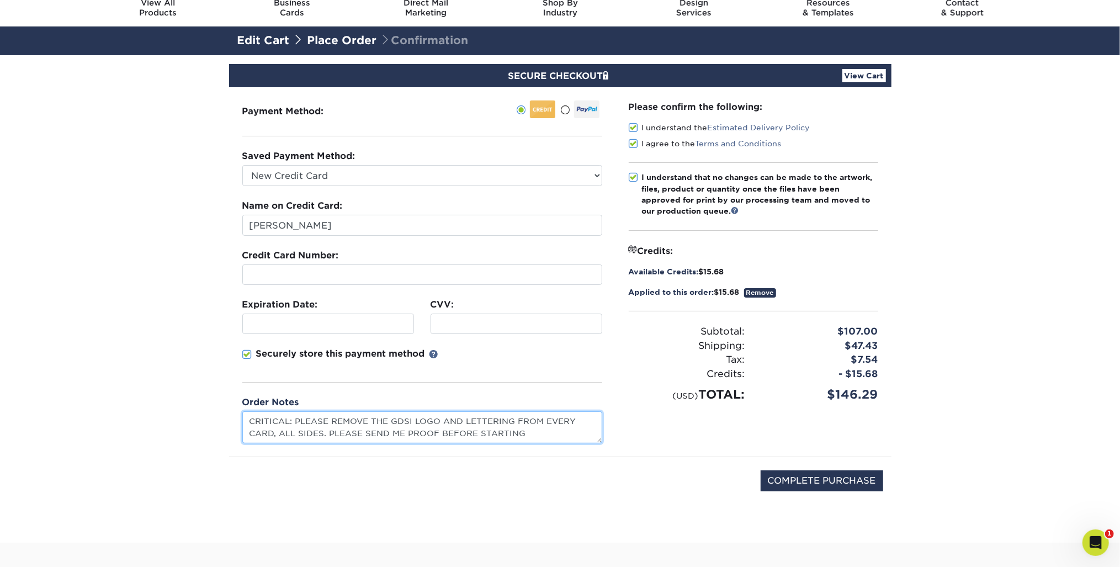
drag, startPoint x: 339, startPoint y: 431, endPoint x: 537, endPoint y: 427, distance: 197.7
click at [537, 427] on textarea "CRITICAL: PLEASE REMOVE THE GDSI LOGO AND LETTERING FROM EVERY CARD, ALL SIDES.…" at bounding box center [422, 426] width 360 height 31
type textarea "CRITICAL: PLEASE REMOVE THE GDSI LOGO AND LETTERING FROM EVERY CARD, ALL SIDES.…"
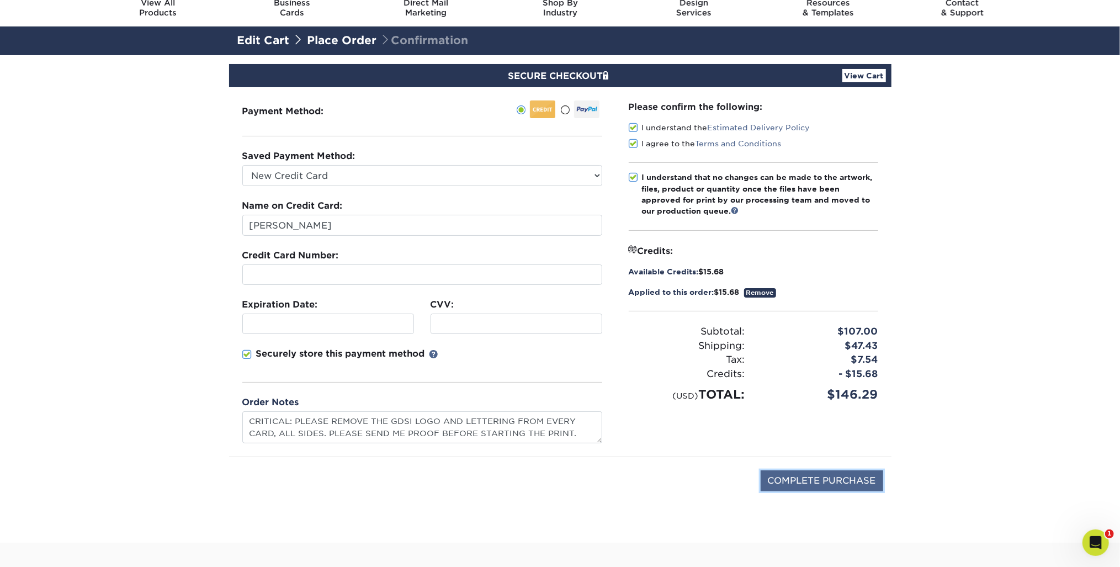
click at [805, 475] on input "COMPLETE PURCHASE" at bounding box center [822, 480] width 123 height 21
type input "PROCESSING, PLEASE WAIT..."
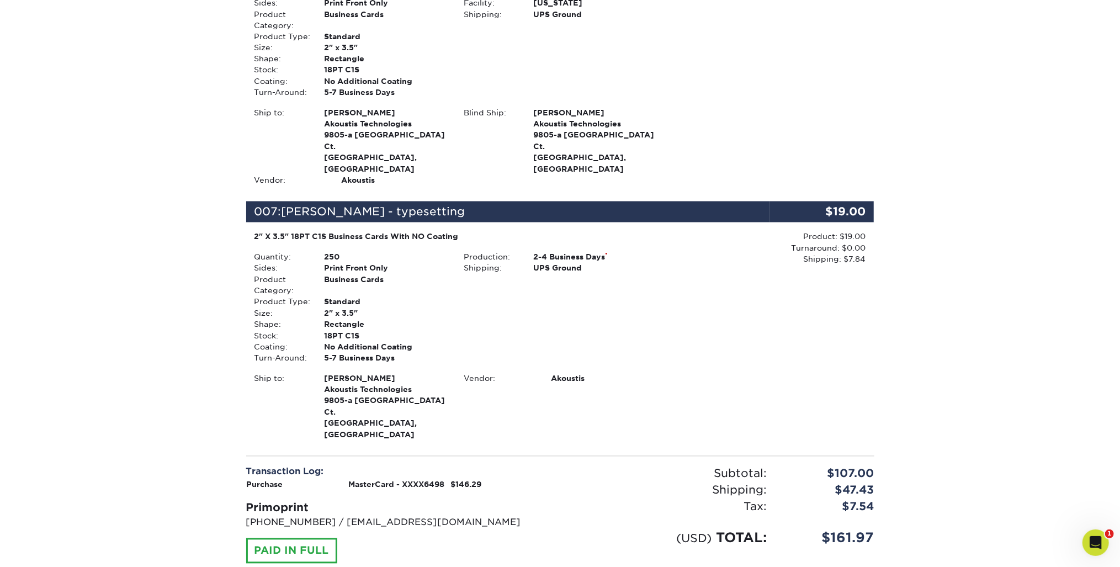
scroll to position [1767, 0]
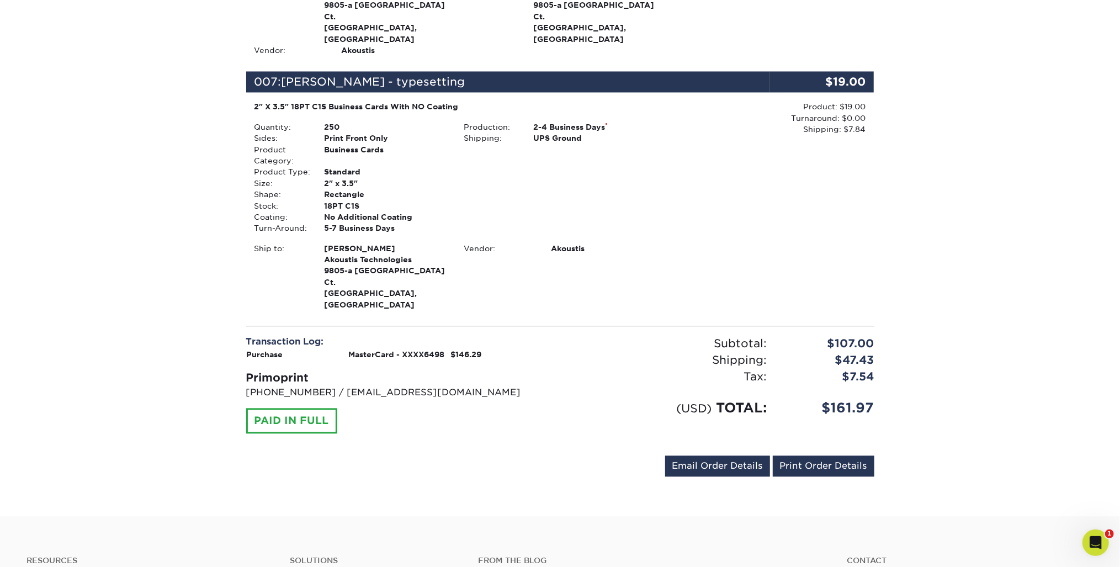
click at [306, 408] on div "PAID IN FULL" at bounding box center [291, 420] width 91 height 25
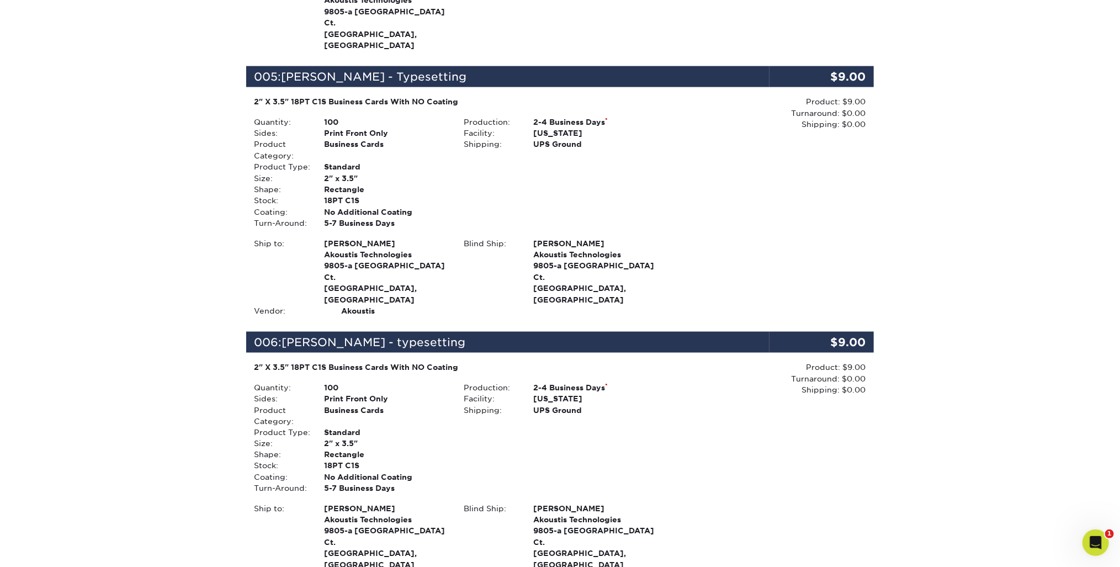
scroll to position [1193, 0]
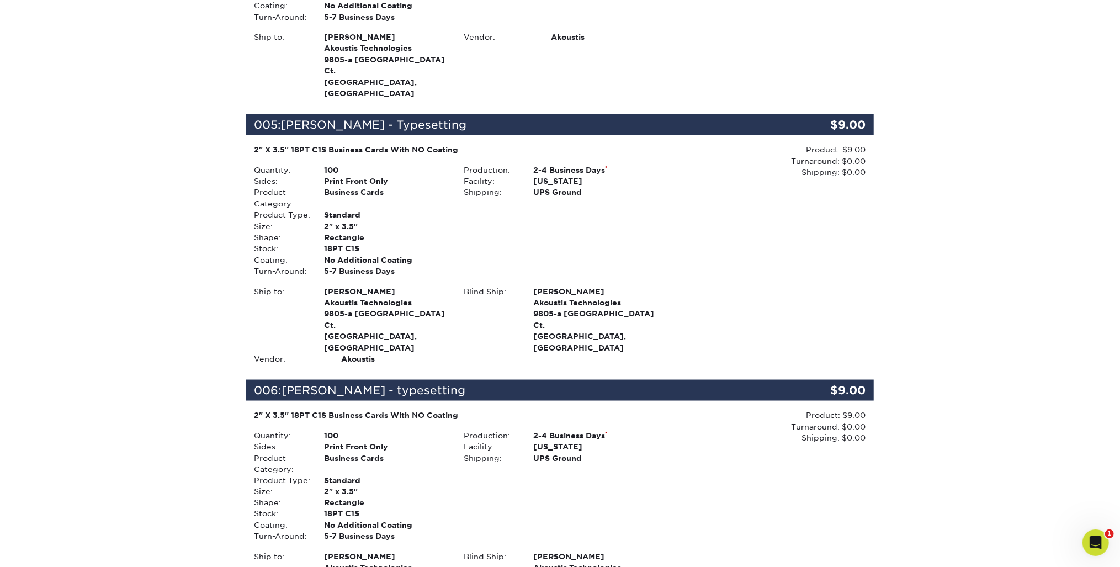
drag, startPoint x: 957, startPoint y: 178, endPoint x: 875, endPoint y: 4, distance: 192.1
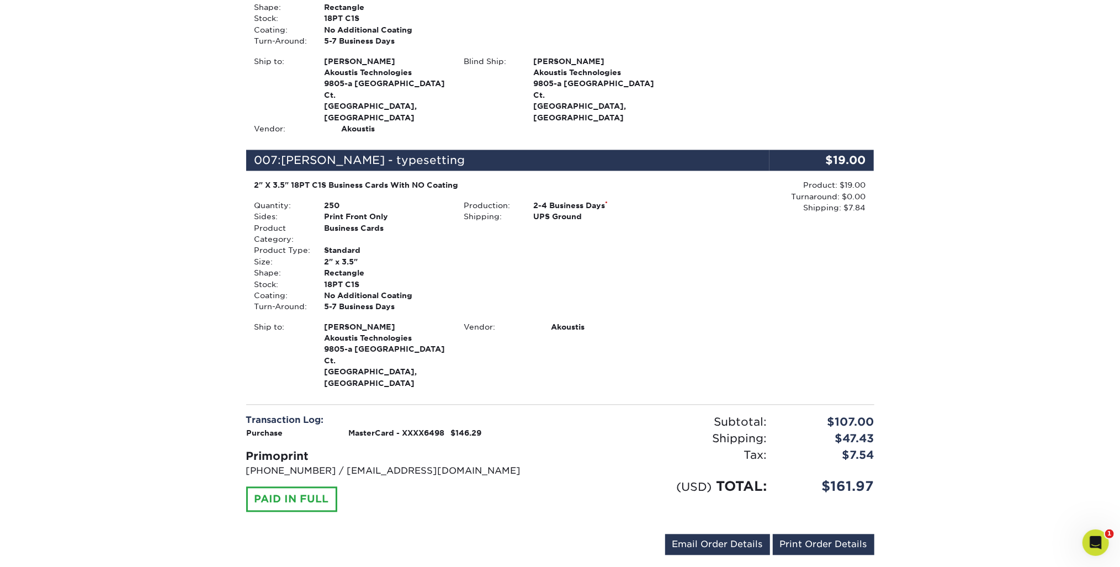
scroll to position [1880, 0]
